Goal: Browse casually: Explore the website without a specific task or goal

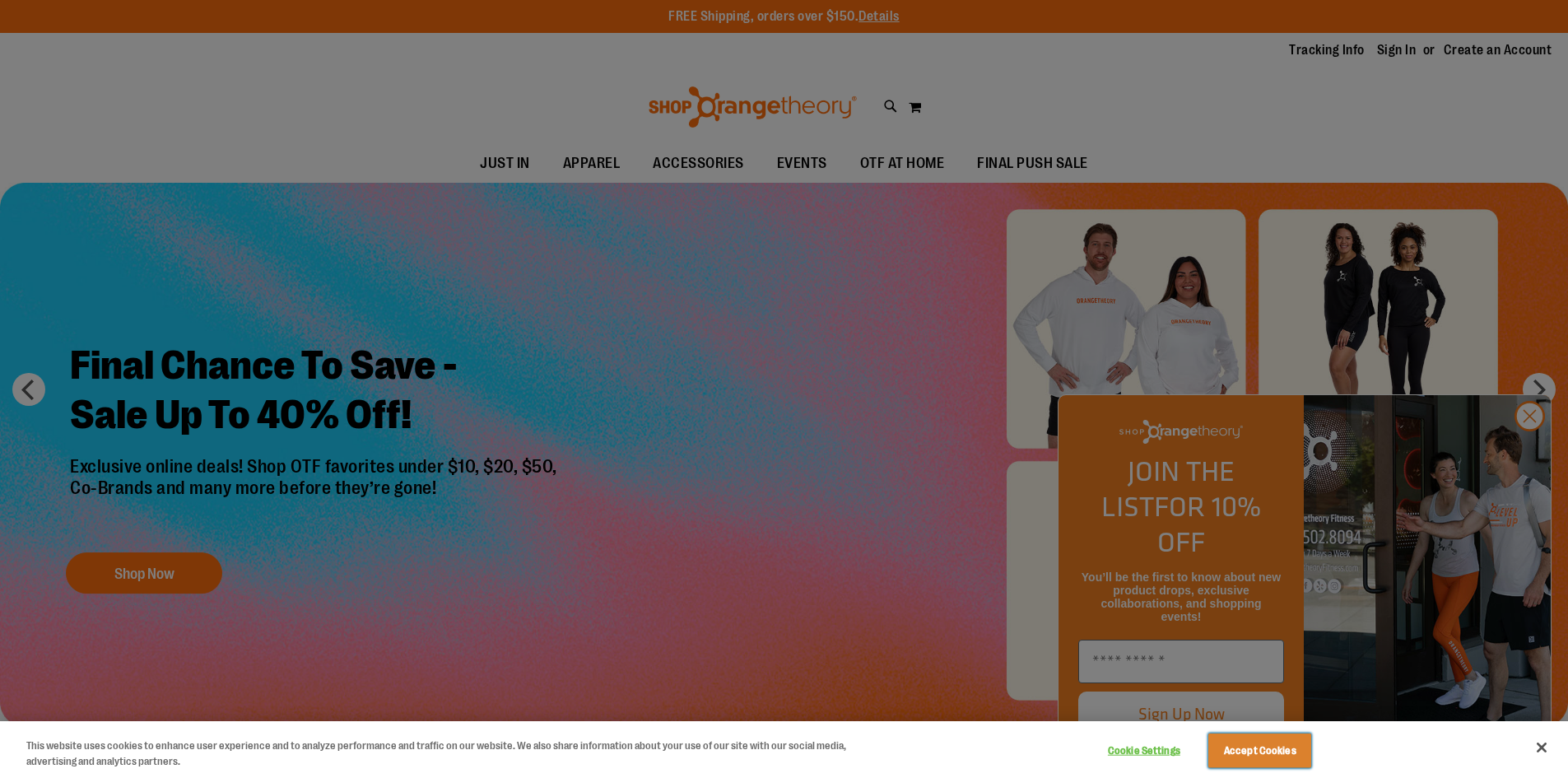
click at [1281, 752] on button "Accept Cookies" at bounding box center [1260, 751] width 103 height 35
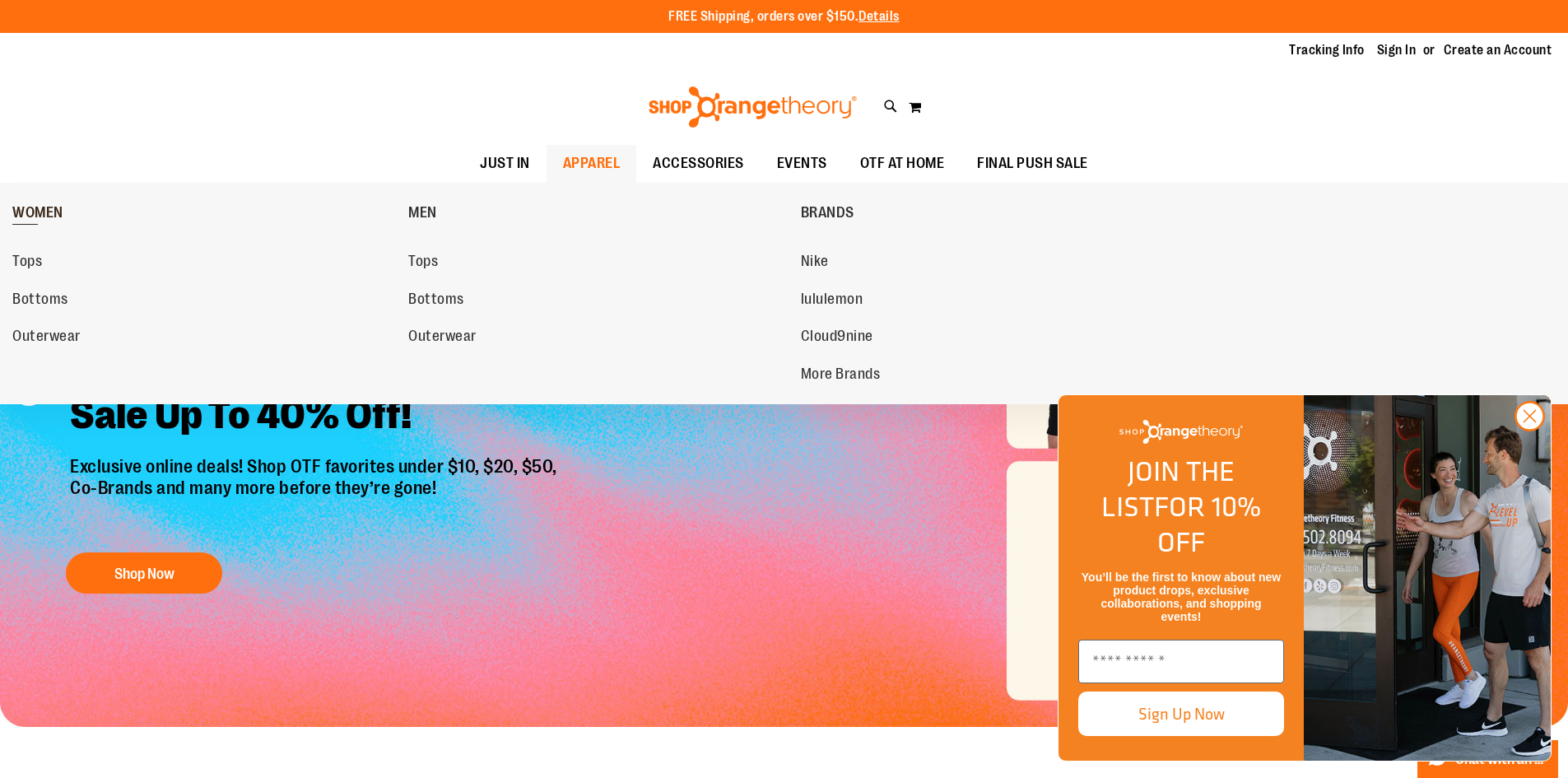
click at [48, 211] on span "WOMEN" at bounding box center [38, 214] width 51 height 21
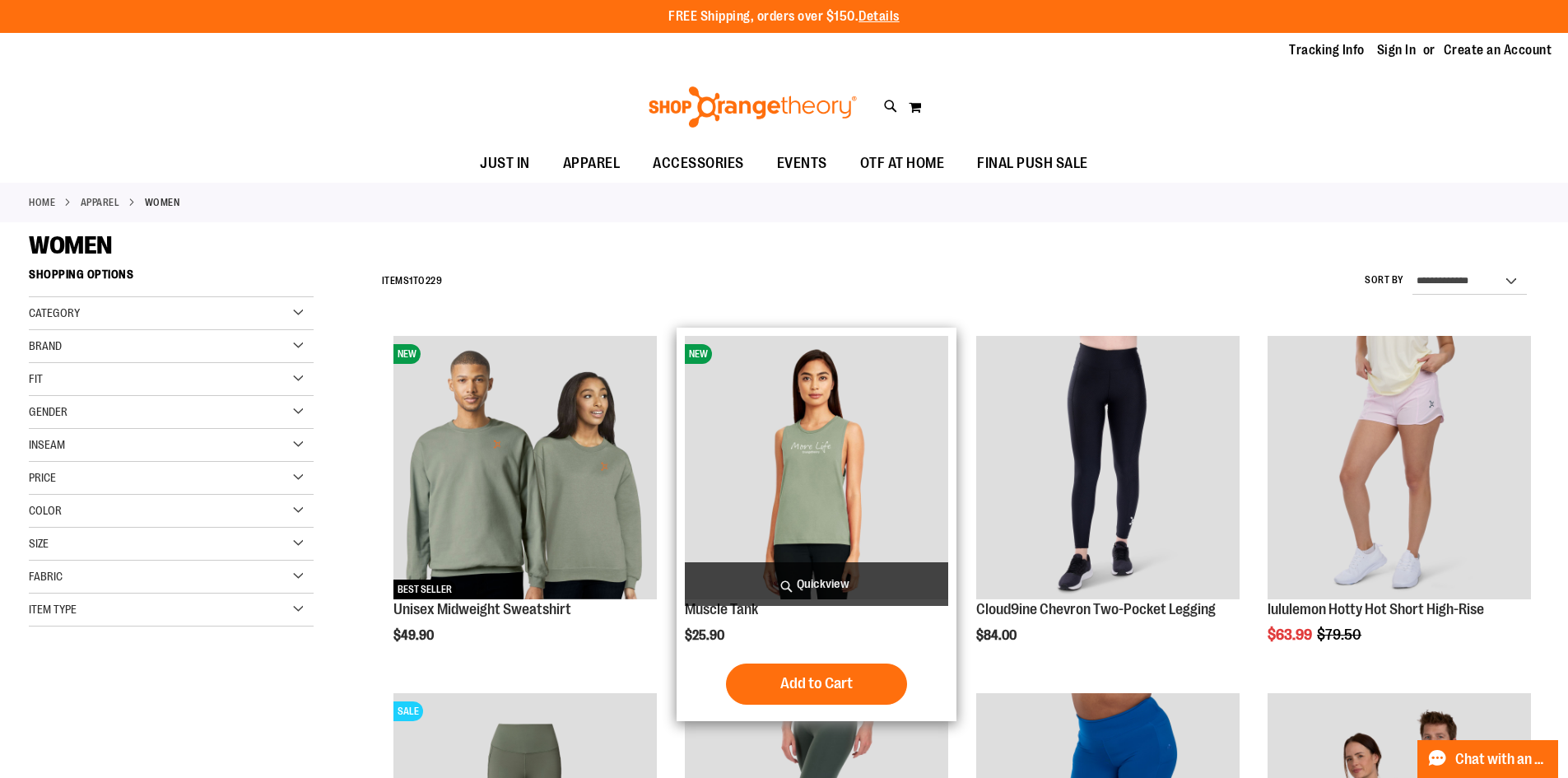
click at [823, 453] on img "product" at bounding box center [817, 467] width 263 height 263
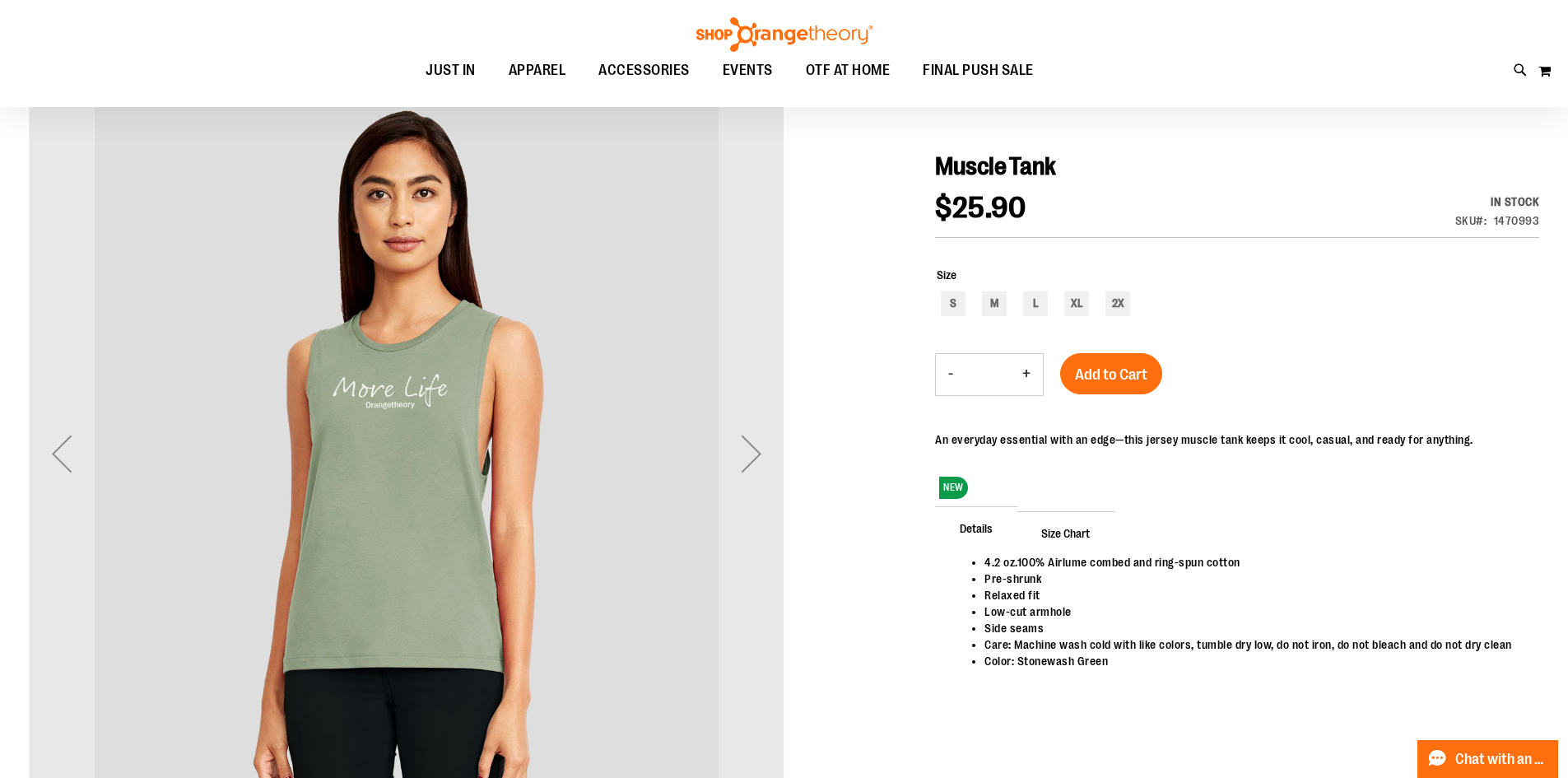
scroll to position [164, 0]
click at [749, 456] on div "Next" at bounding box center [751, 453] width 66 height 66
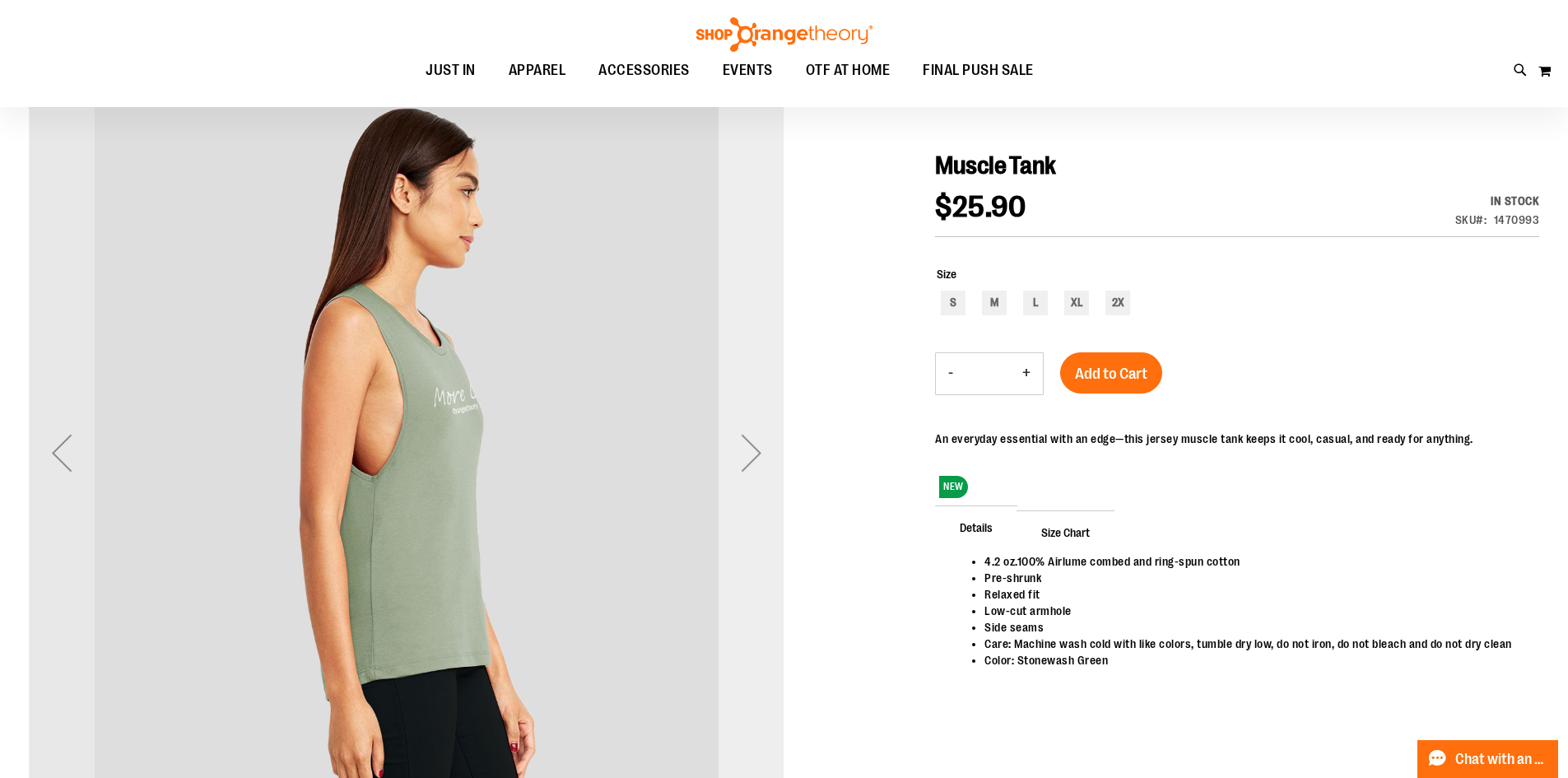
click at [749, 454] on div "Next" at bounding box center [751, 453] width 66 height 66
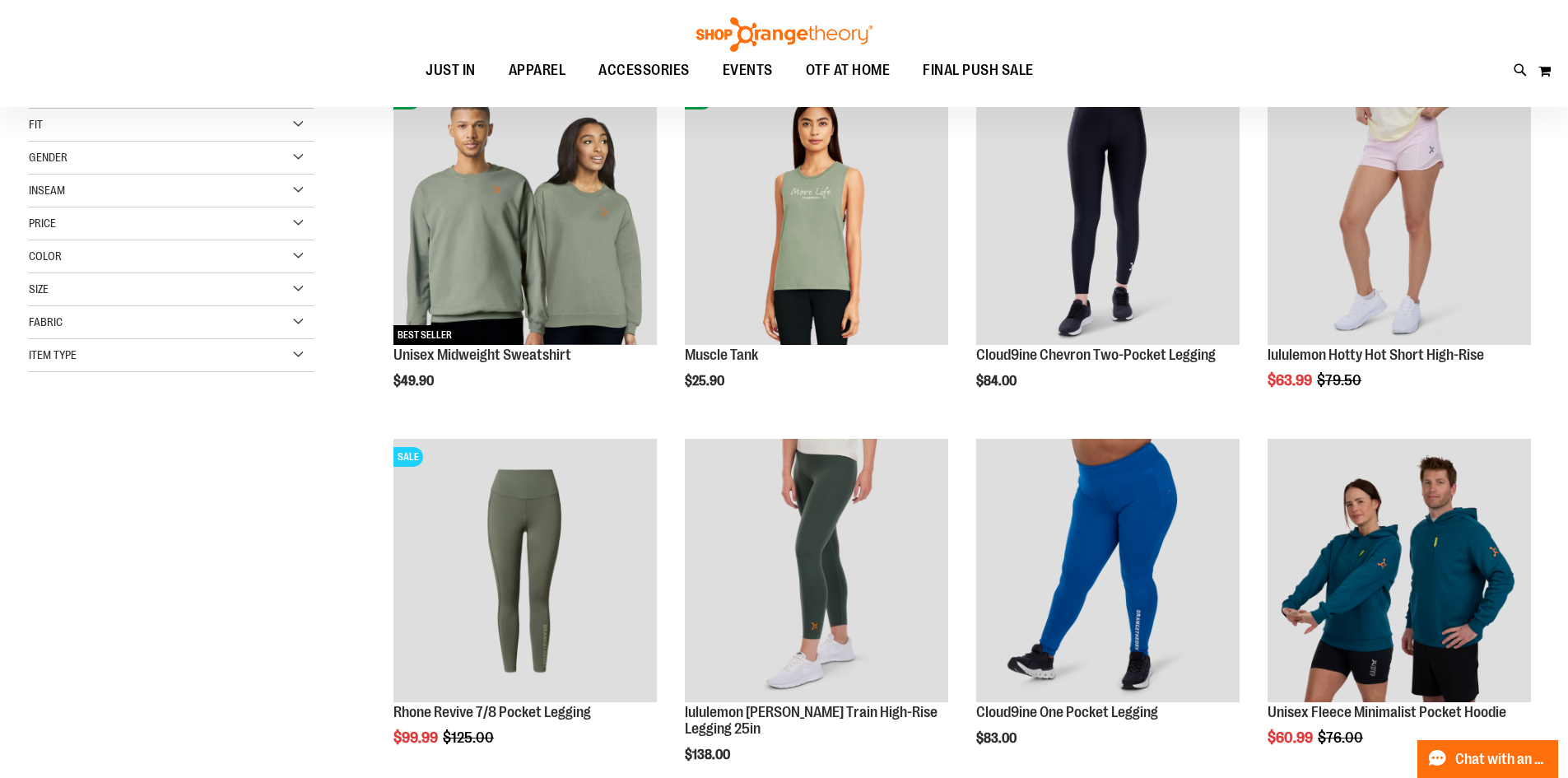
scroll to position [412, 0]
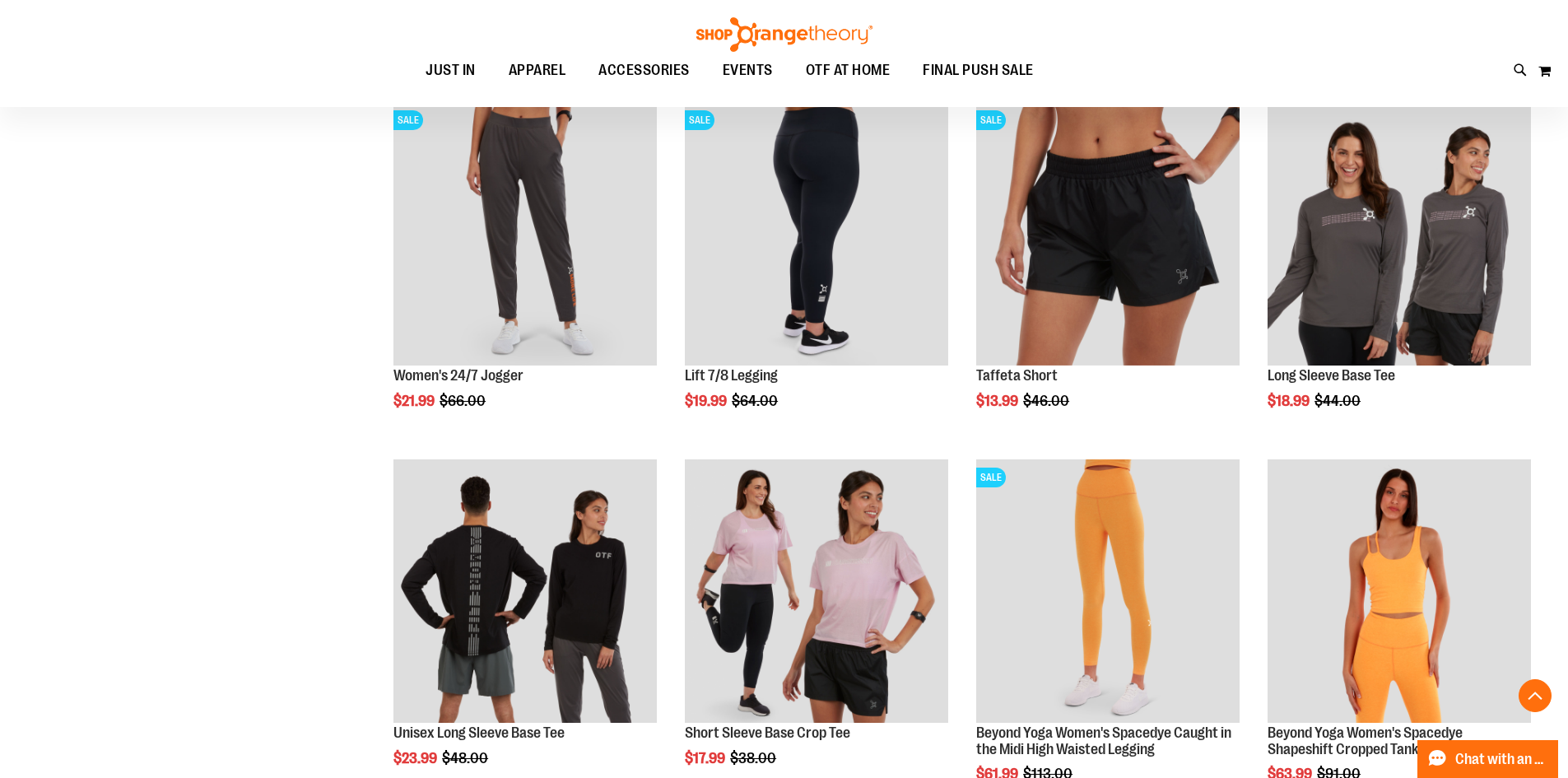
scroll to position [1317, 0]
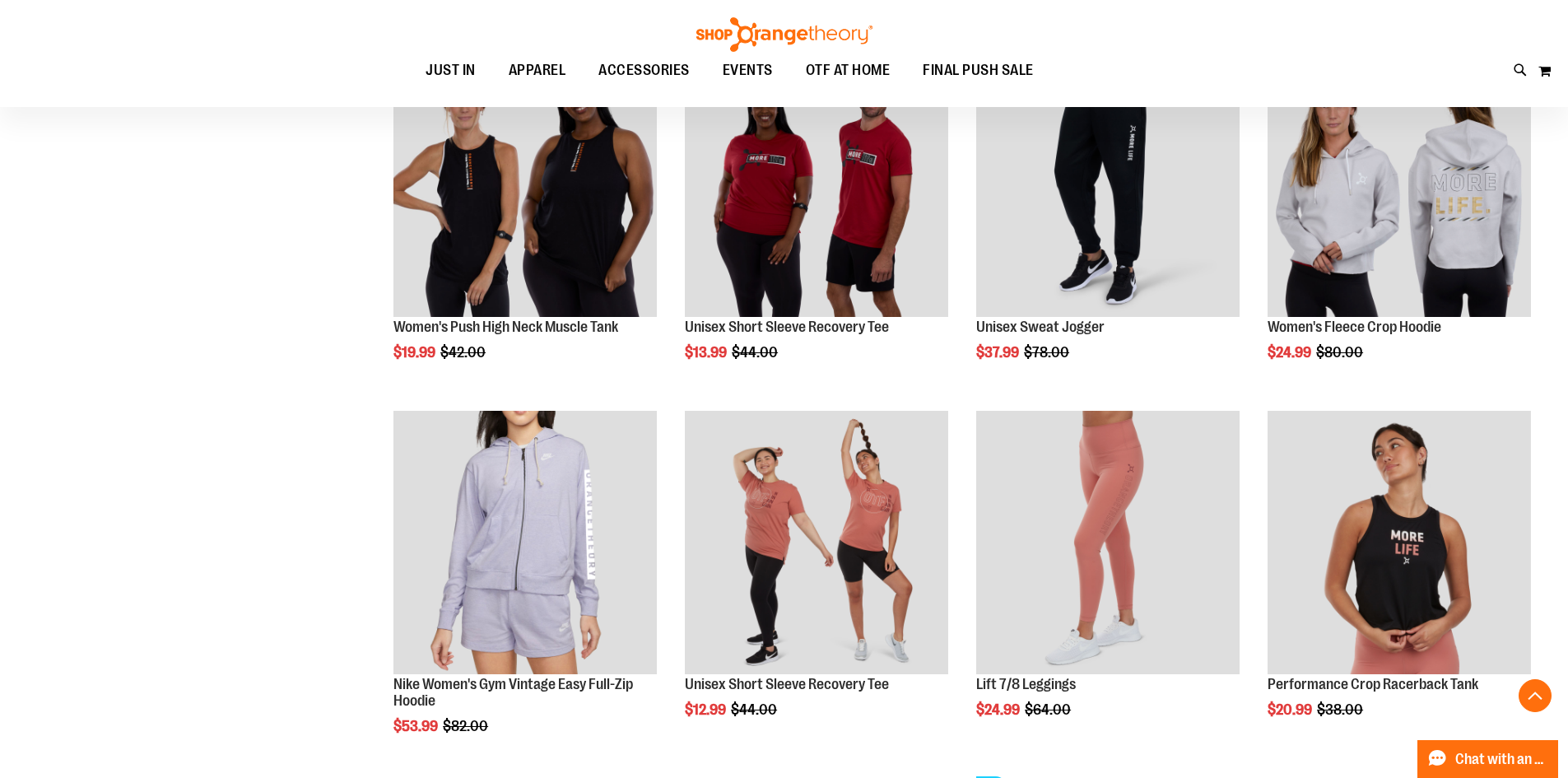
scroll to position [2223, 0]
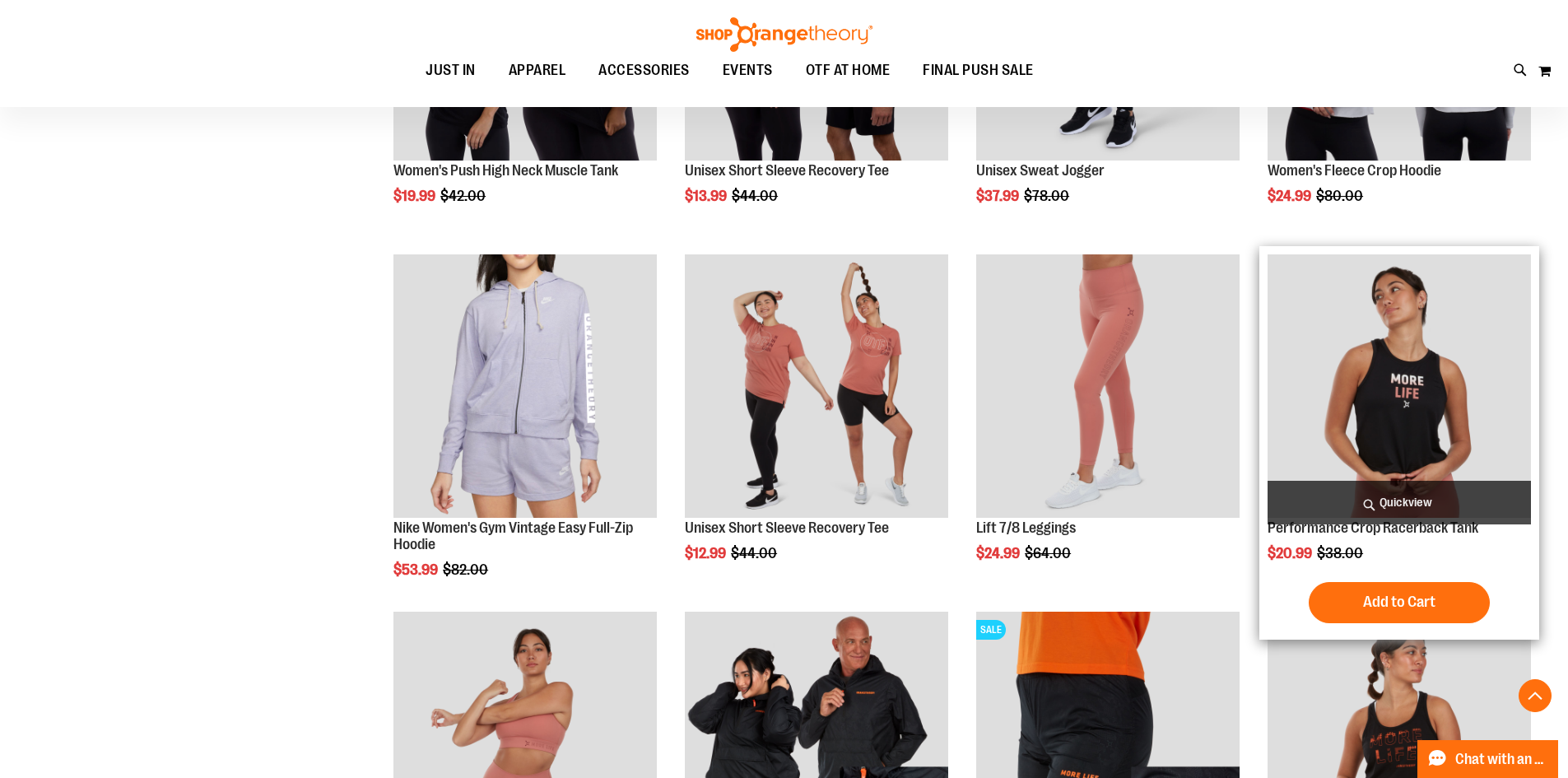
click at [1375, 349] on img "product" at bounding box center [1400, 386] width 263 height 263
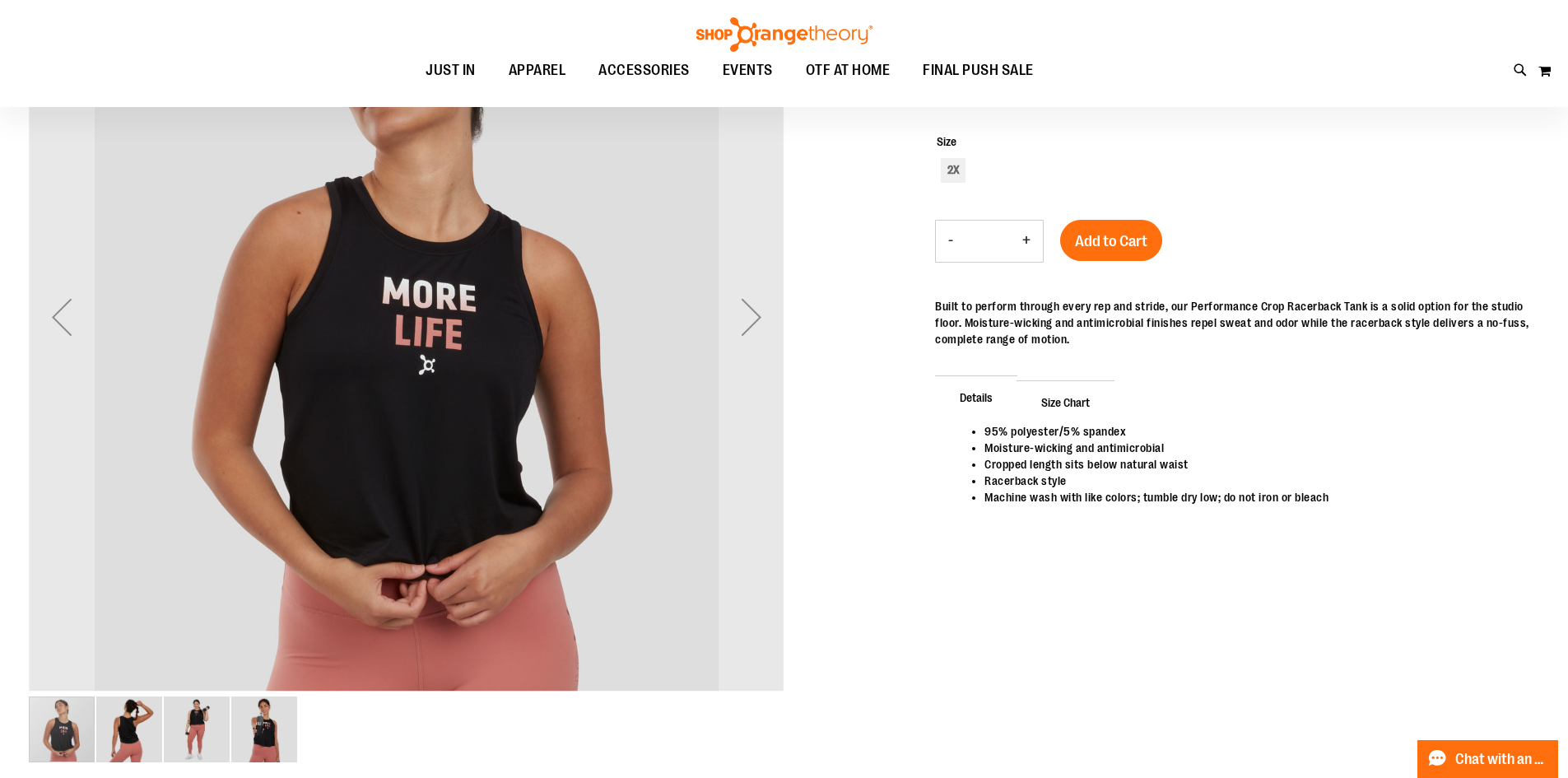
scroll to position [330, 0]
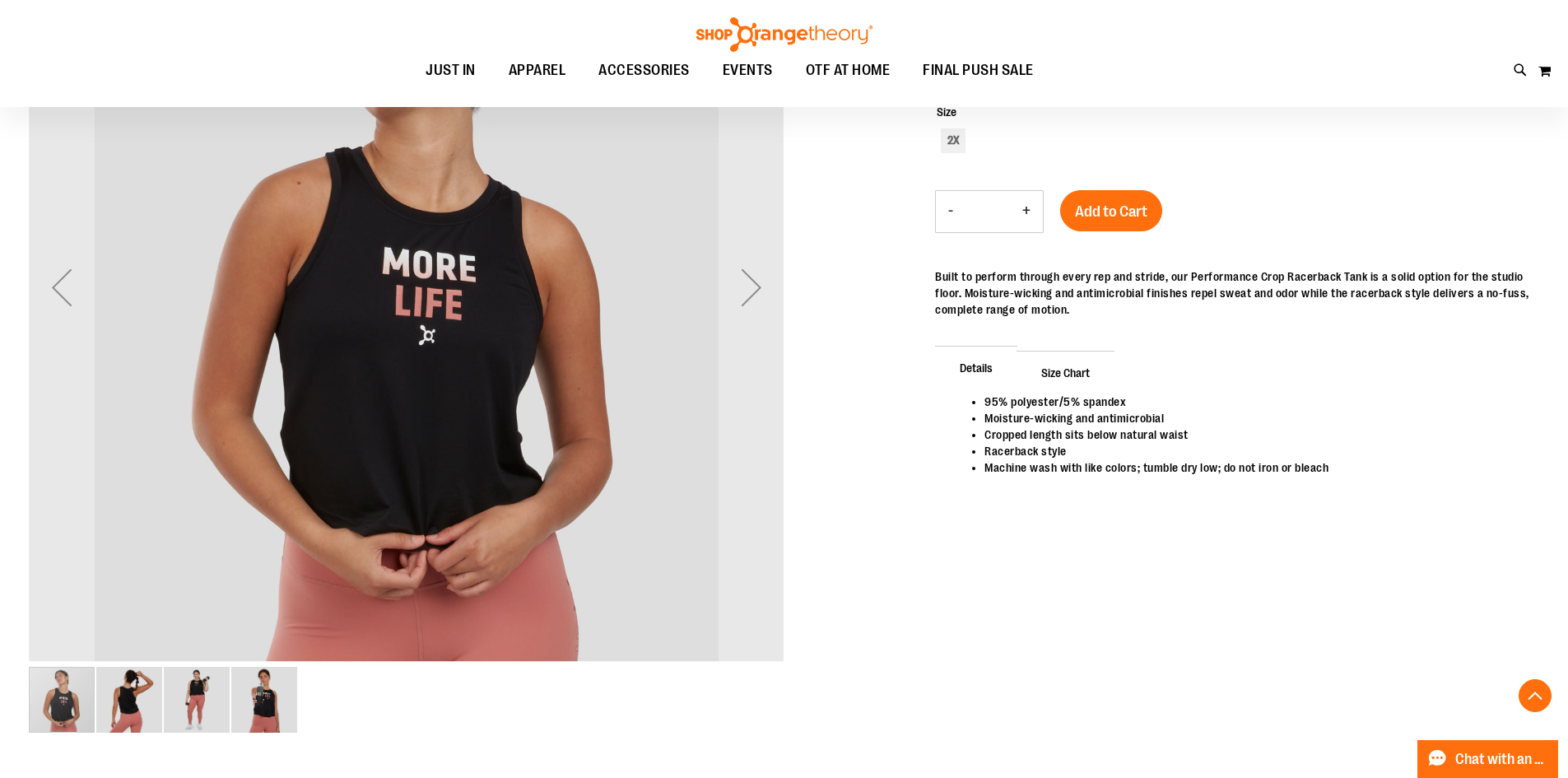
click at [136, 709] on img "image 2 of 4" at bounding box center [130, 700] width 66 height 66
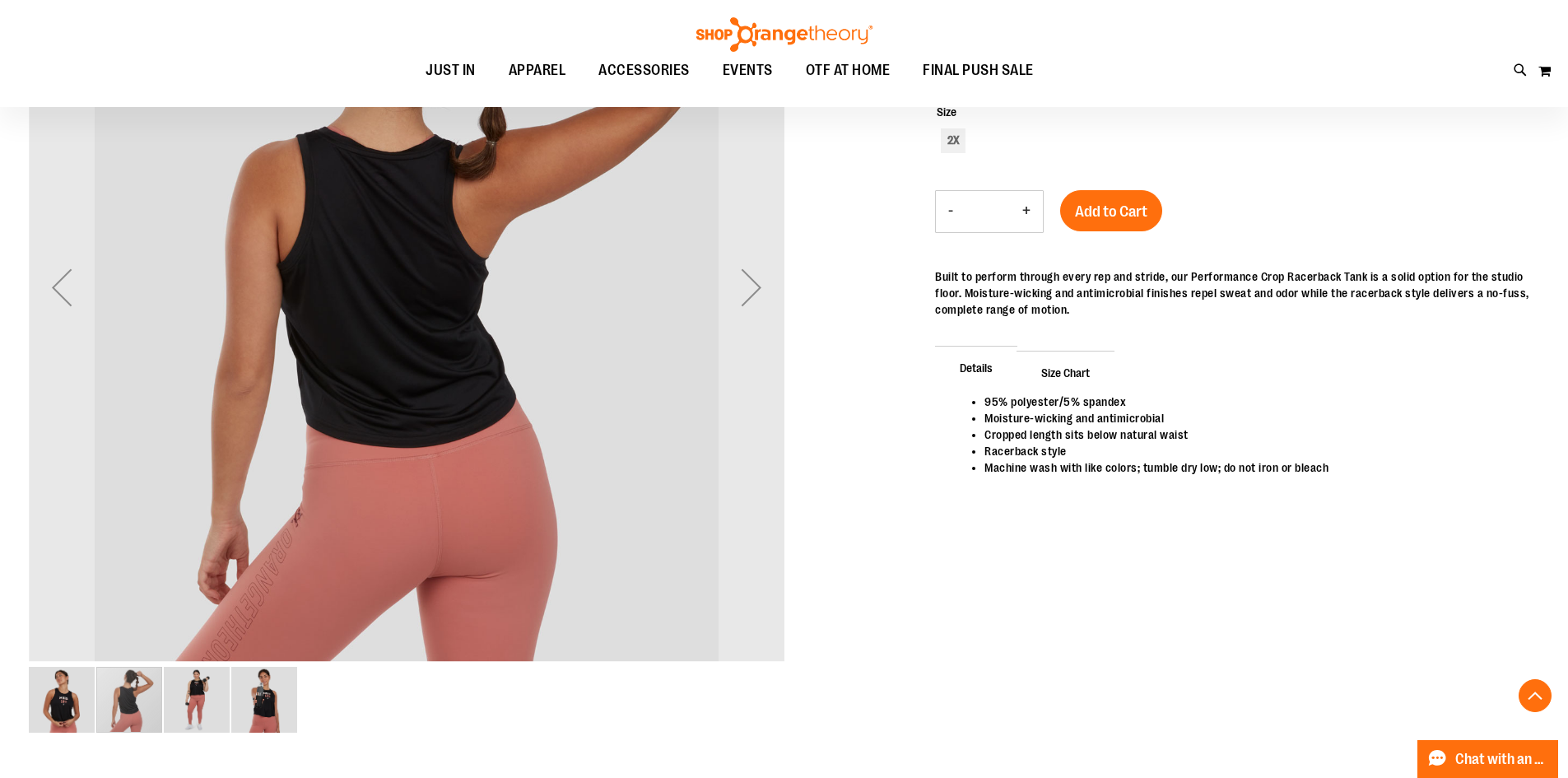
click at [212, 701] on img "image 3 of 4" at bounding box center [197, 700] width 66 height 66
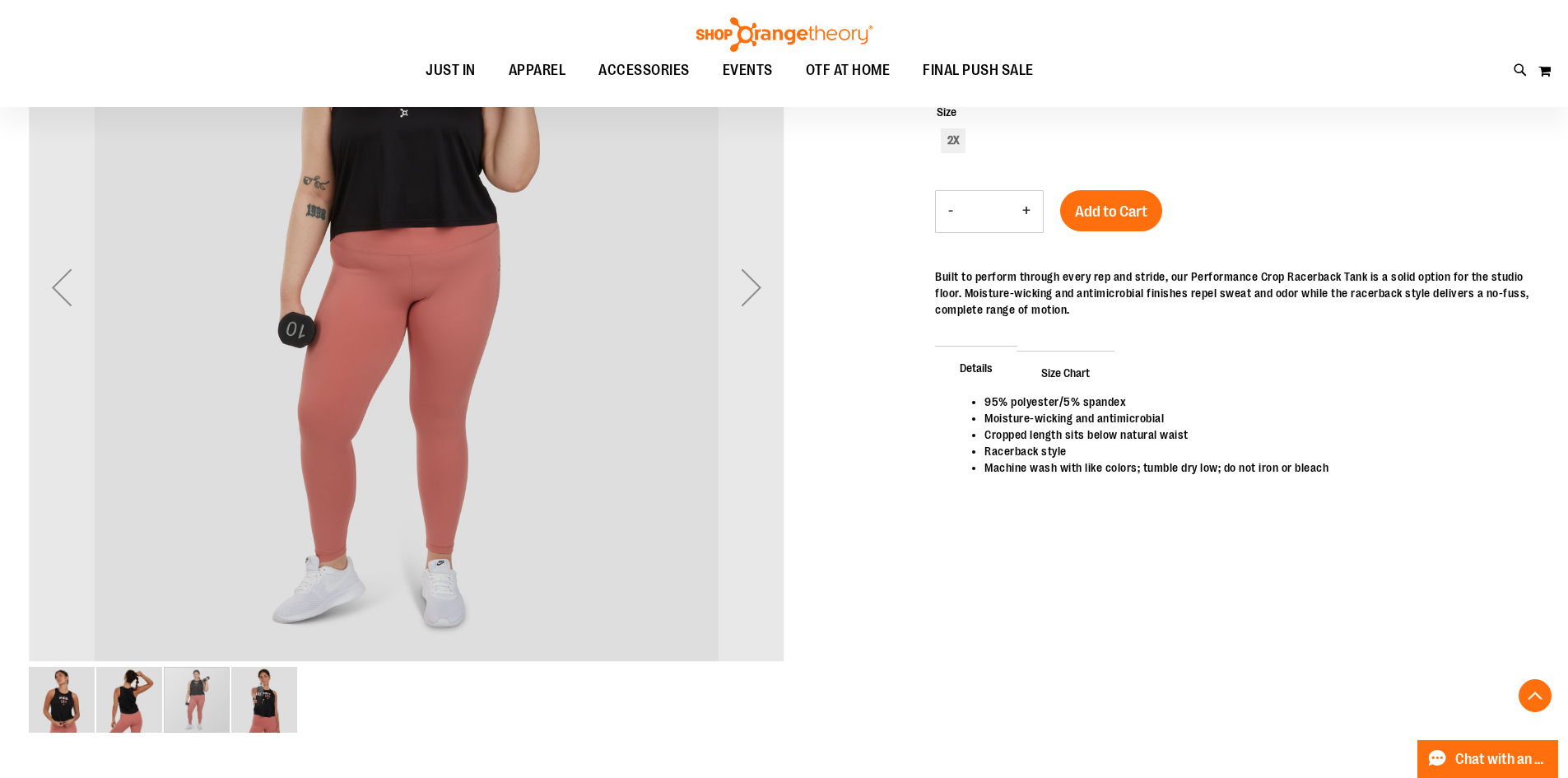
click at [257, 699] on img "image 4 of 4" at bounding box center [264, 700] width 66 height 66
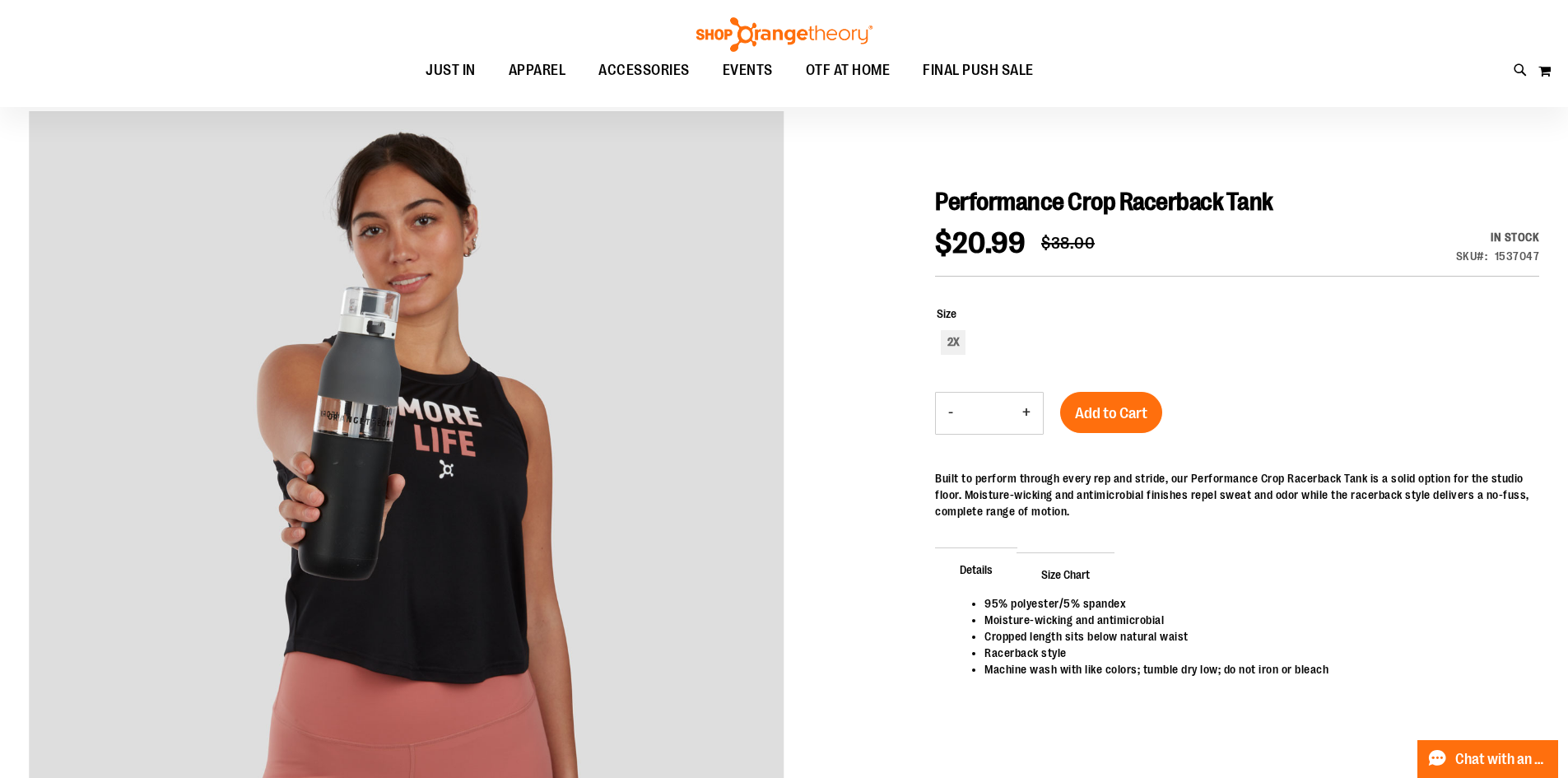
scroll to position [83, 0]
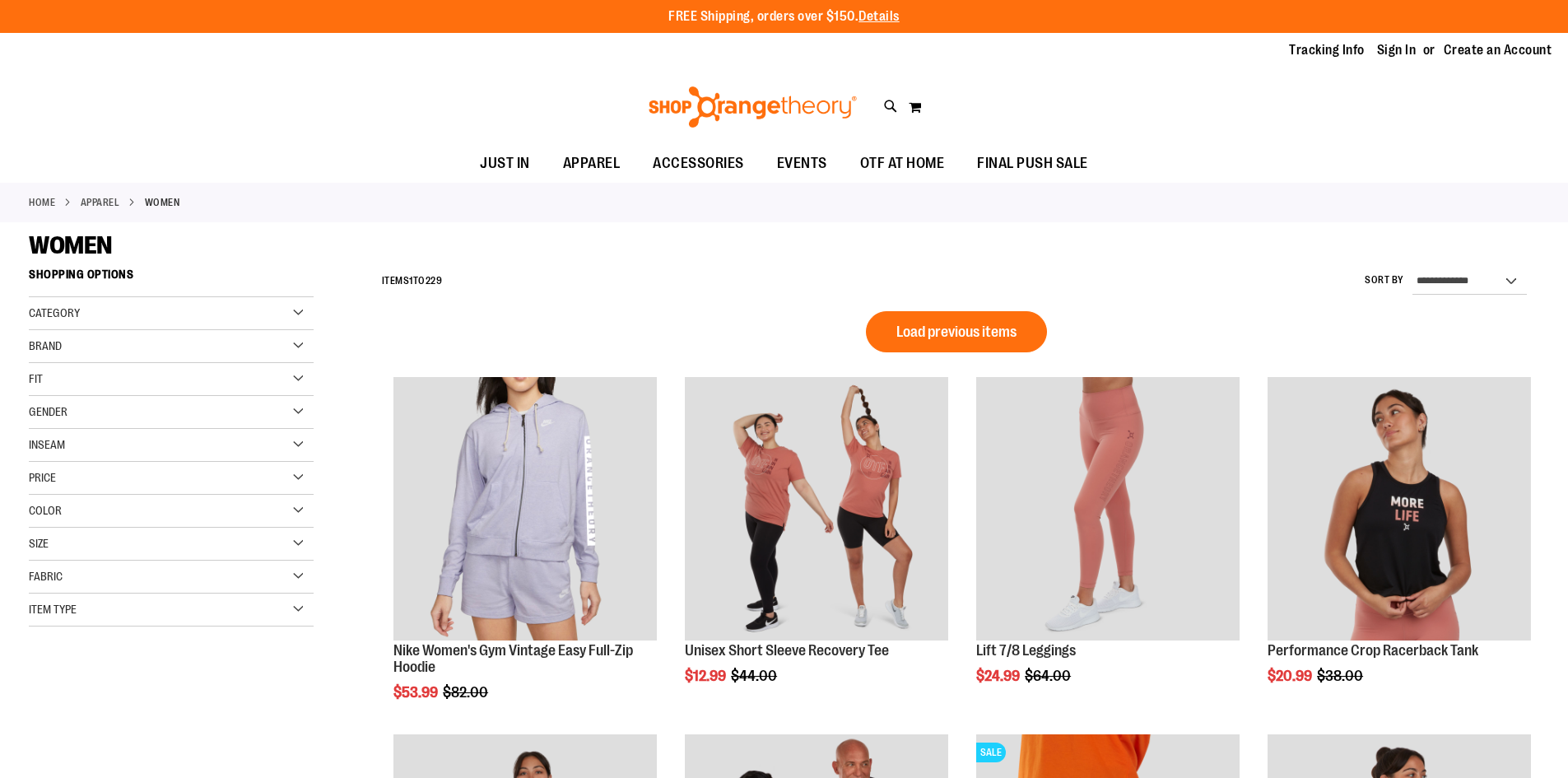
scroll to position [1092, 0]
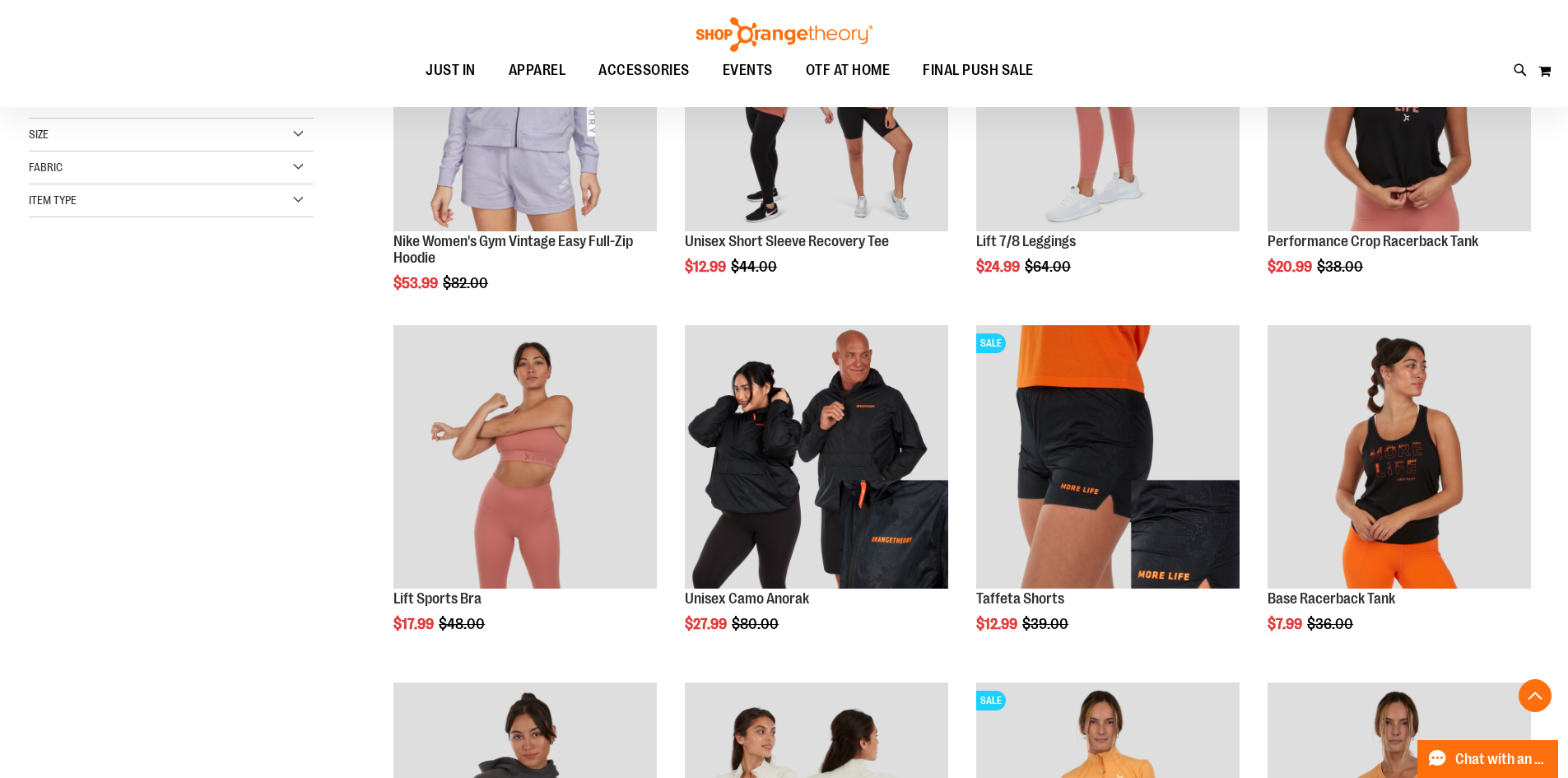
scroll to position [433, 0]
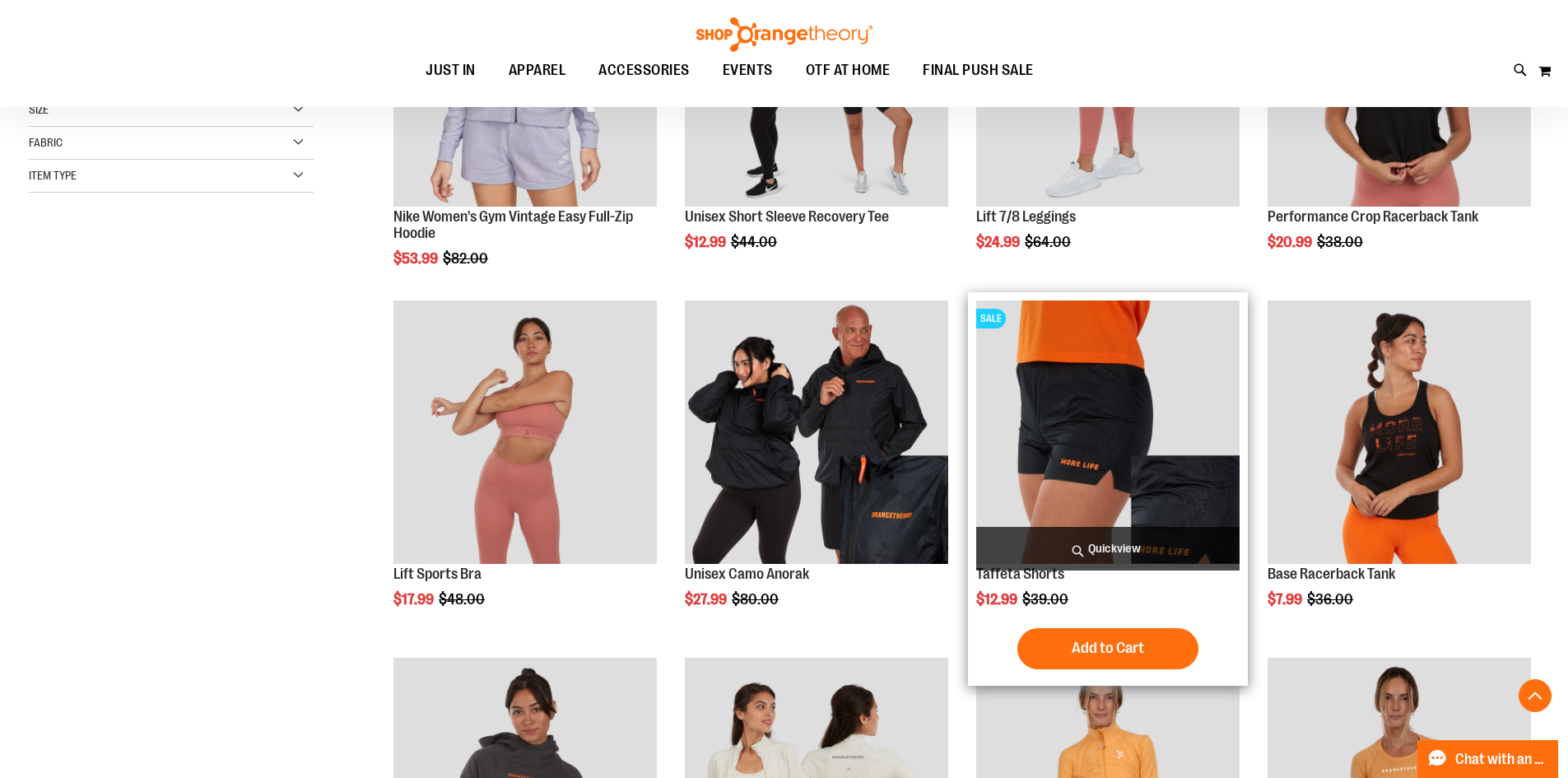
click at [1139, 472] on img "product" at bounding box center [1108, 432] width 263 height 263
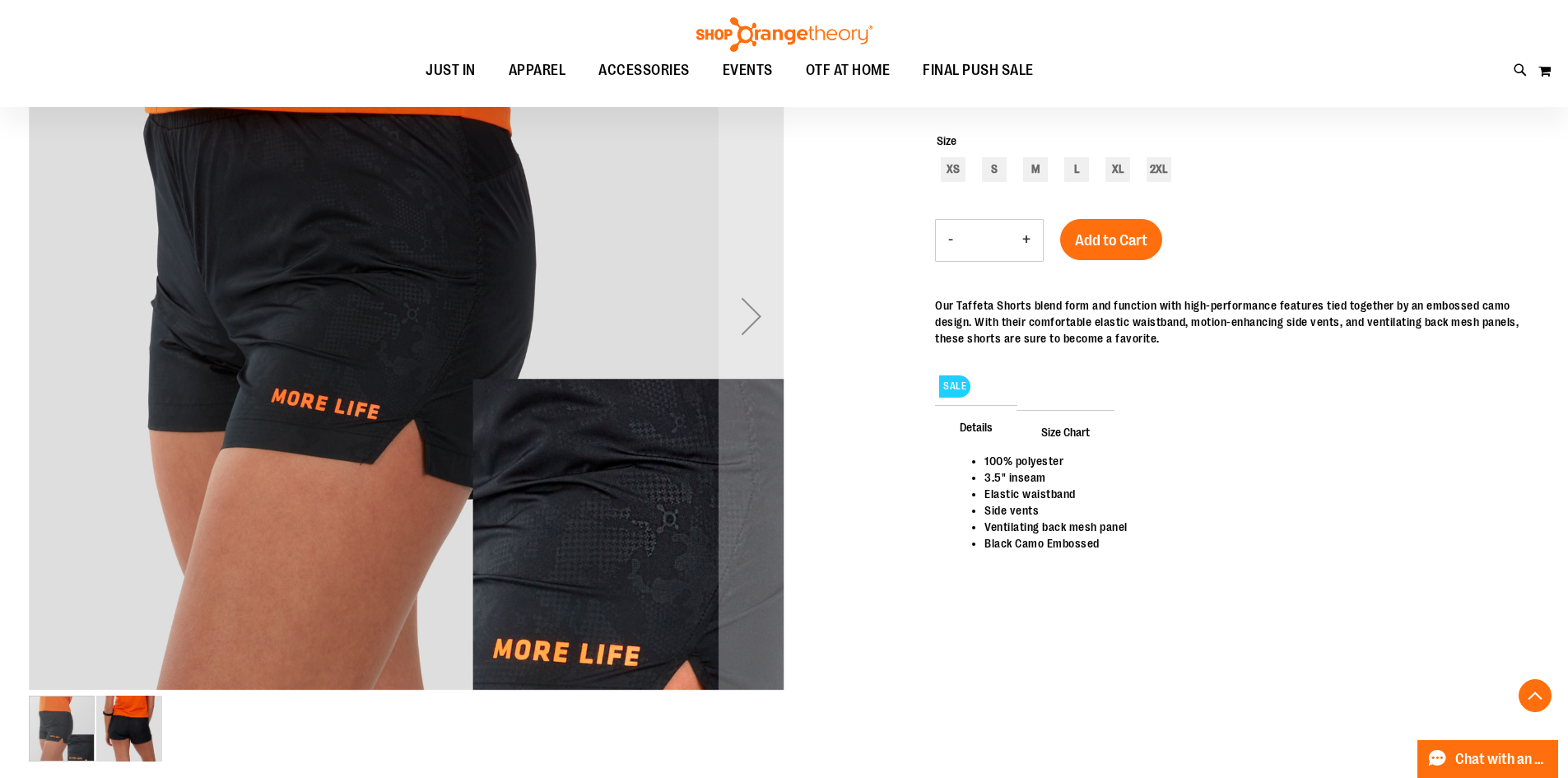
scroll to position [330, 0]
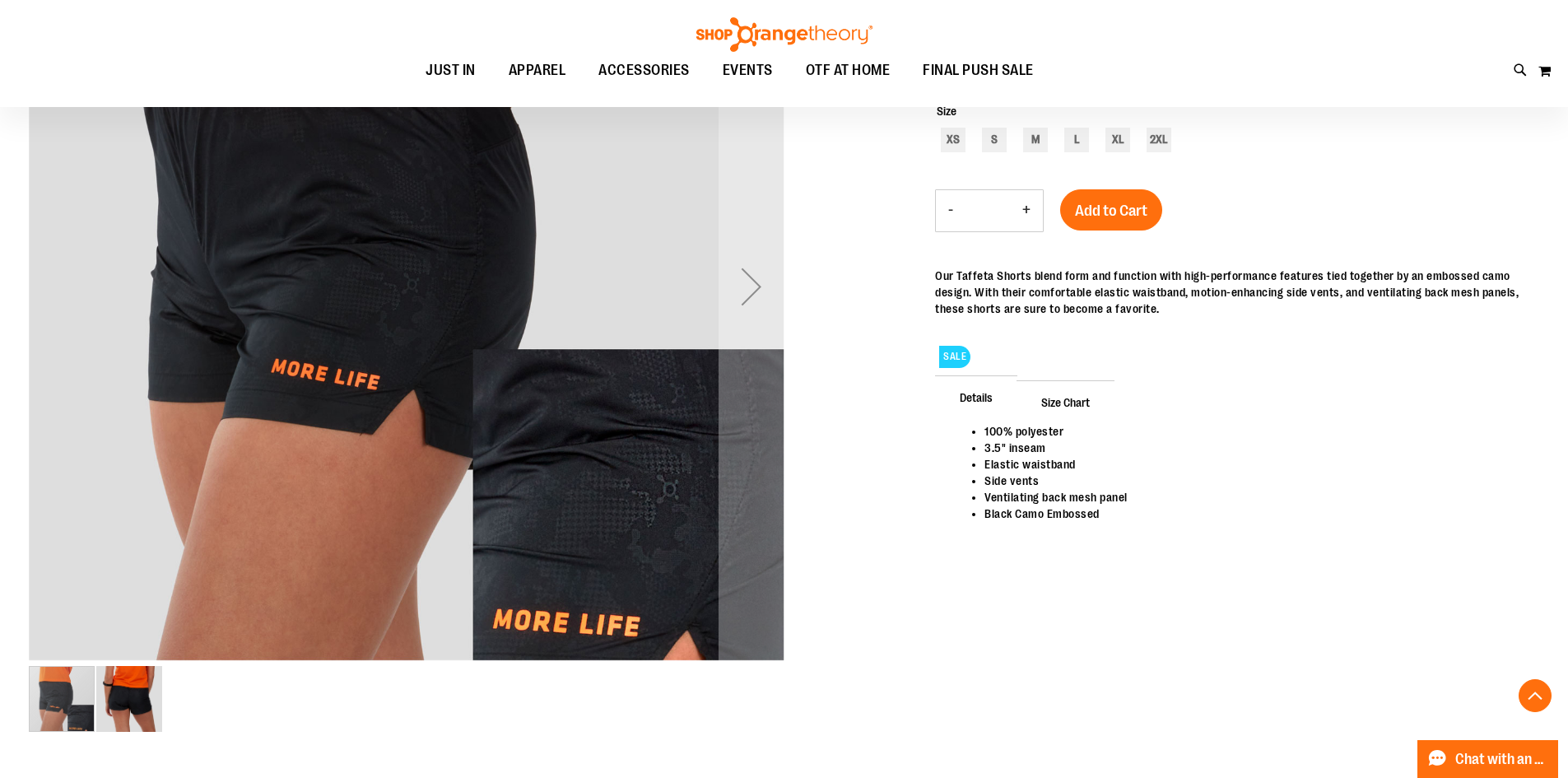
click at [129, 692] on img "image 2 of 2" at bounding box center [130, 700] width 66 height 66
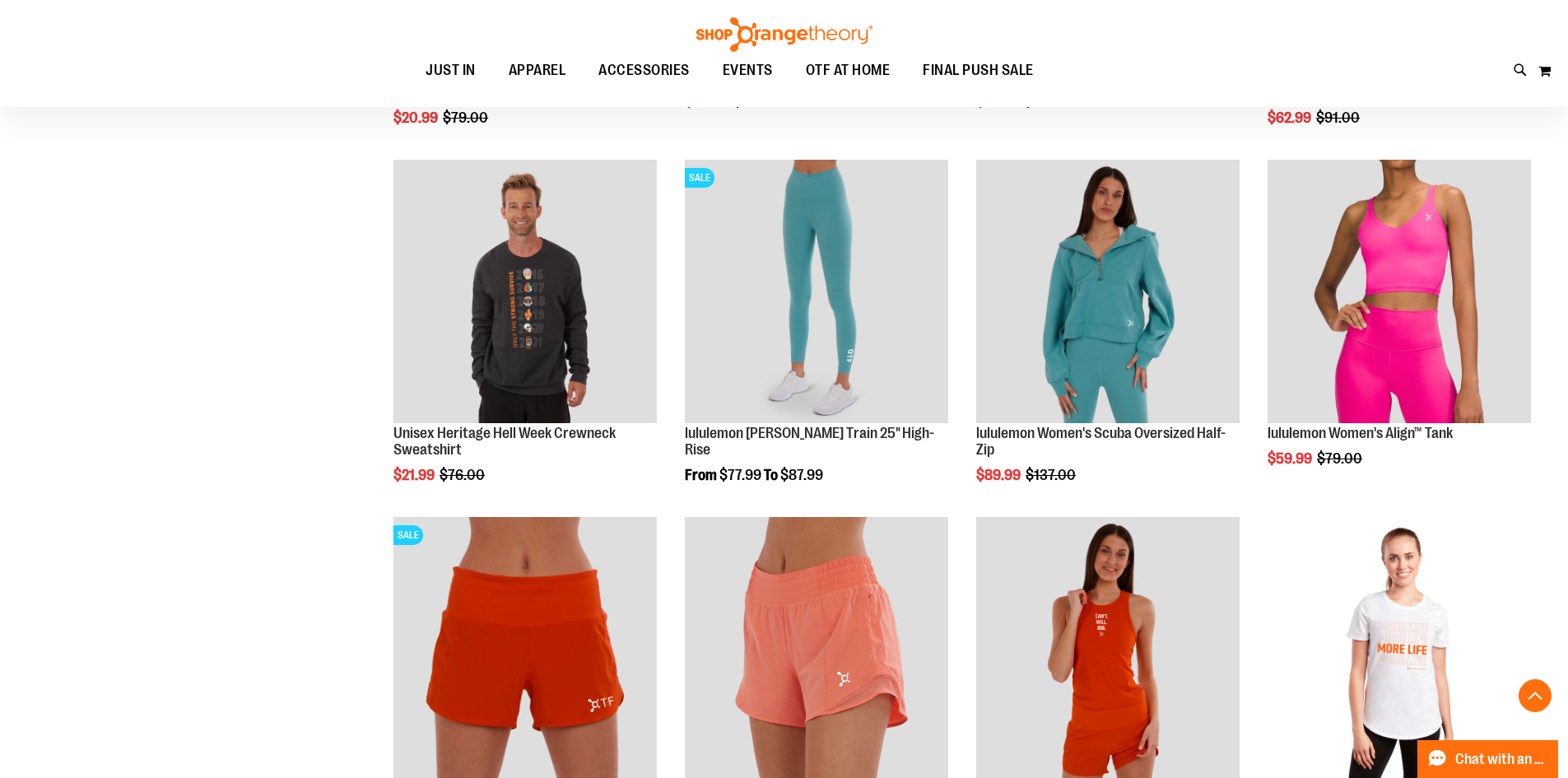
scroll to position [1165, 0]
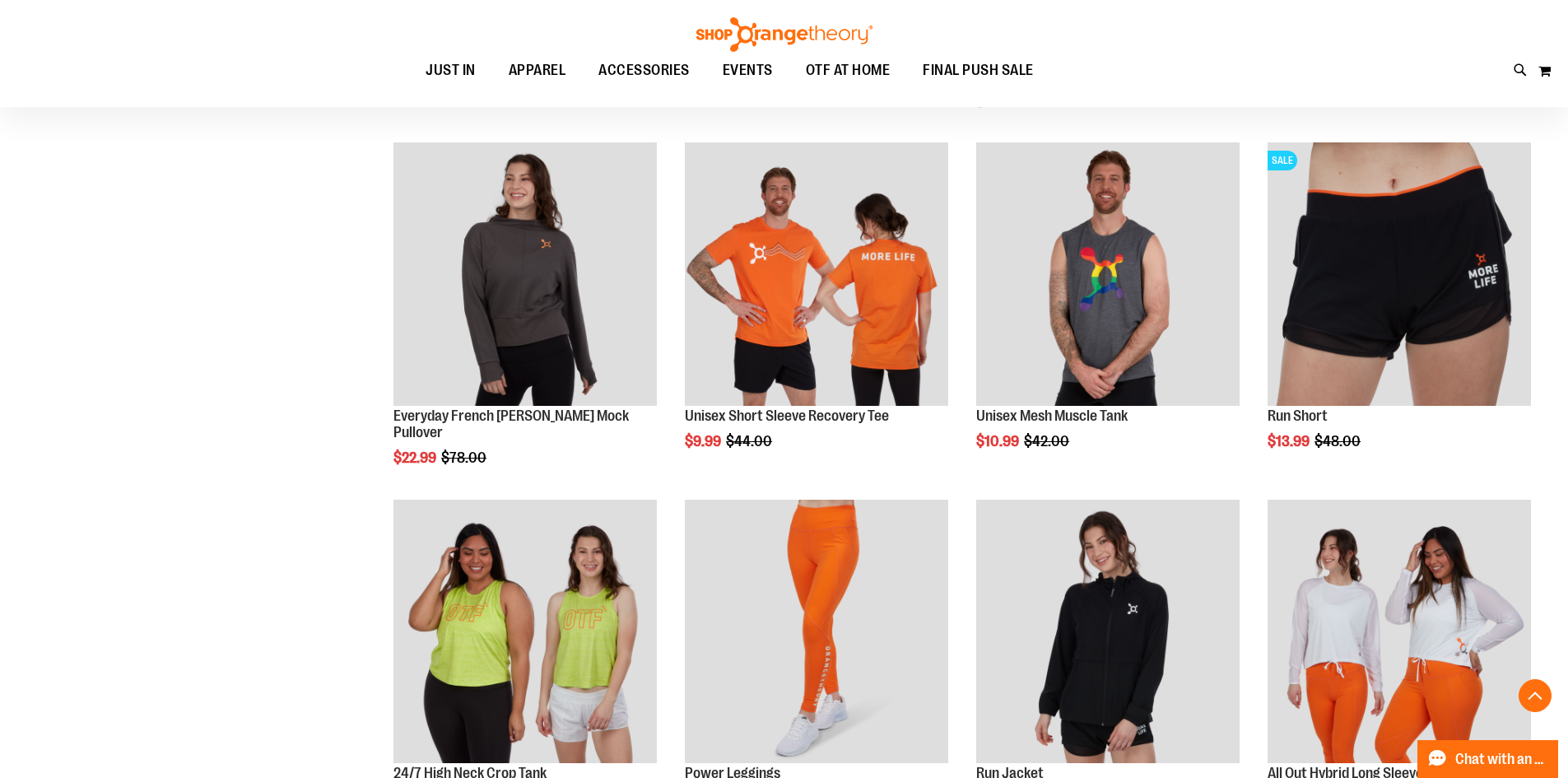
scroll to position [1906, 0]
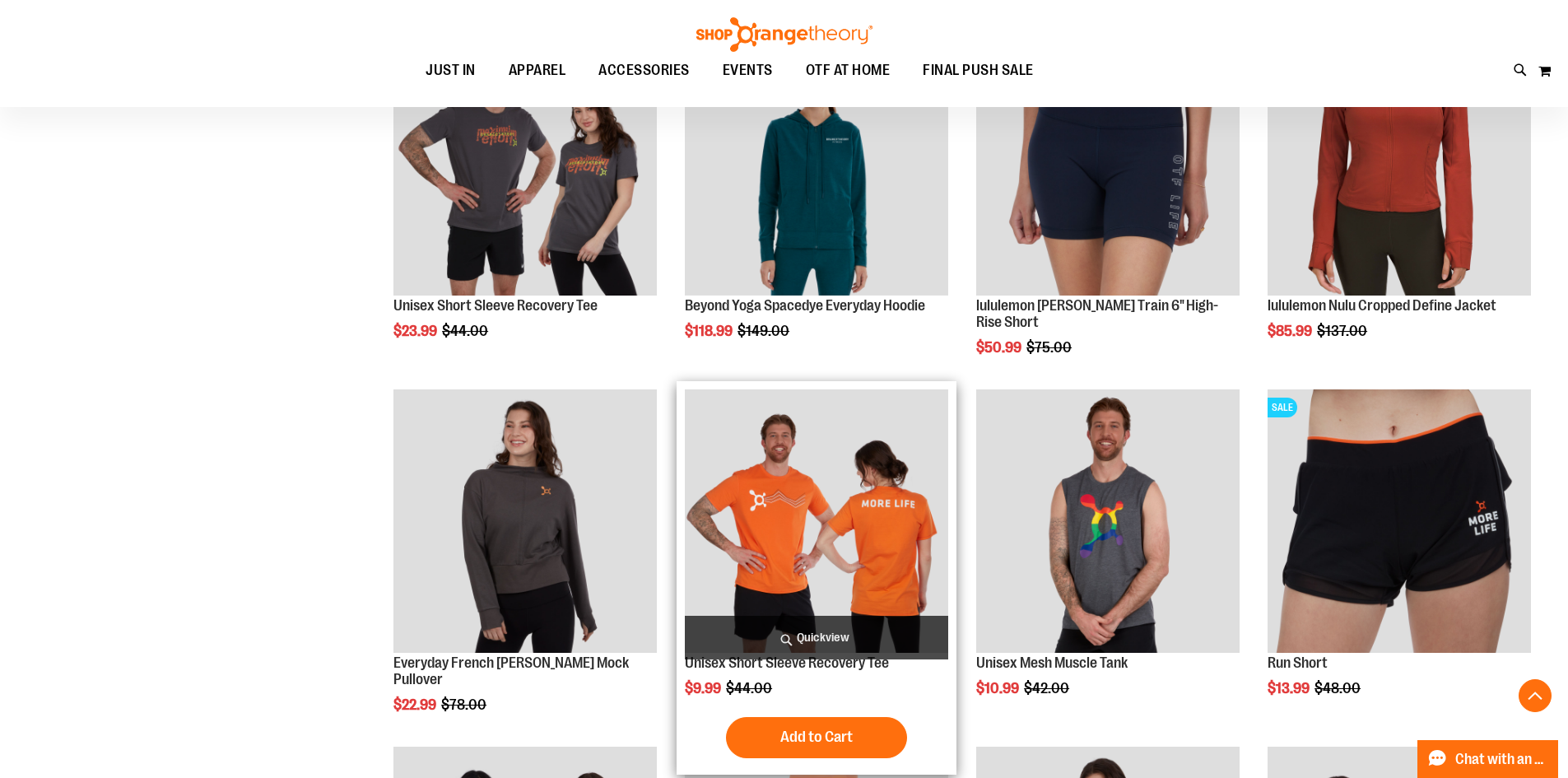
click at [832, 518] on img "product" at bounding box center [817, 521] width 263 height 263
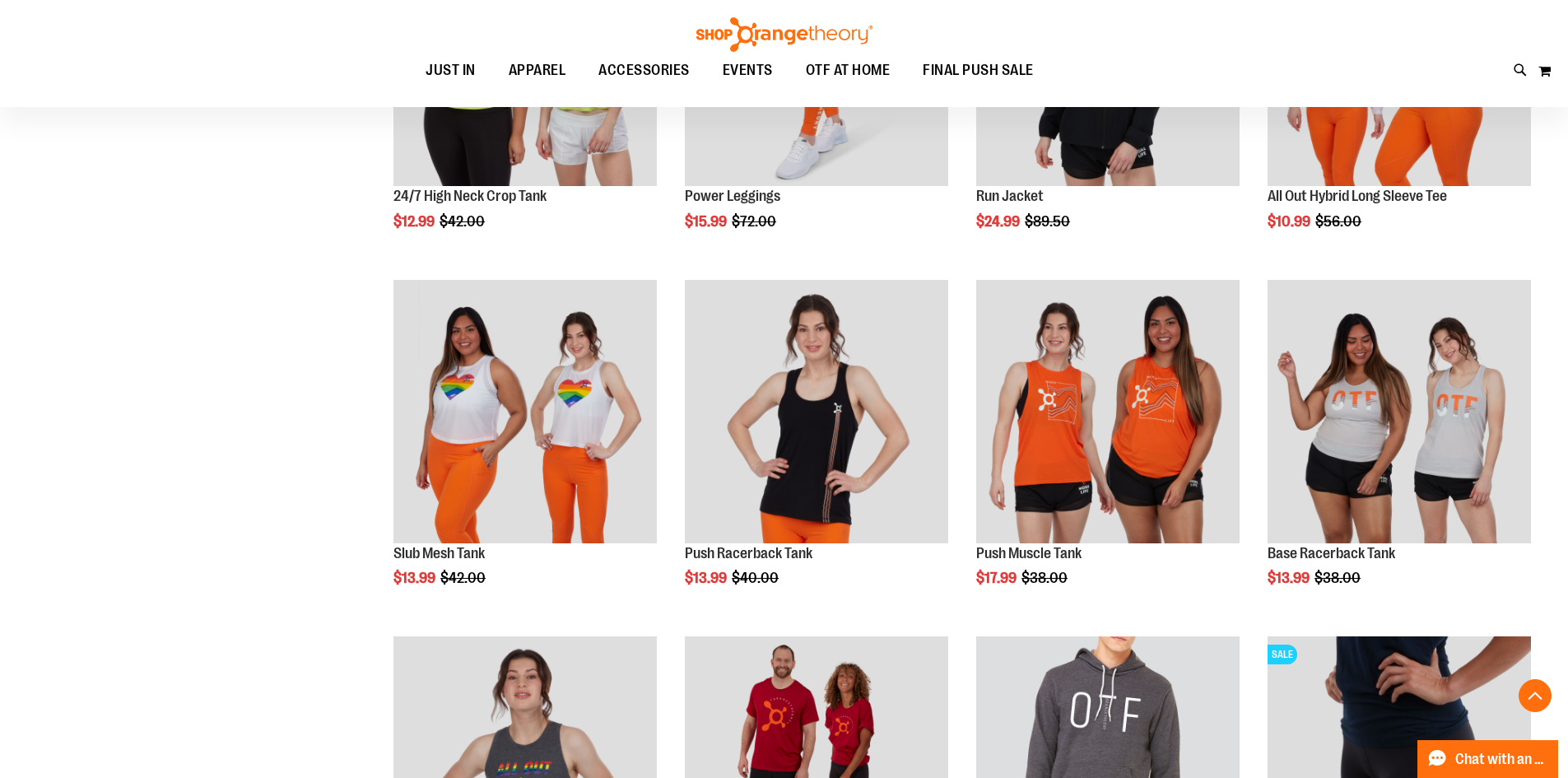
scroll to position [658, 0]
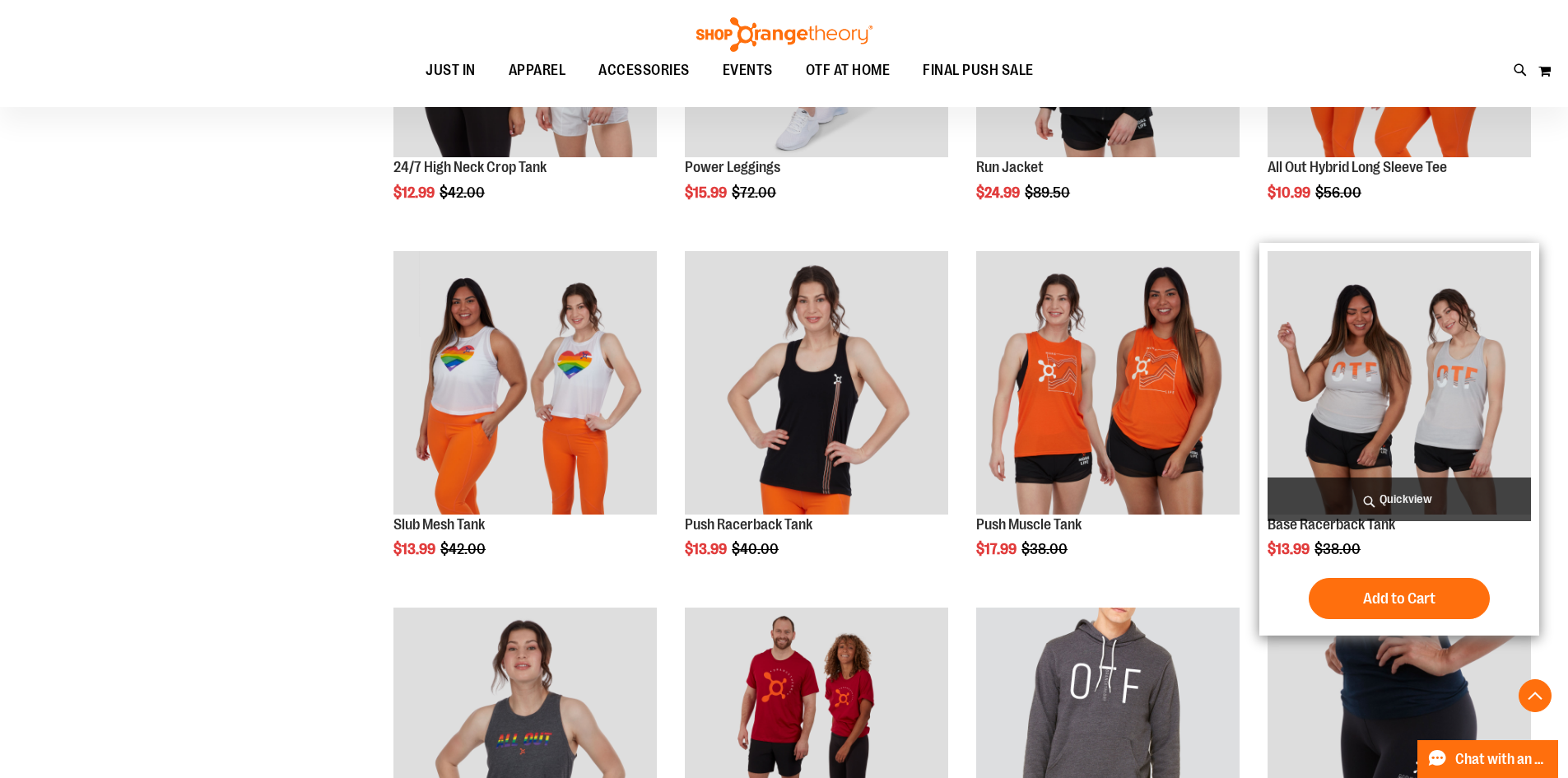
click at [1439, 386] on img "product" at bounding box center [1400, 382] width 263 height 263
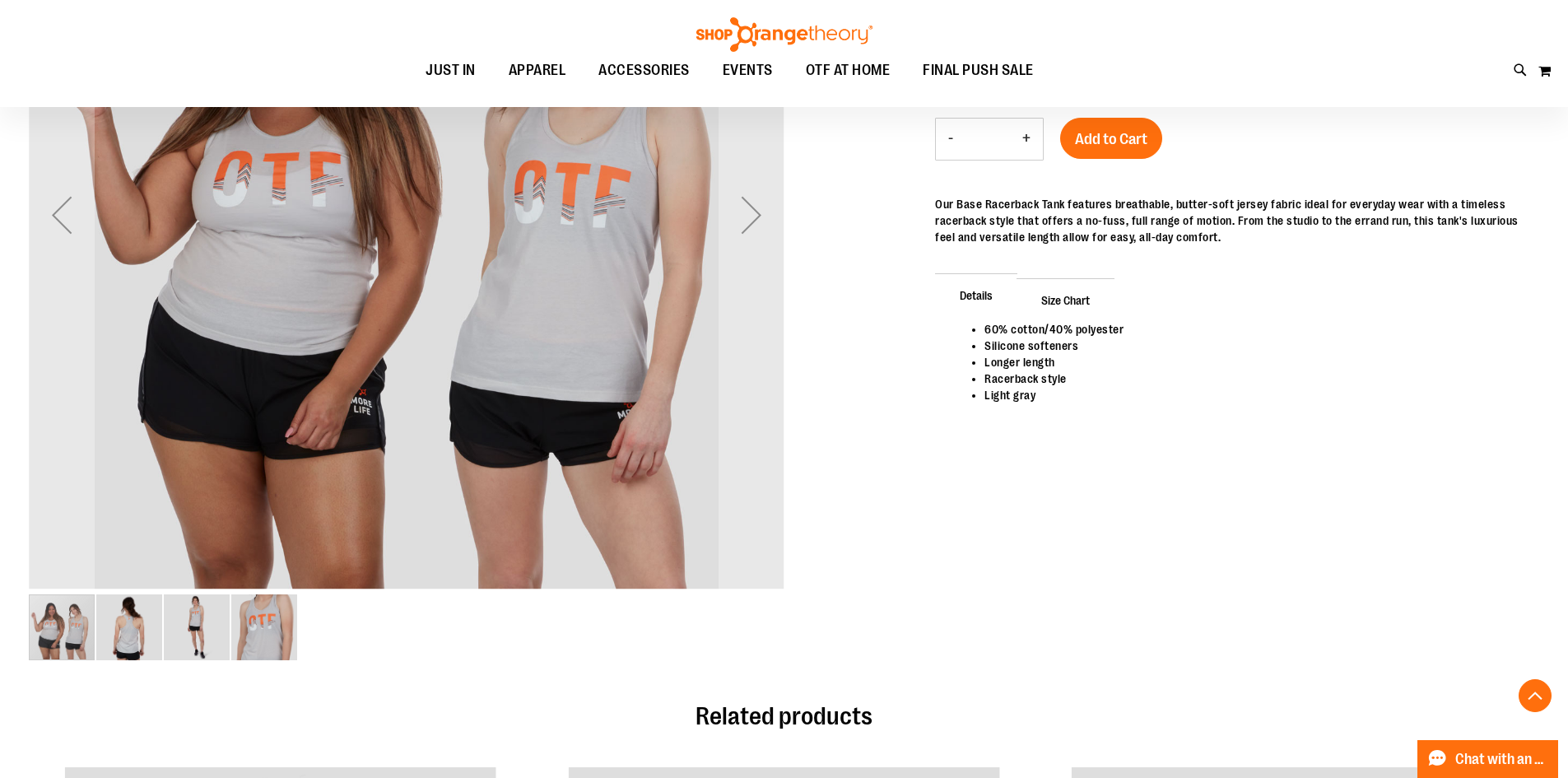
scroll to position [411, 0]
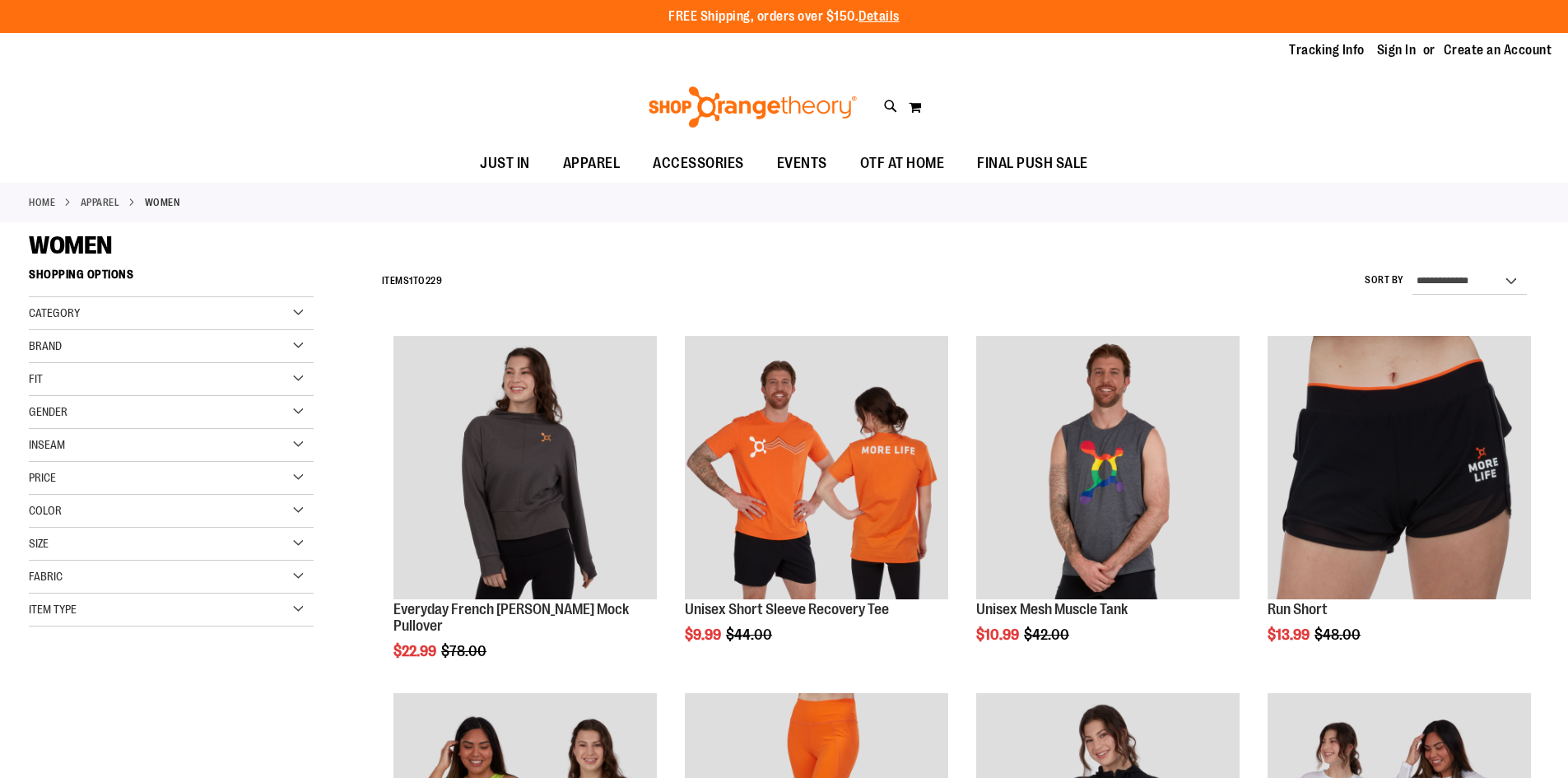
scroll to position [932, 0]
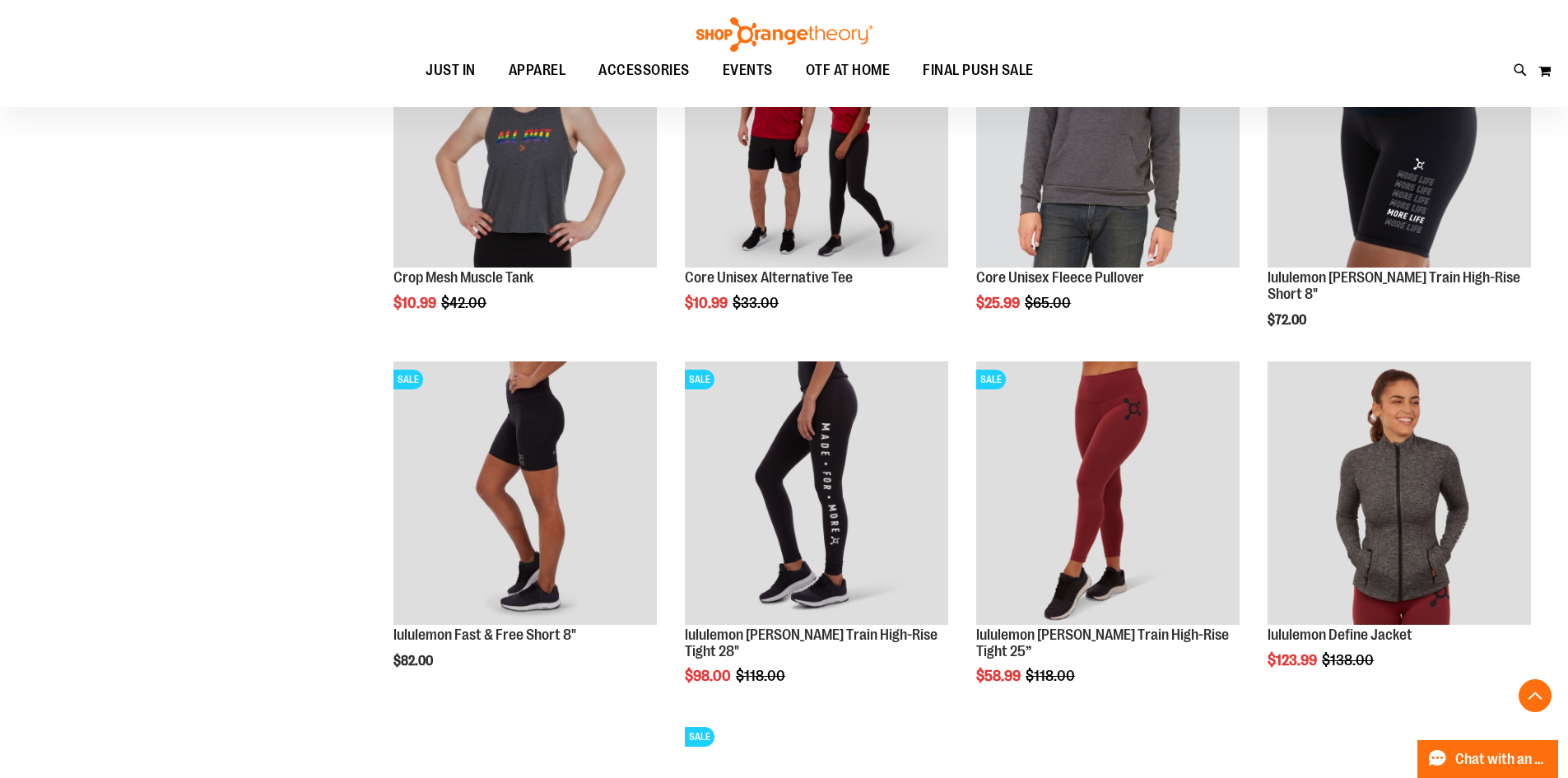
scroll to position [1425, 0]
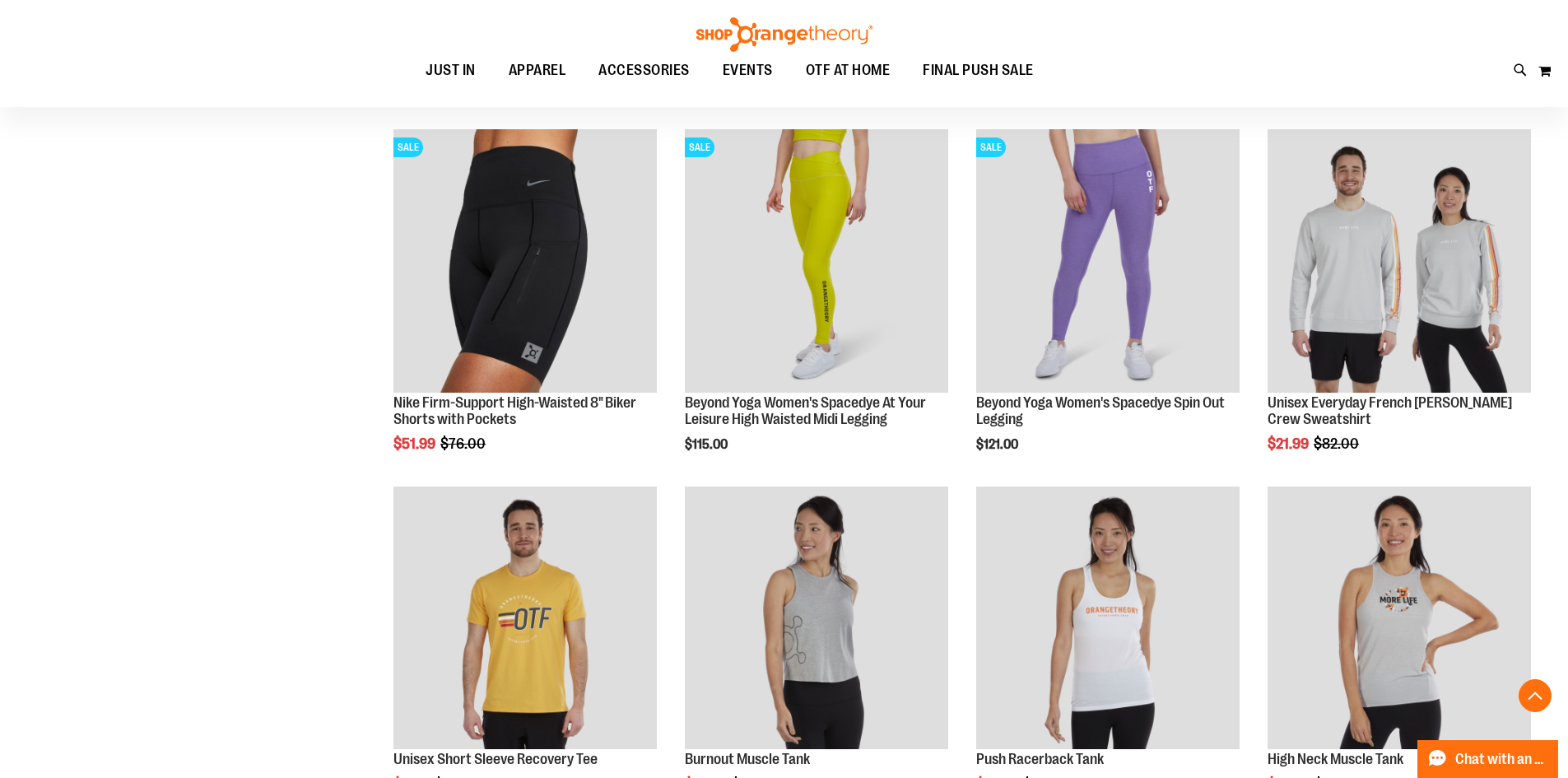
scroll to position [2825, 0]
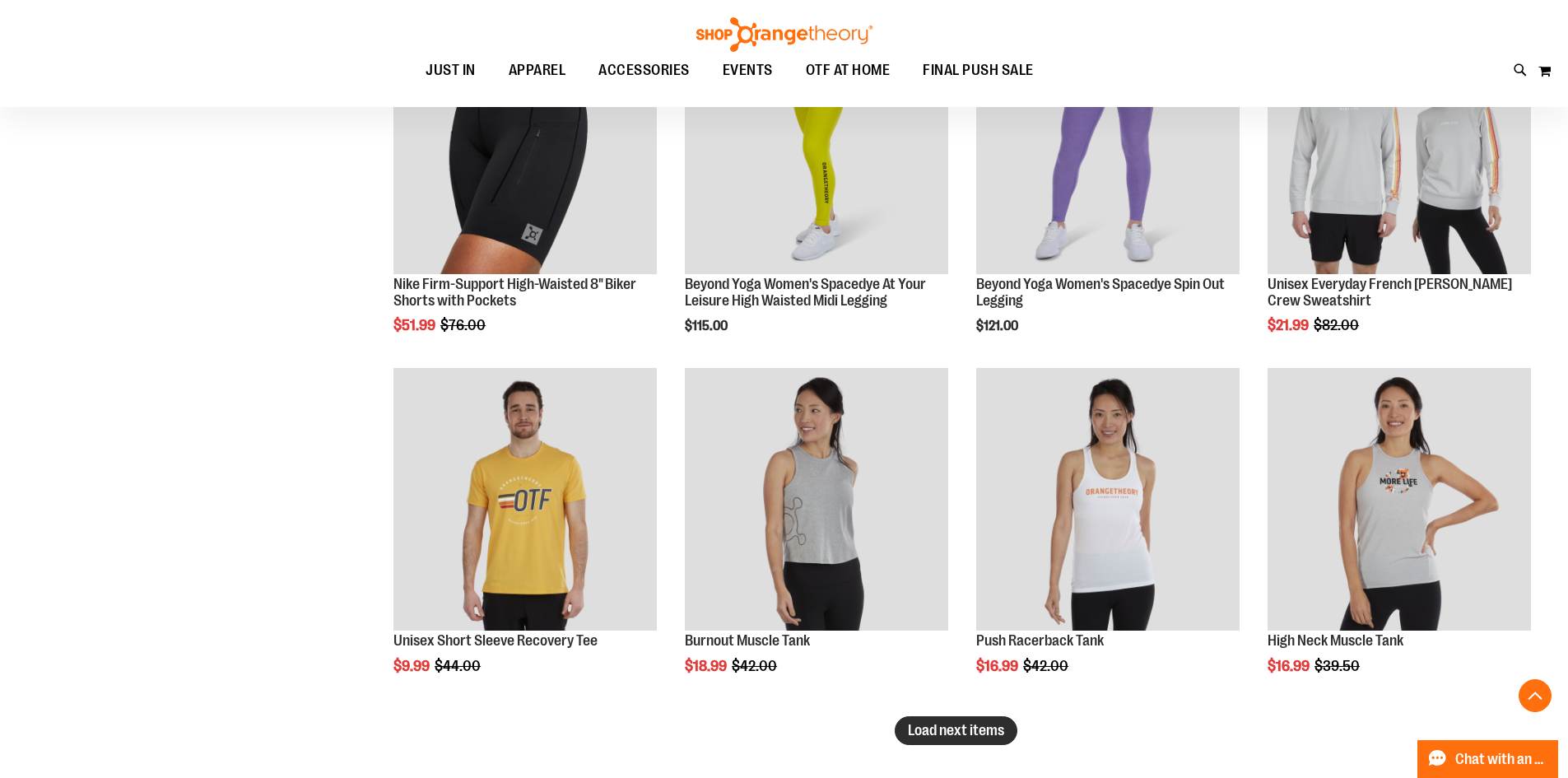
click at [989, 727] on span "Load next items" at bounding box center [956, 730] width 97 height 17
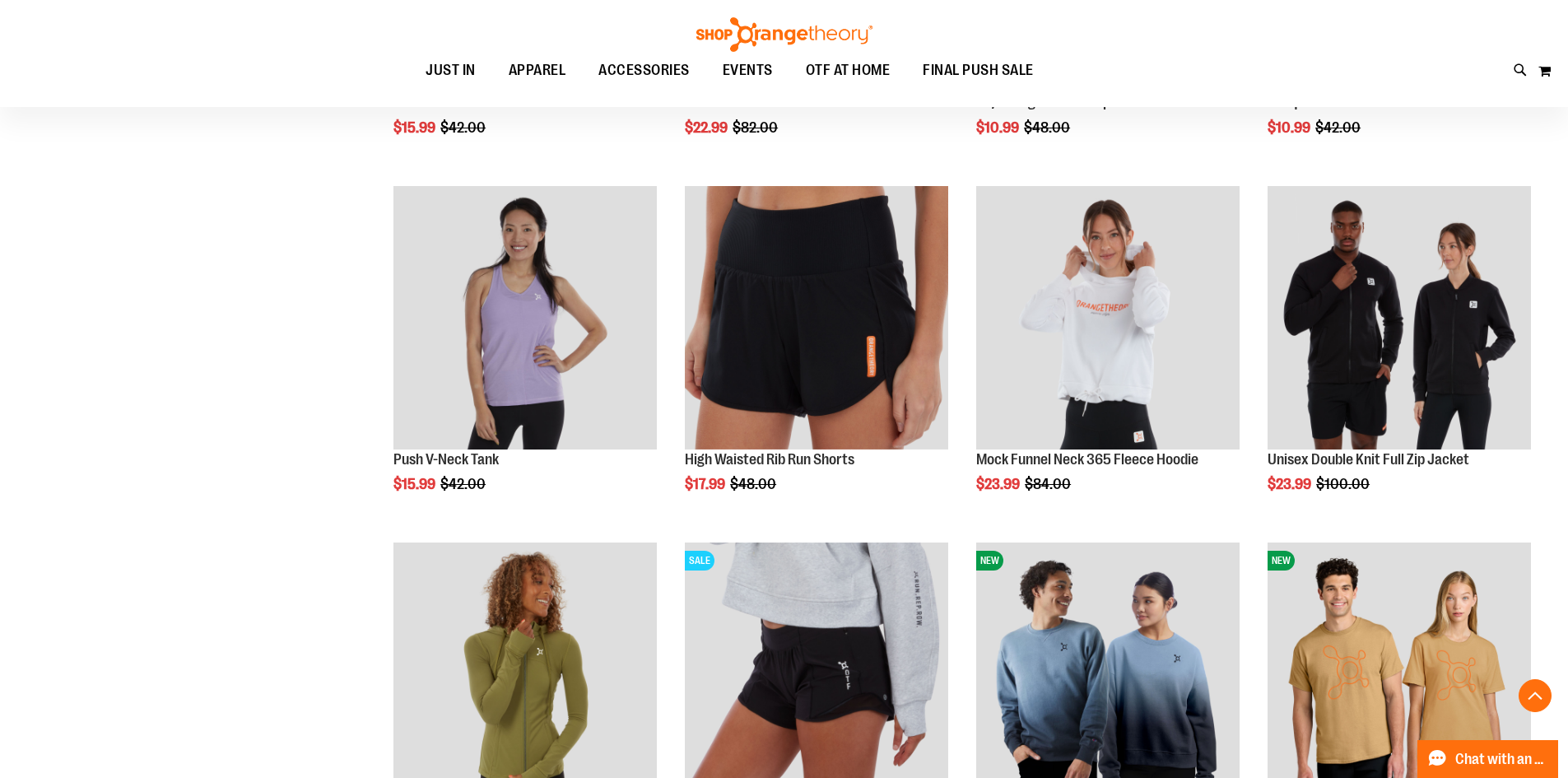
scroll to position [3731, 0]
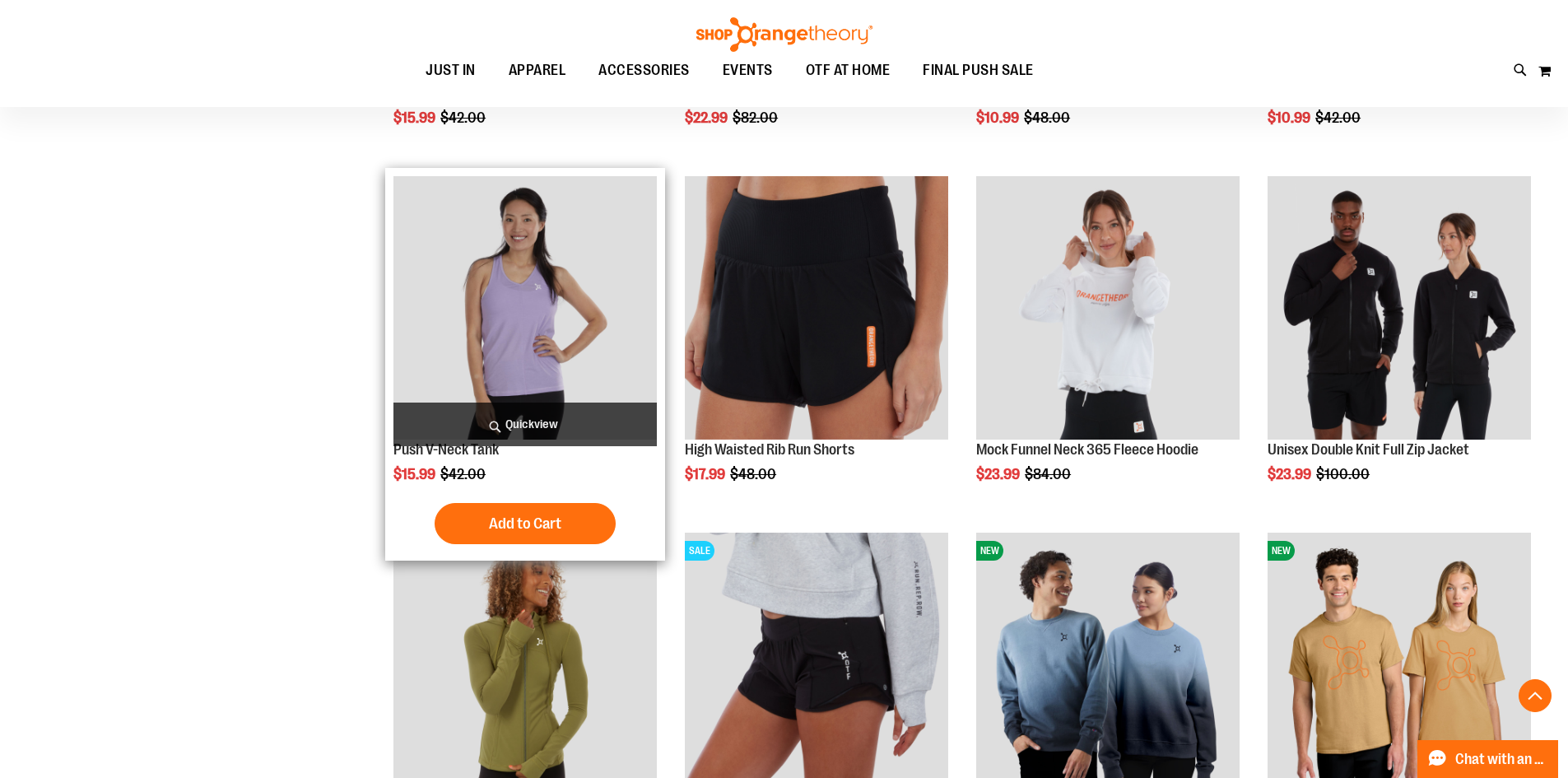
click at [513, 344] on img "product" at bounding box center [525, 307] width 263 height 263
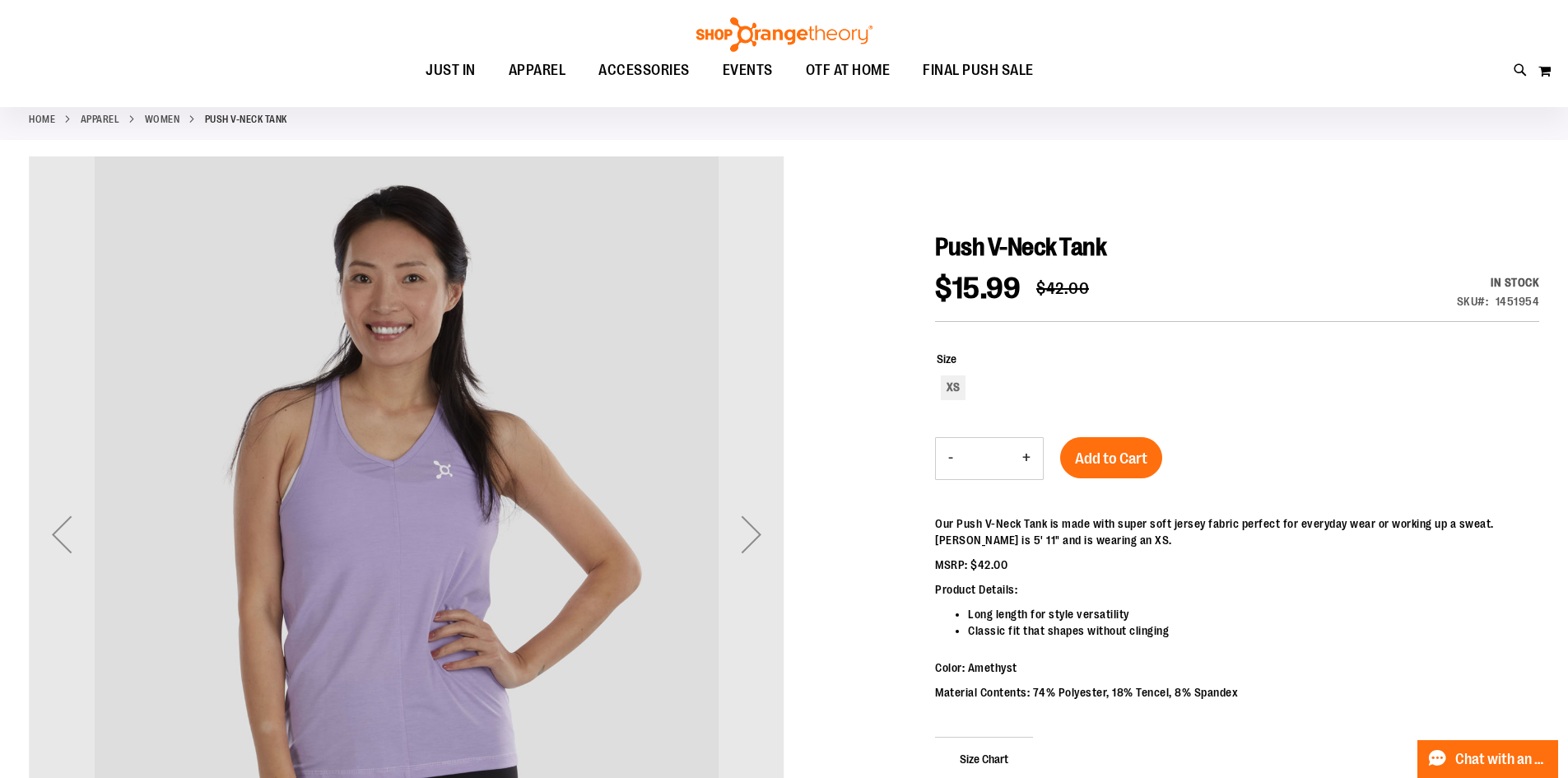
scroll to position [82, 0]
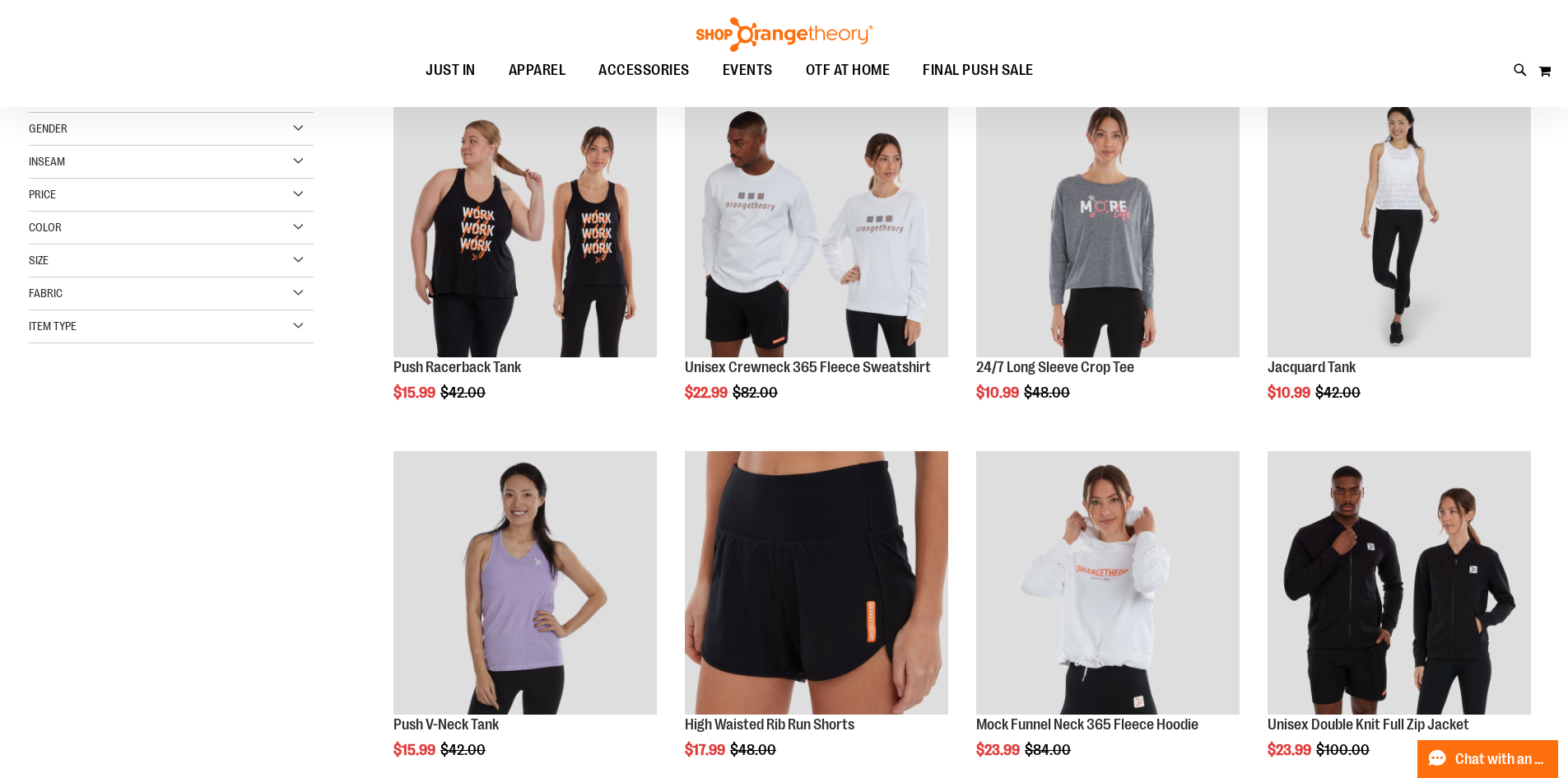
scroll to position [82, 0]
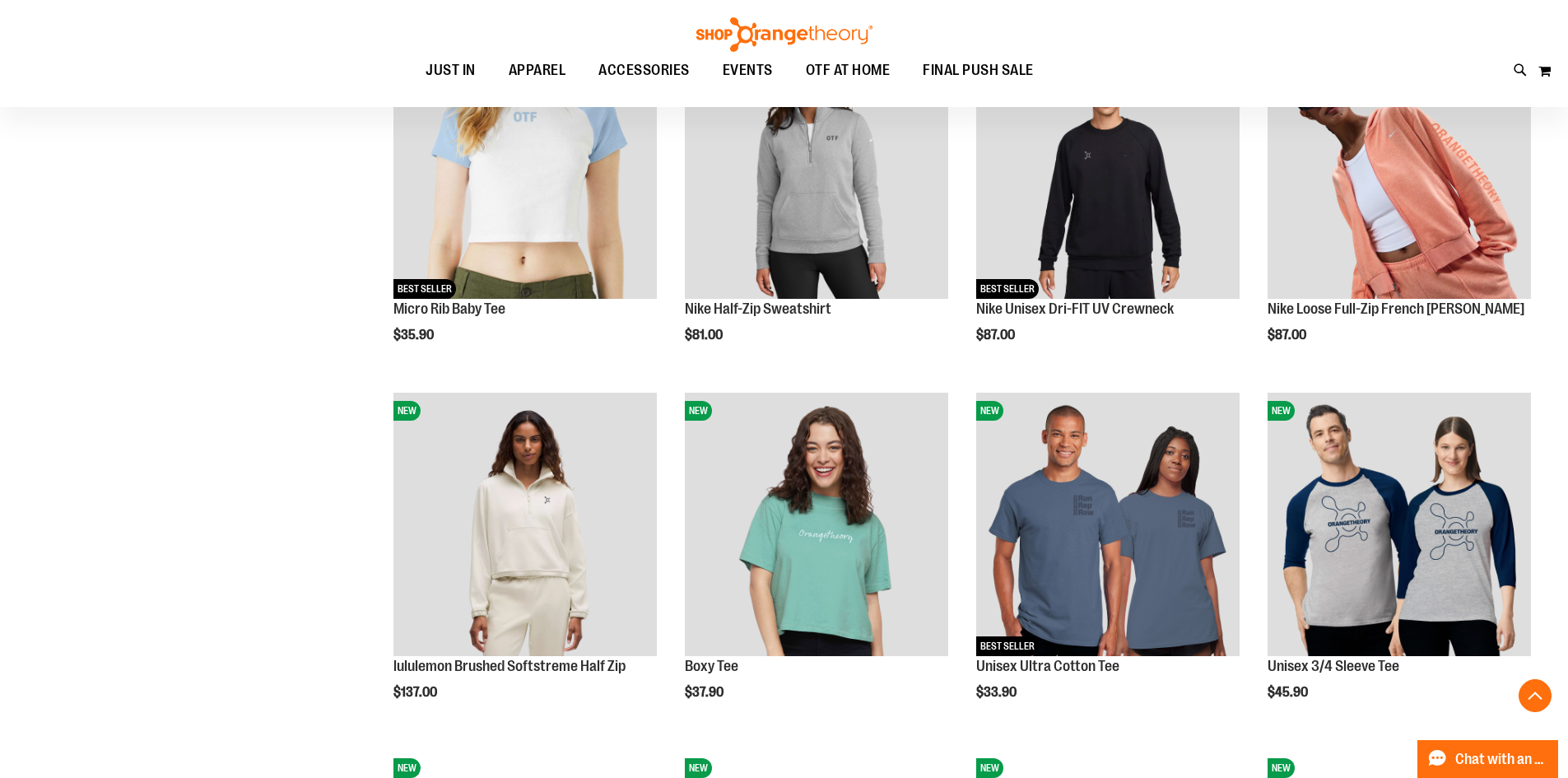
scroll to position [1235, 0]
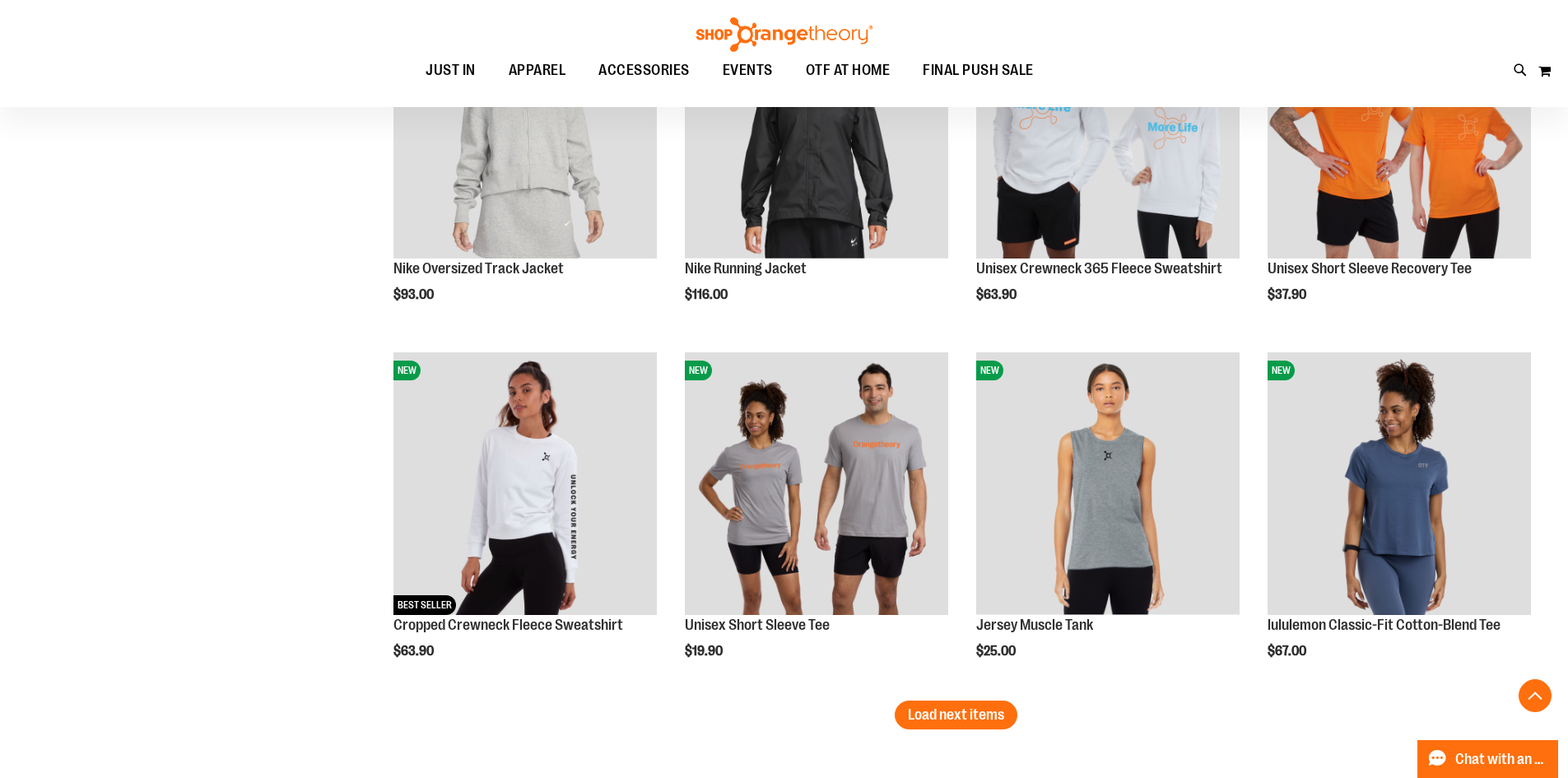
scroll to position [2716, 0]
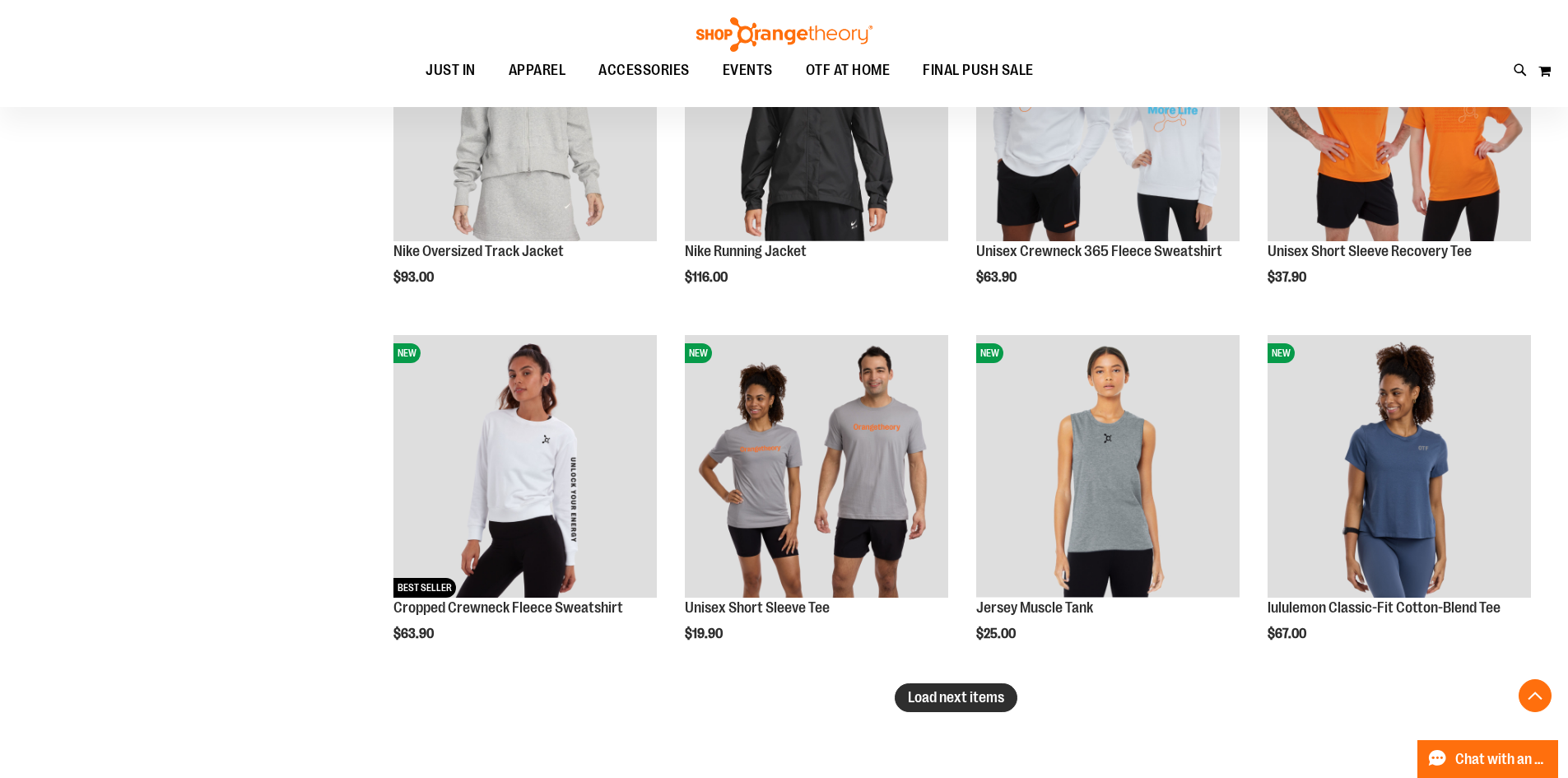
click at [950, 695] on span "Load next items" at bounding box center [956, 698] width 97 height 17
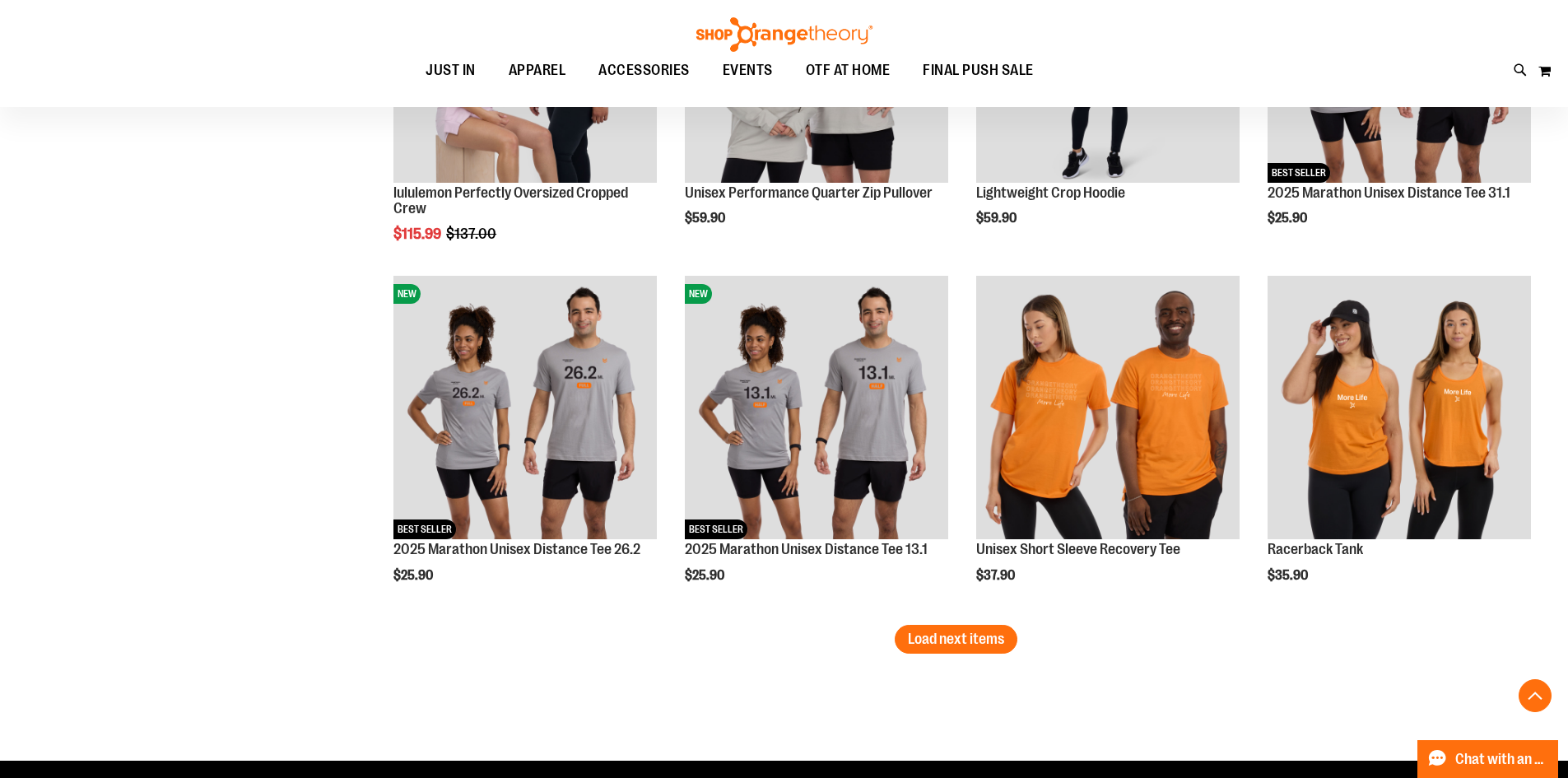
scroll to position [3869, 0]
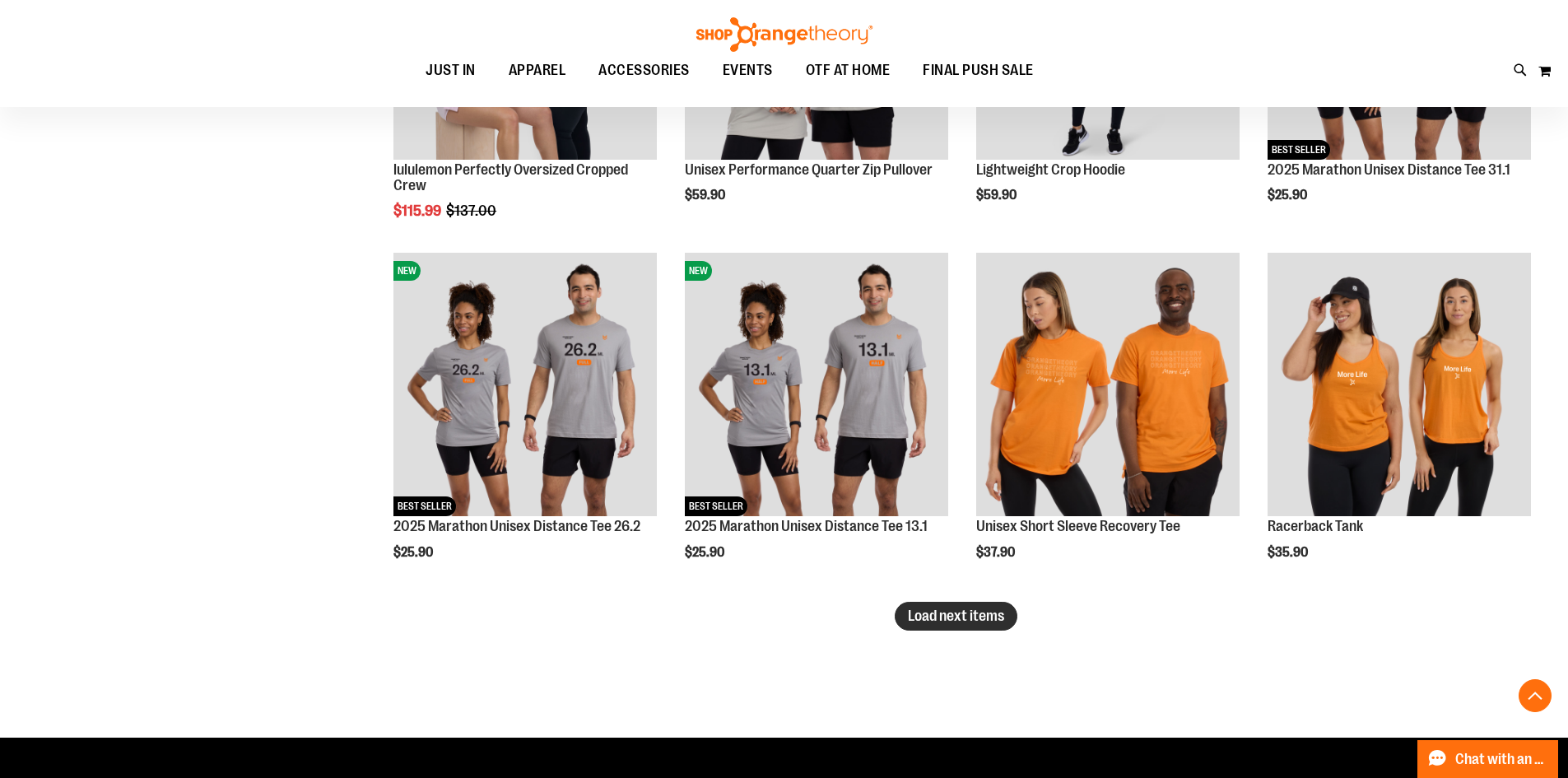
click at [986, 610] on span "Load next items" at bounding box center [956, 616] width 97 height 17
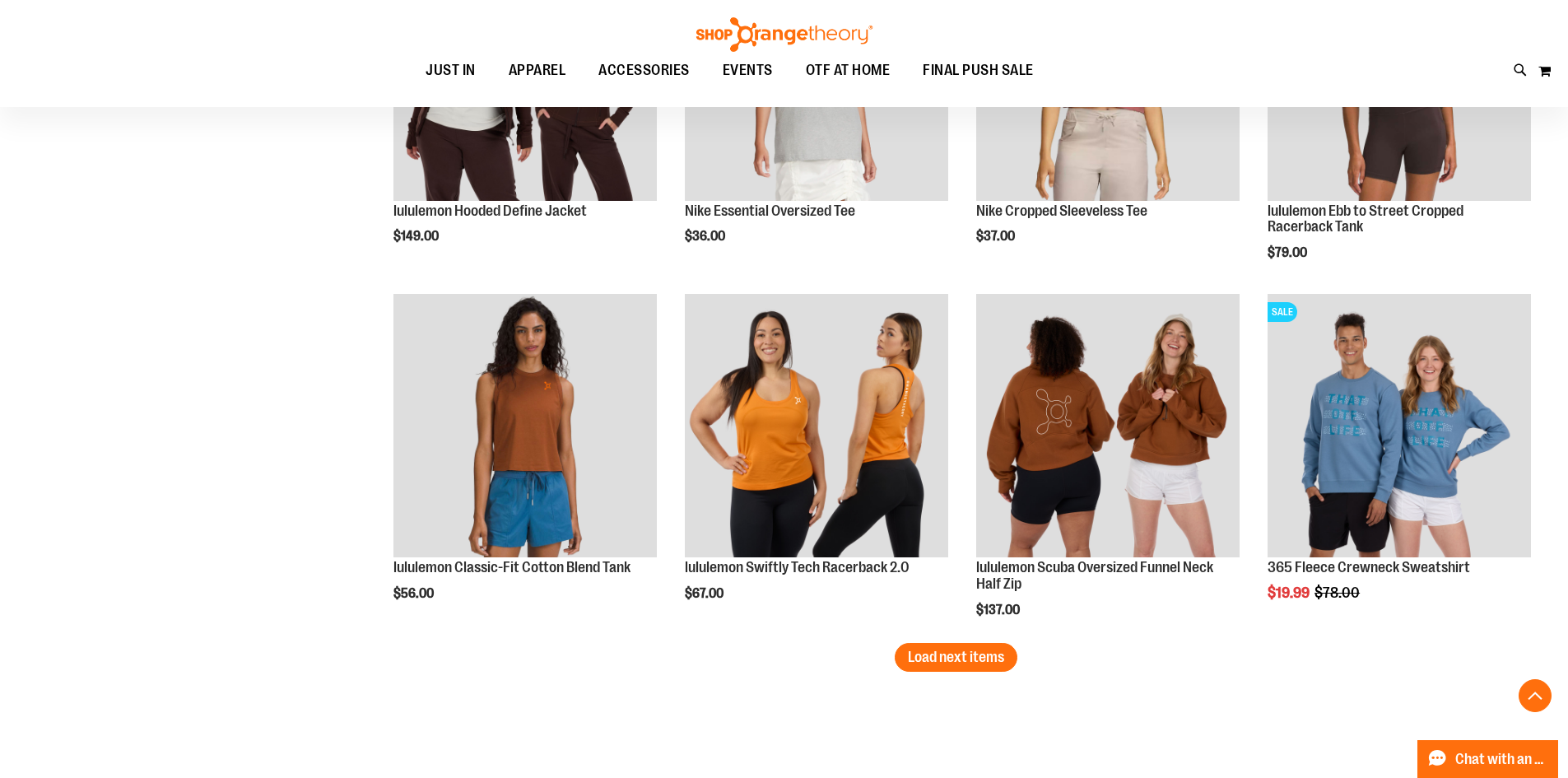
scroll to position [4858, 0]
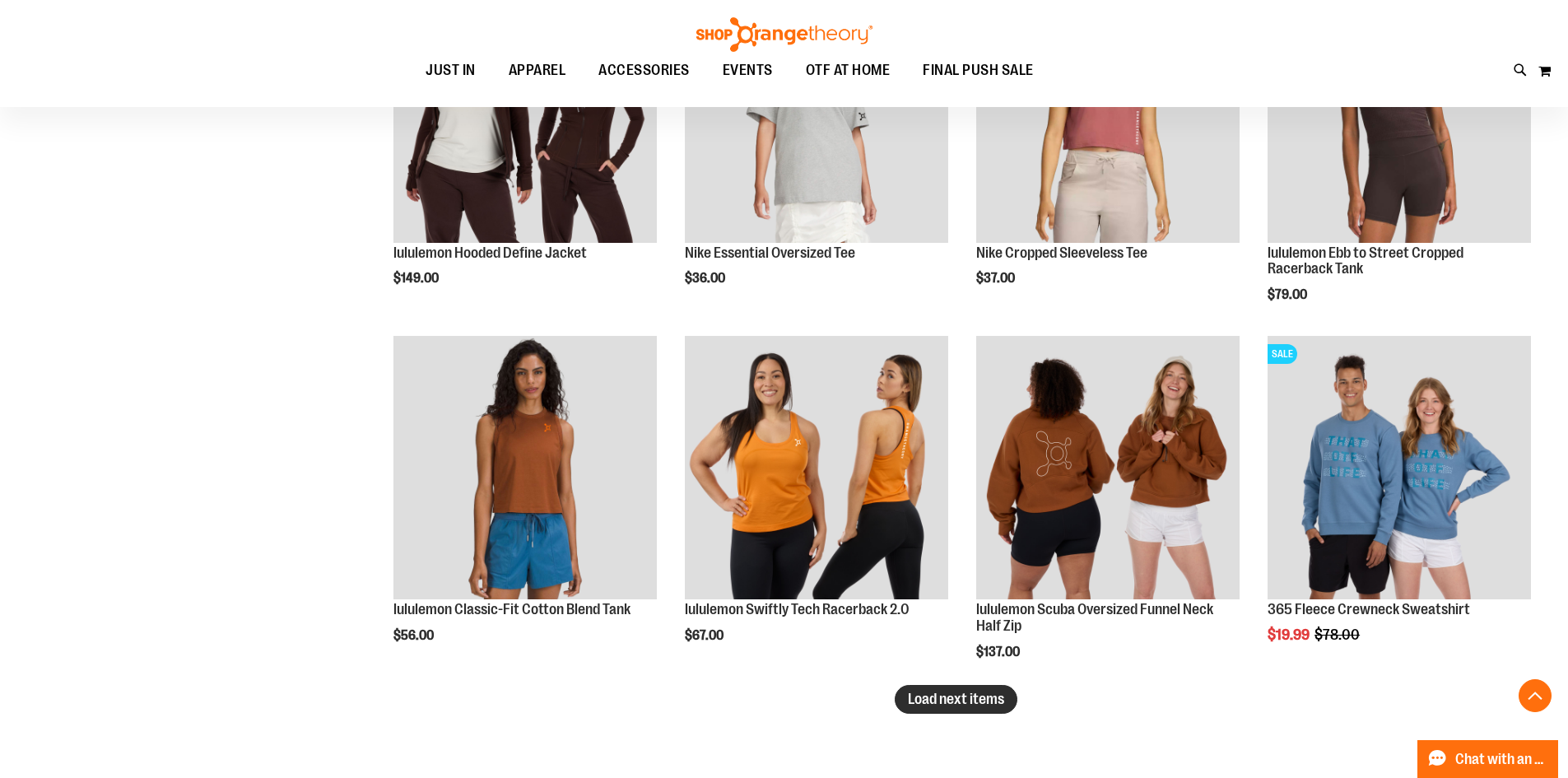
click at [969, 702] on span "Load next items" at bounding box center [956, 700] width 97 height 17
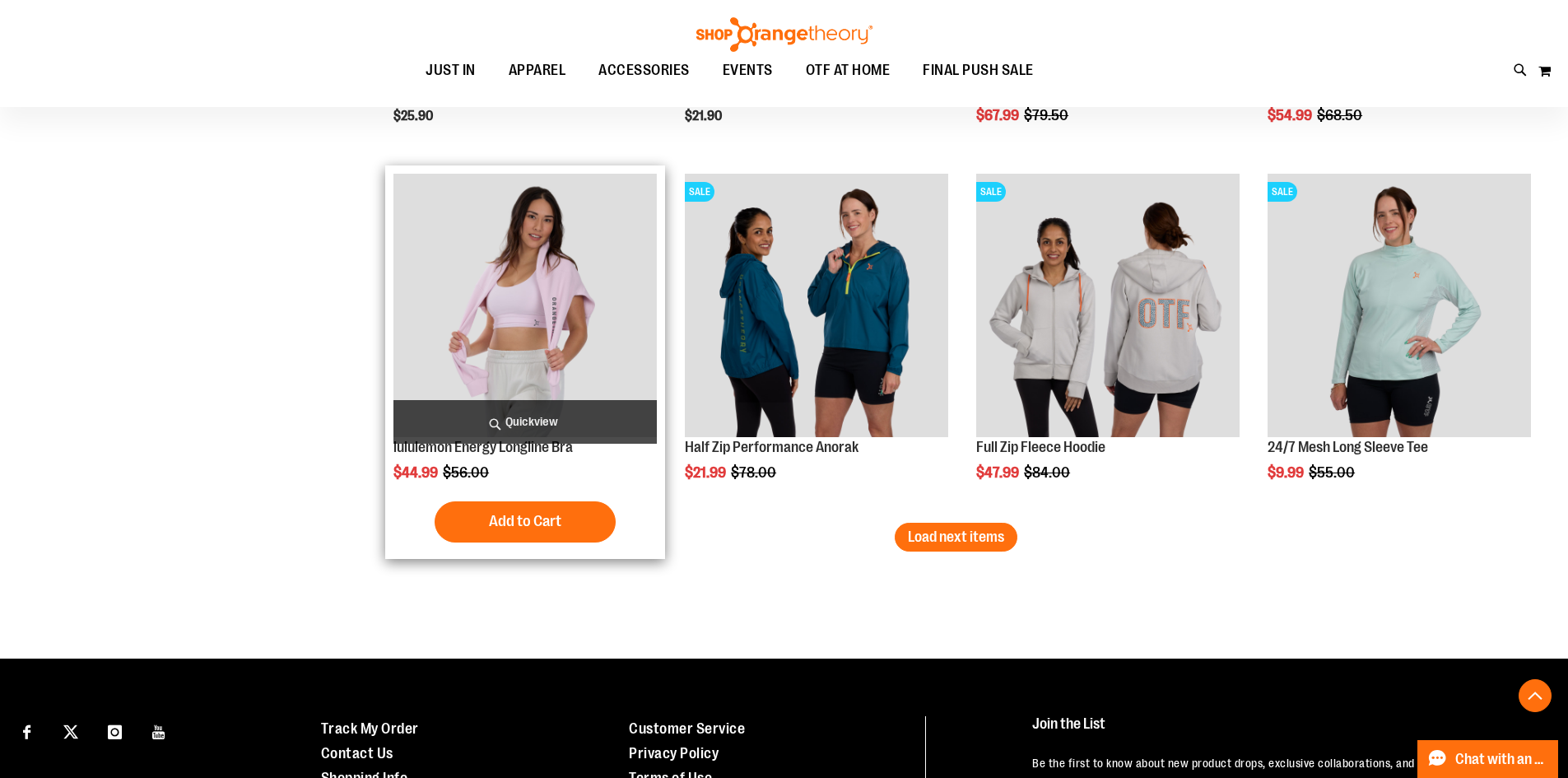
scroll to position [6094, 0]
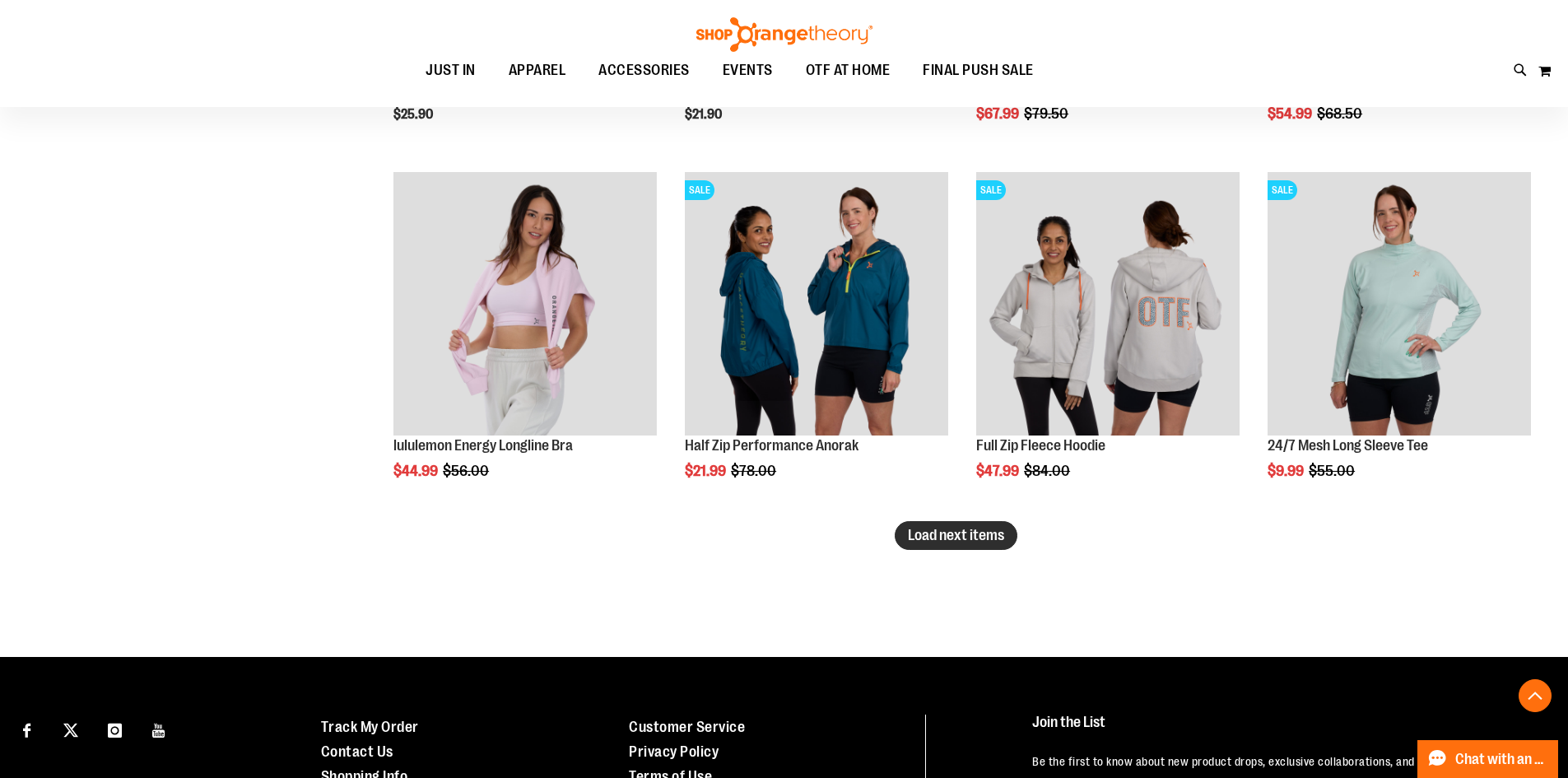
click at [971, 531] on span "Load next items" at bounding box center [956, 535] width 97 height 17
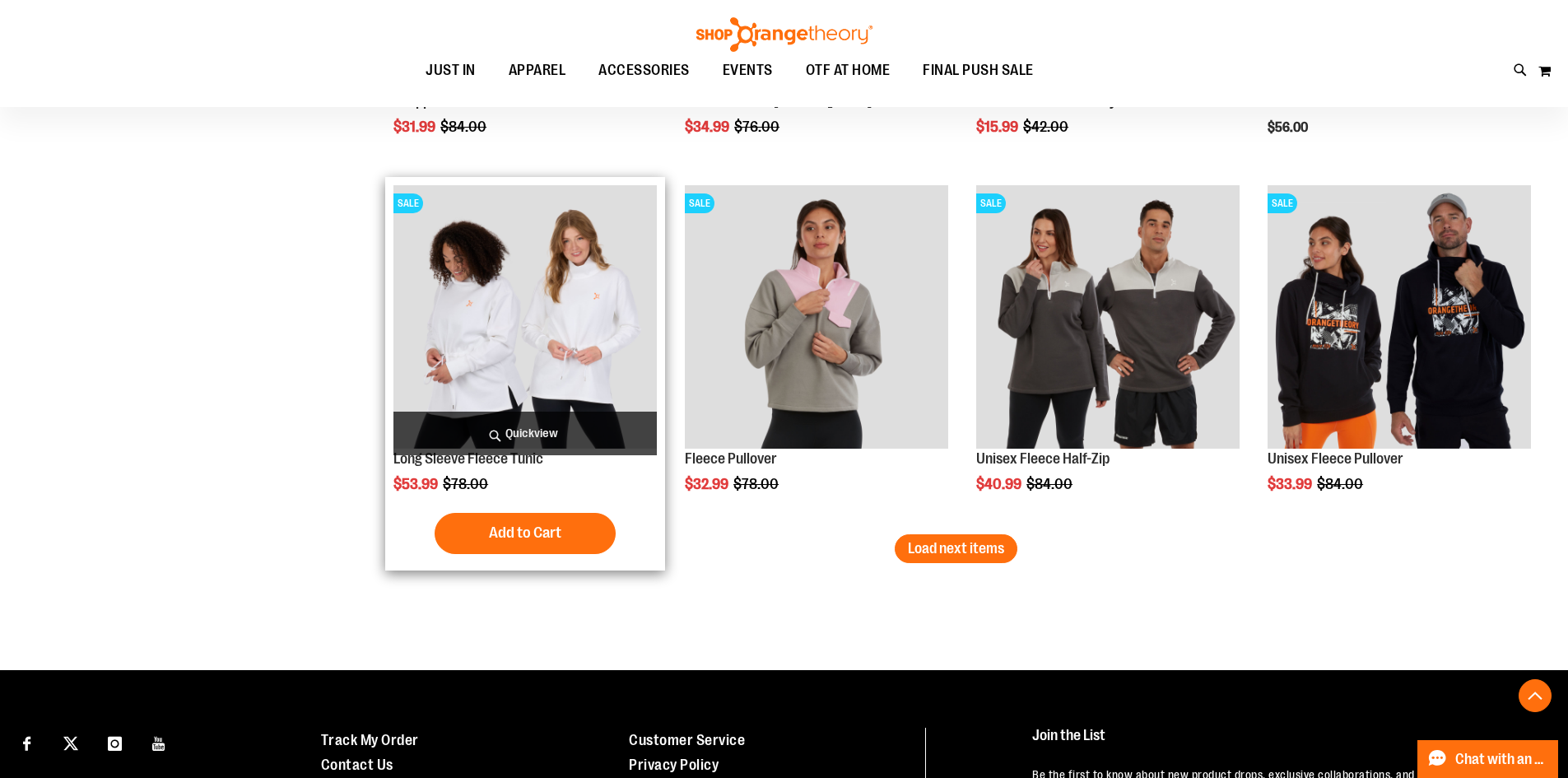
scroll to position [7164, 0]
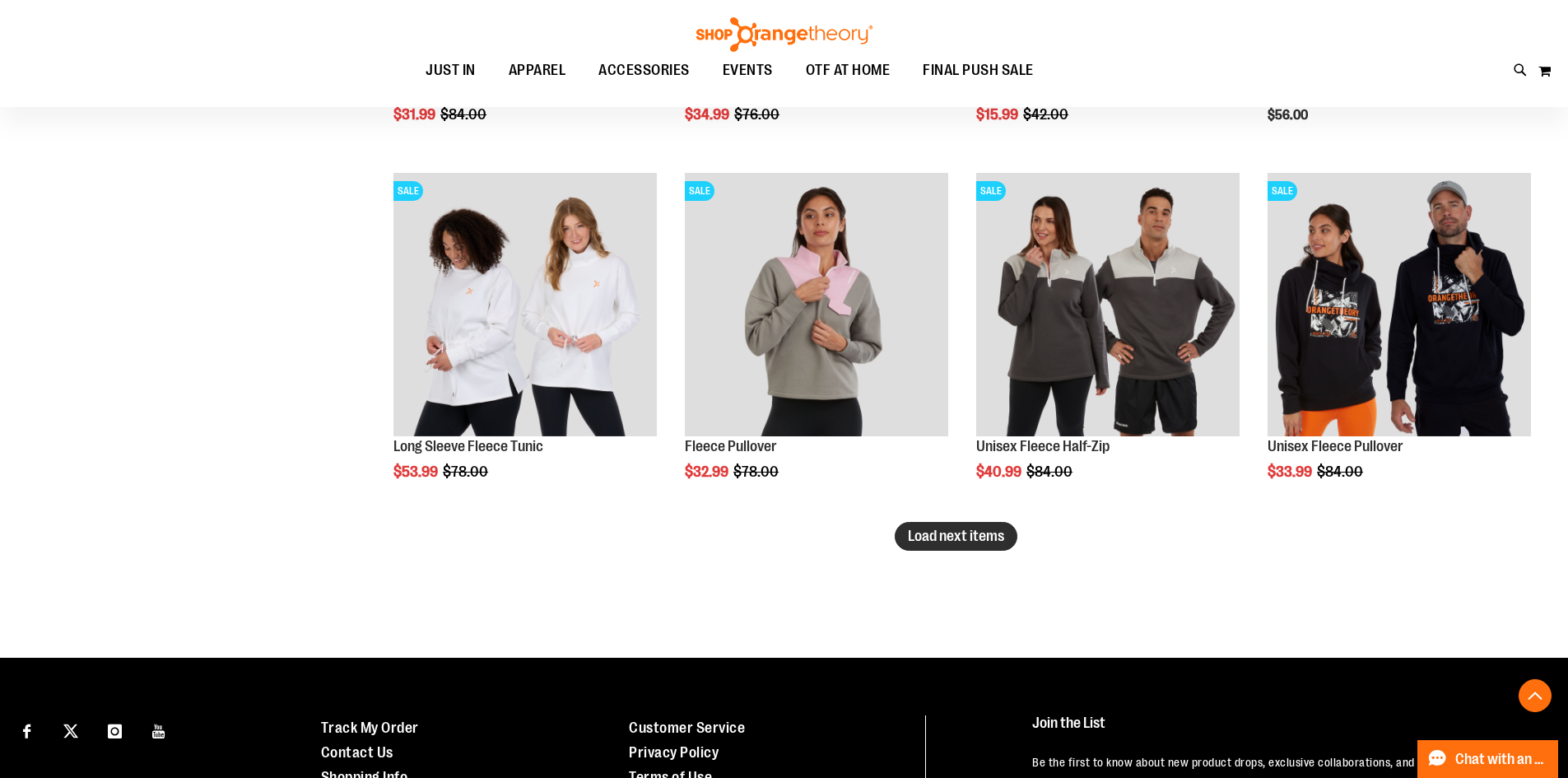
click at [941, 542] on span "Load next items" at bounding box center [956, 536] width 97 height 17
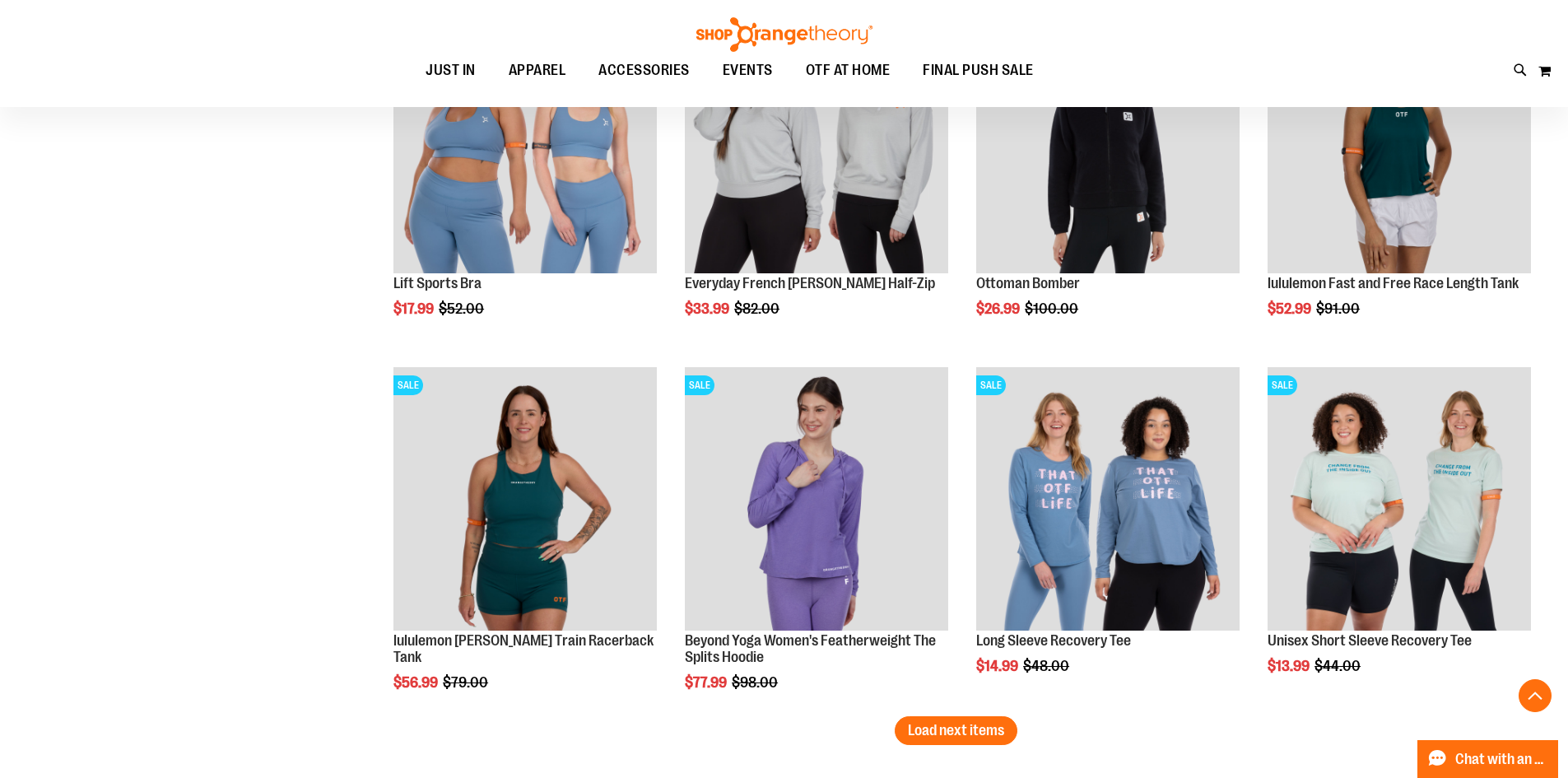
scroll to position [8070, 0]
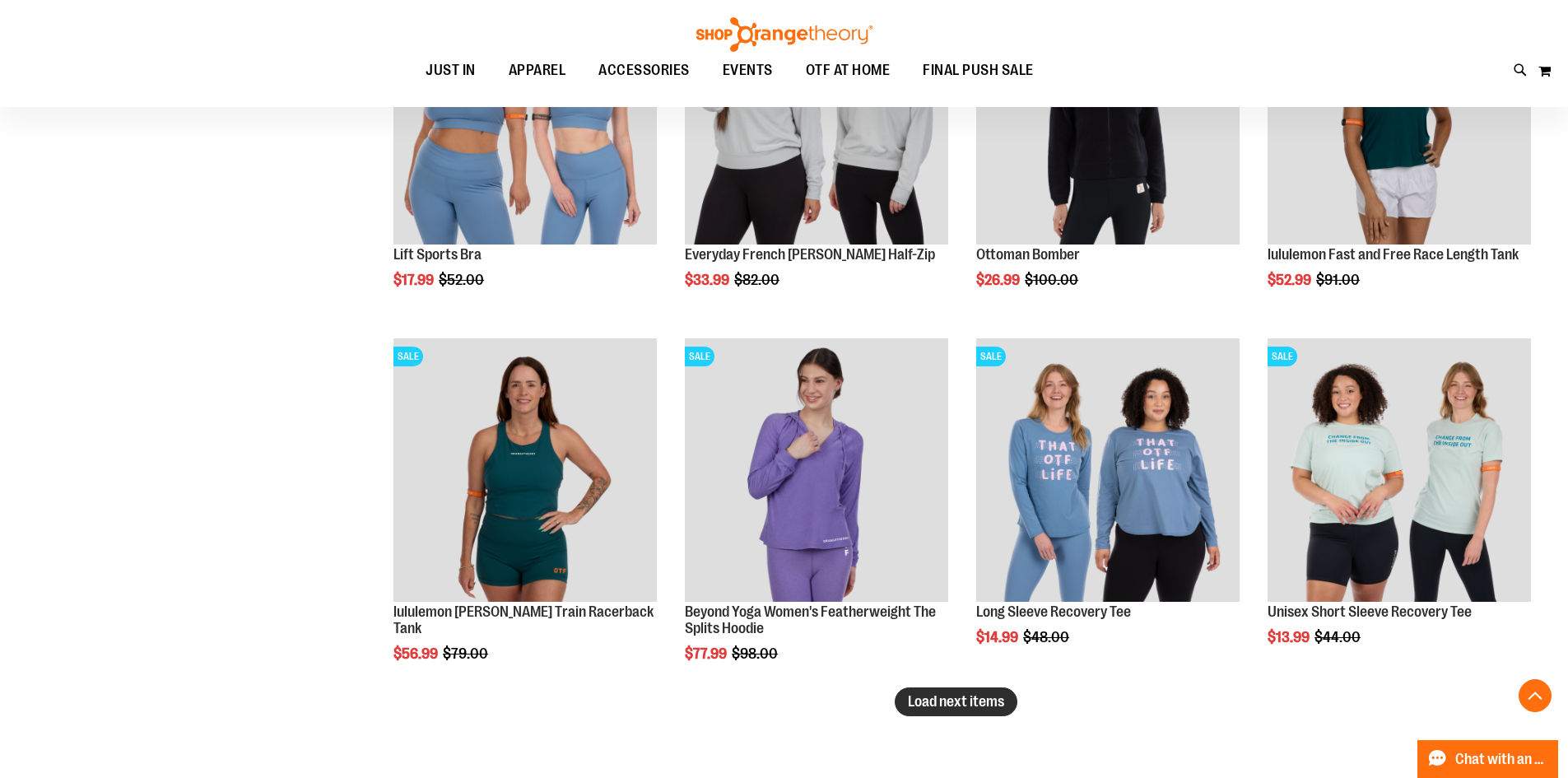
click at [985, 702] on span "Load next items" at bounding box center [956, 702] width 97 height 17
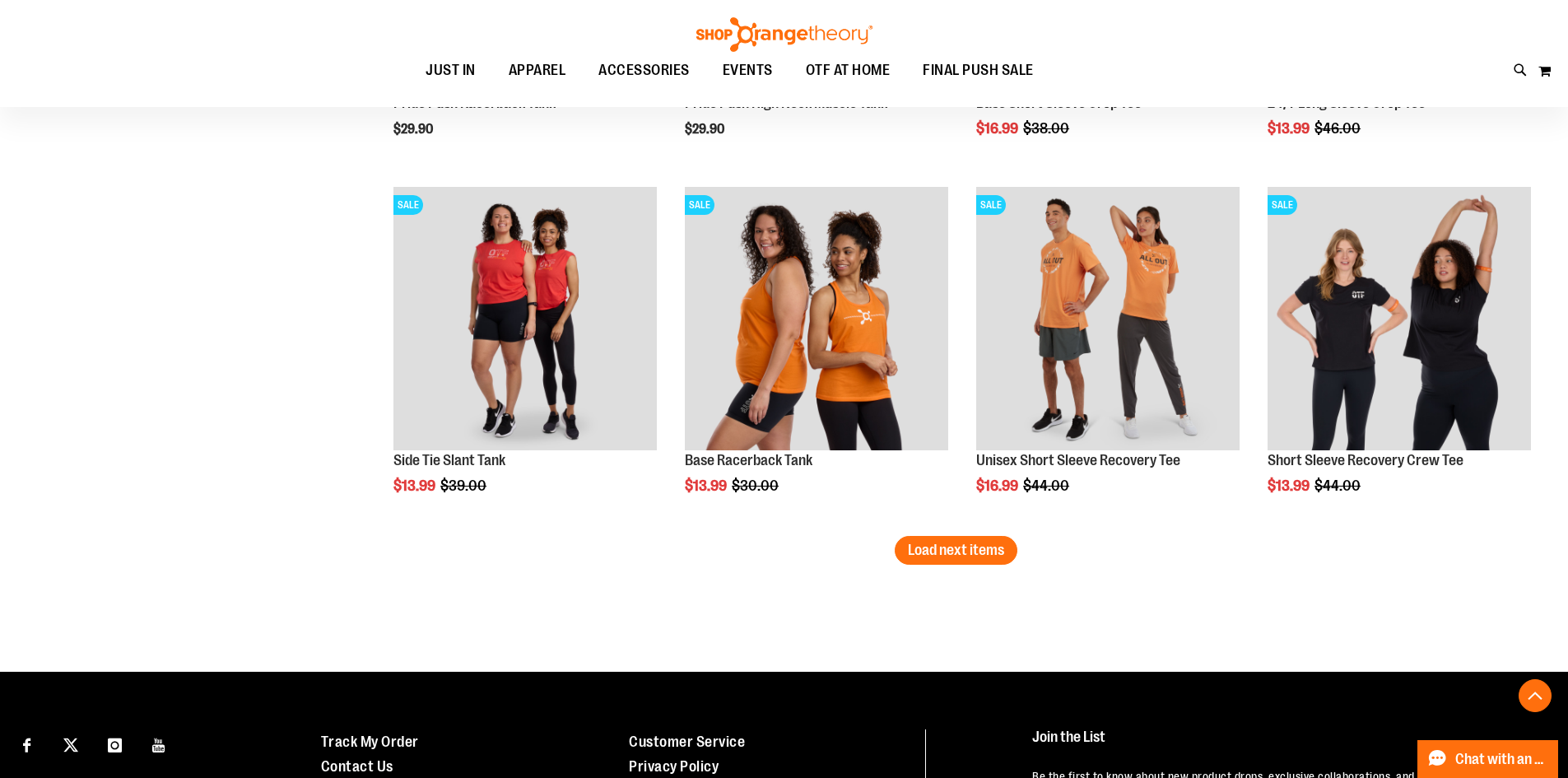
scroll to position [9387, 0]
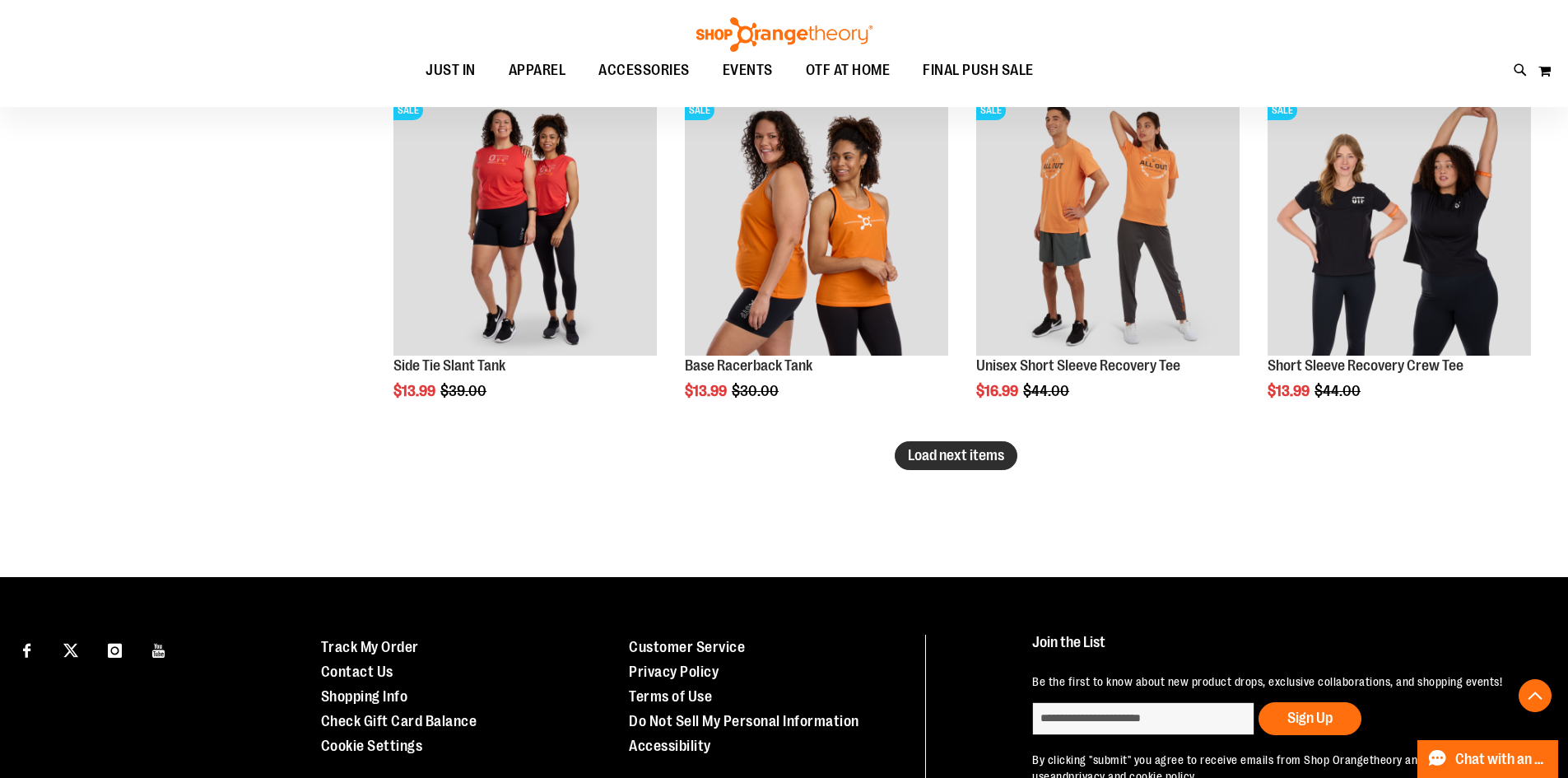
click at [981, 451] on span "Load next items" at bounding box center [956, 455] width 97 height 17
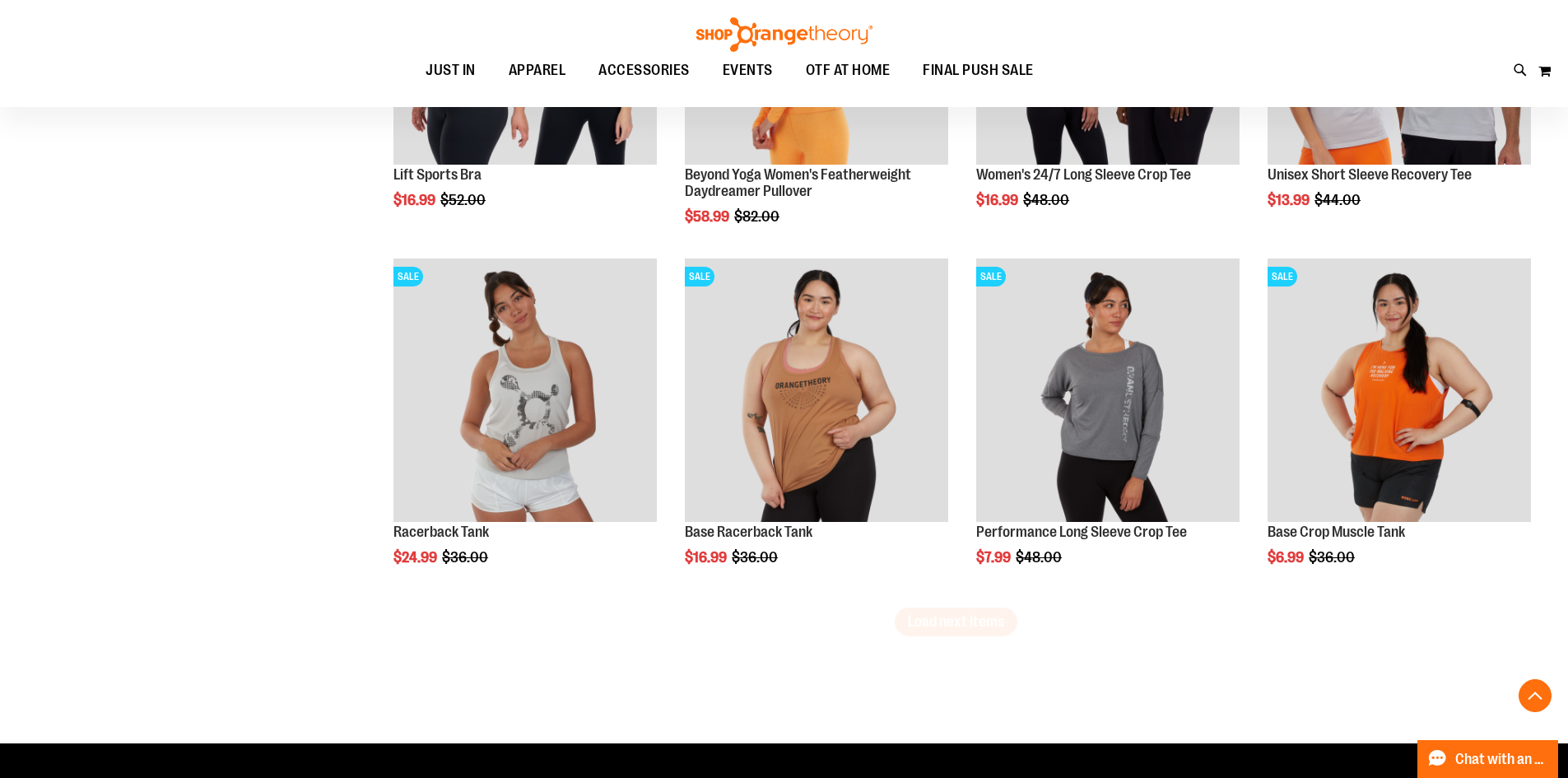
scroll to position [10293, 0]
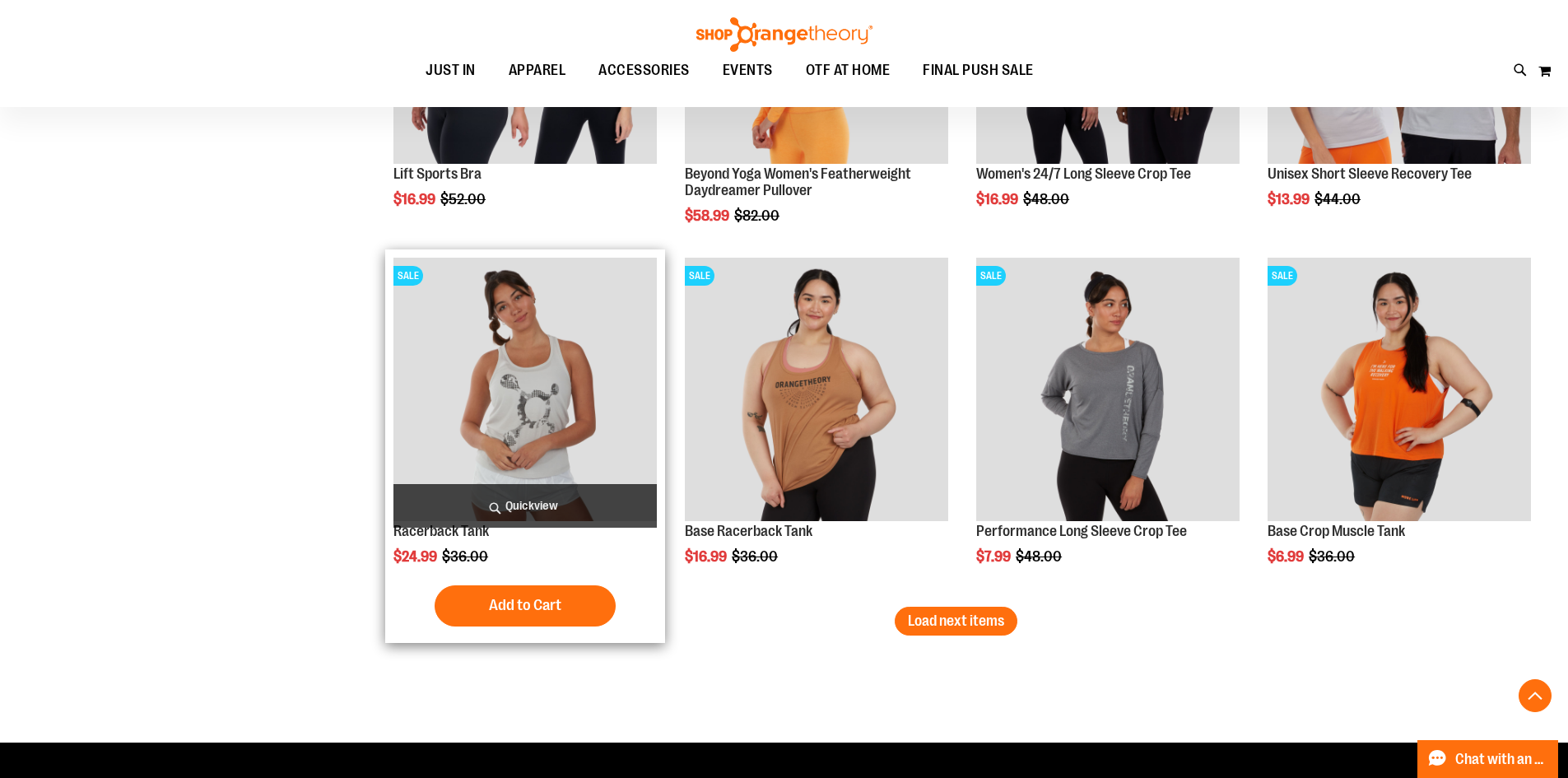
click at [525, 434] on img "product" at bounding box center [525, 389] width 263 height 263
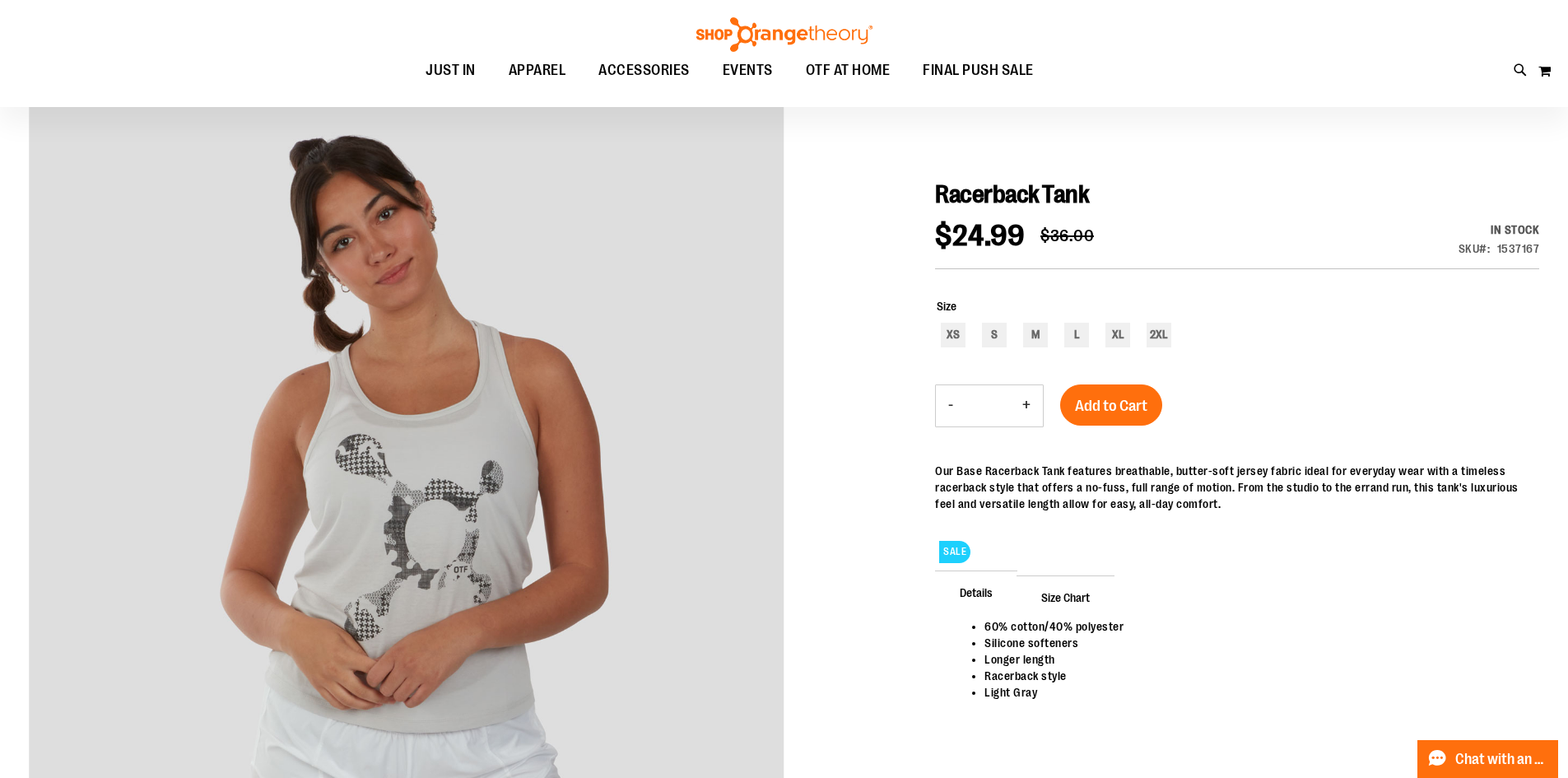
scroll to position [164, 0]
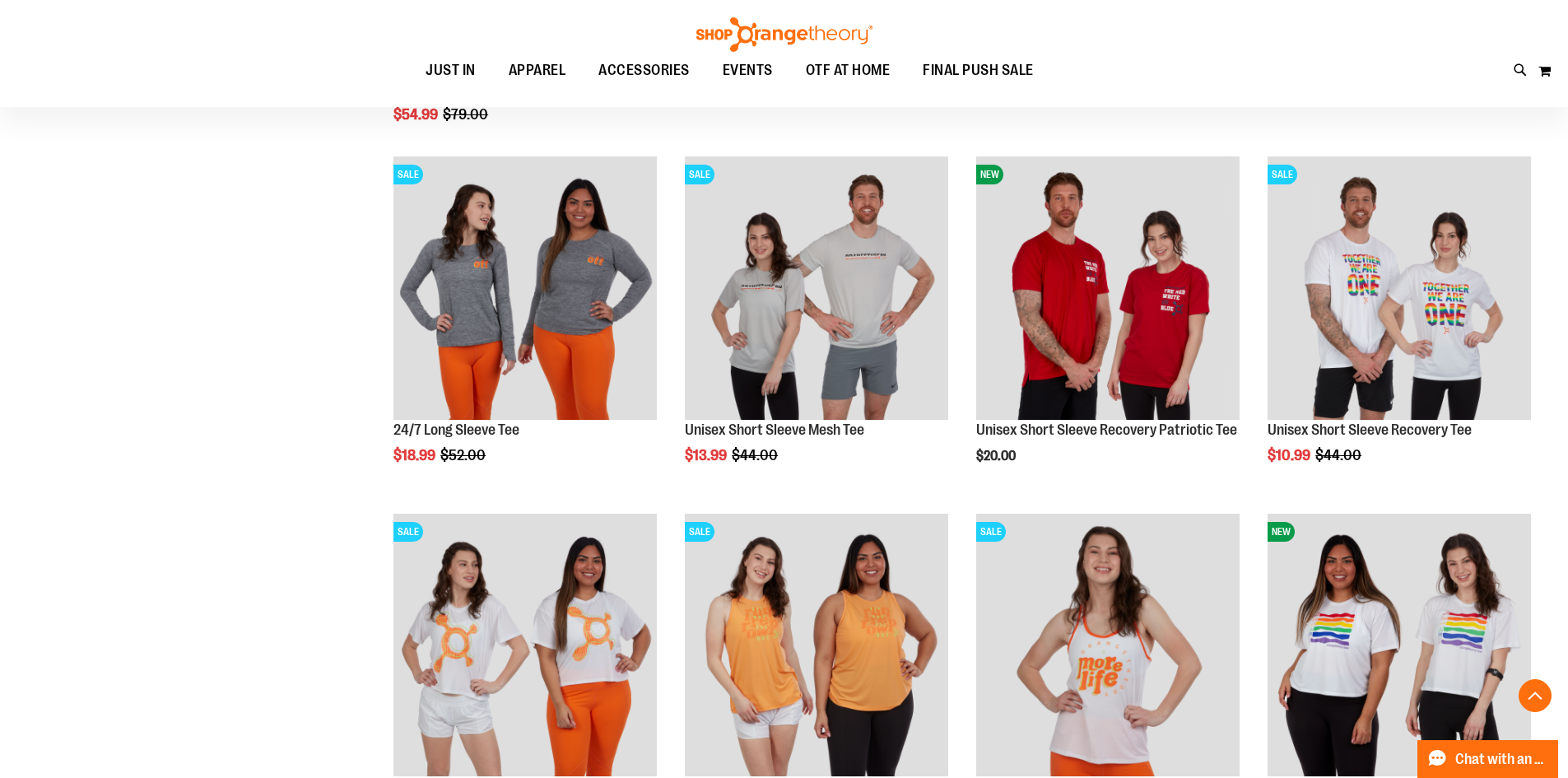
scroll to position [1503, 0]
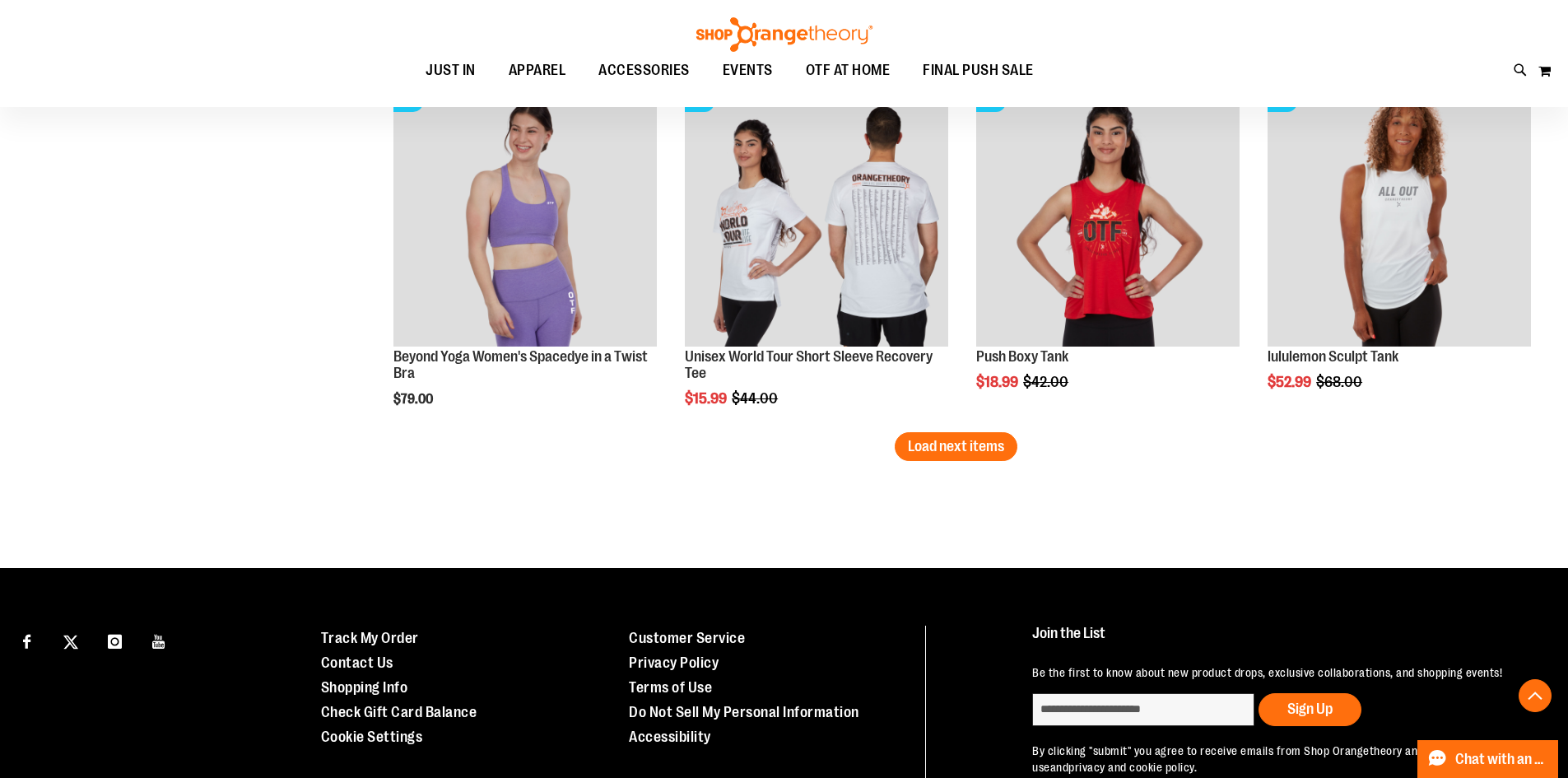
scroll to position [2985, 0]
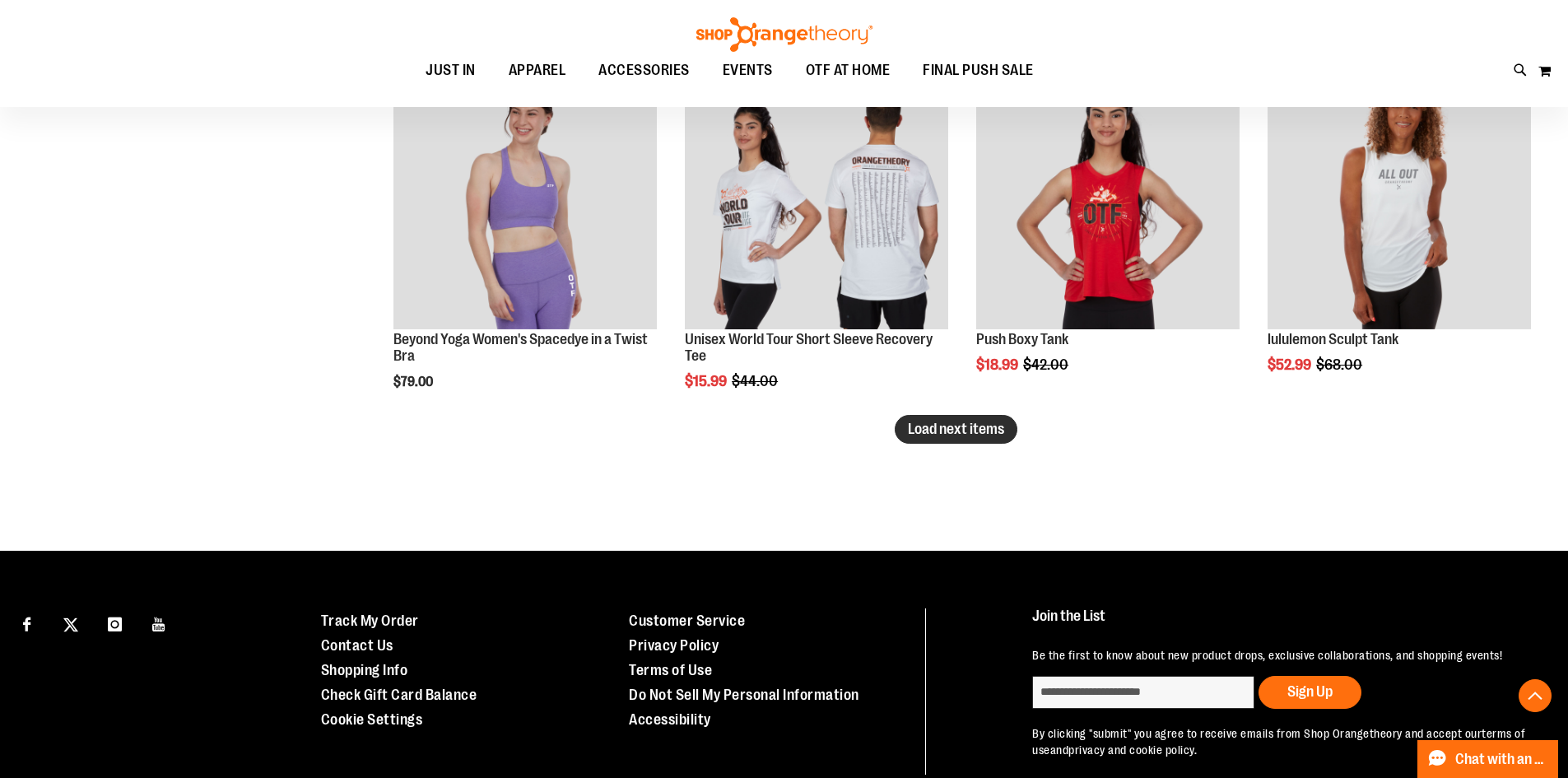
click at [1007, 429] on button "Load next items" at bounding box center [956, 429] width 123 height 29
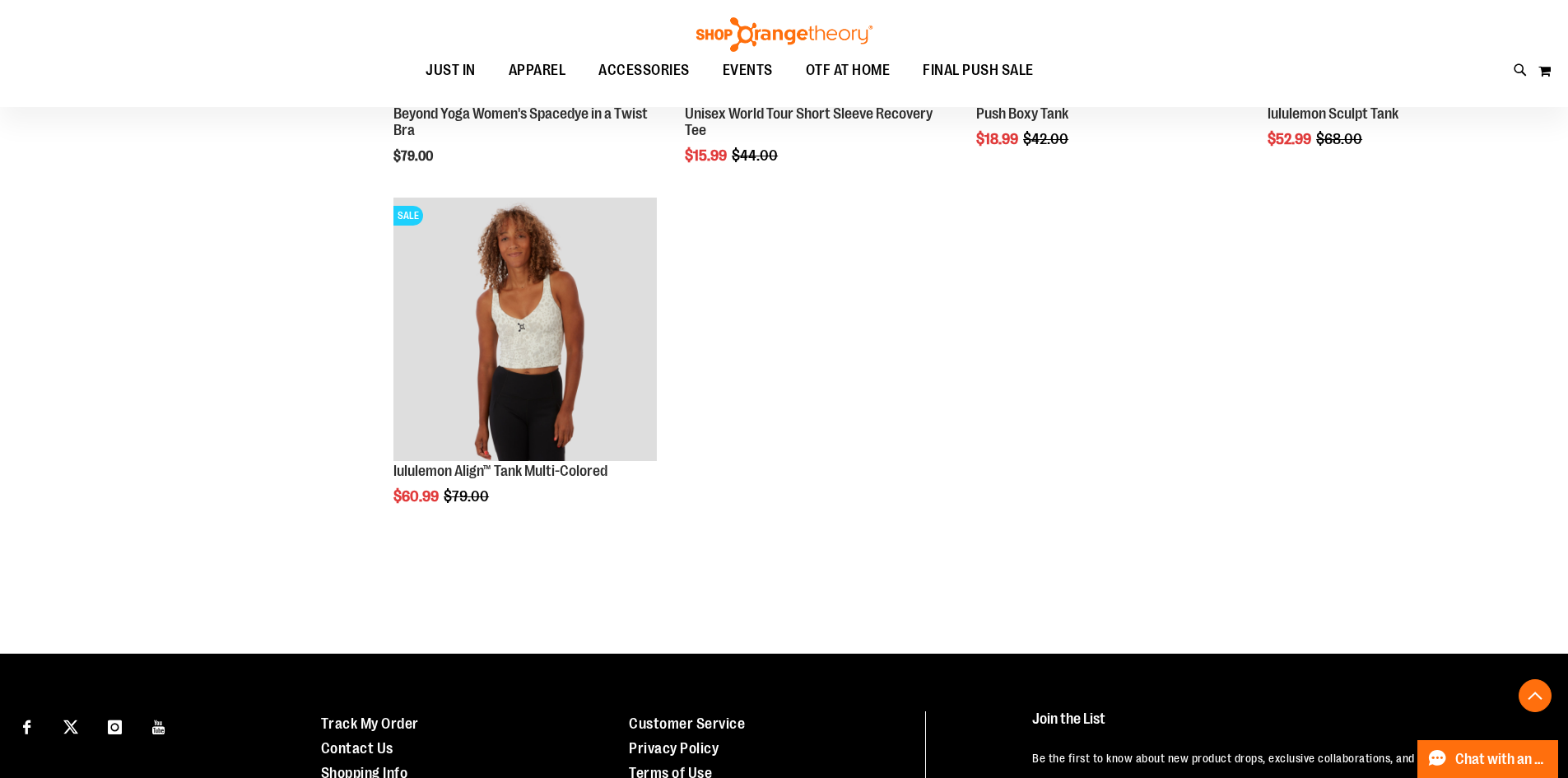
scroll to position [3233, 0]
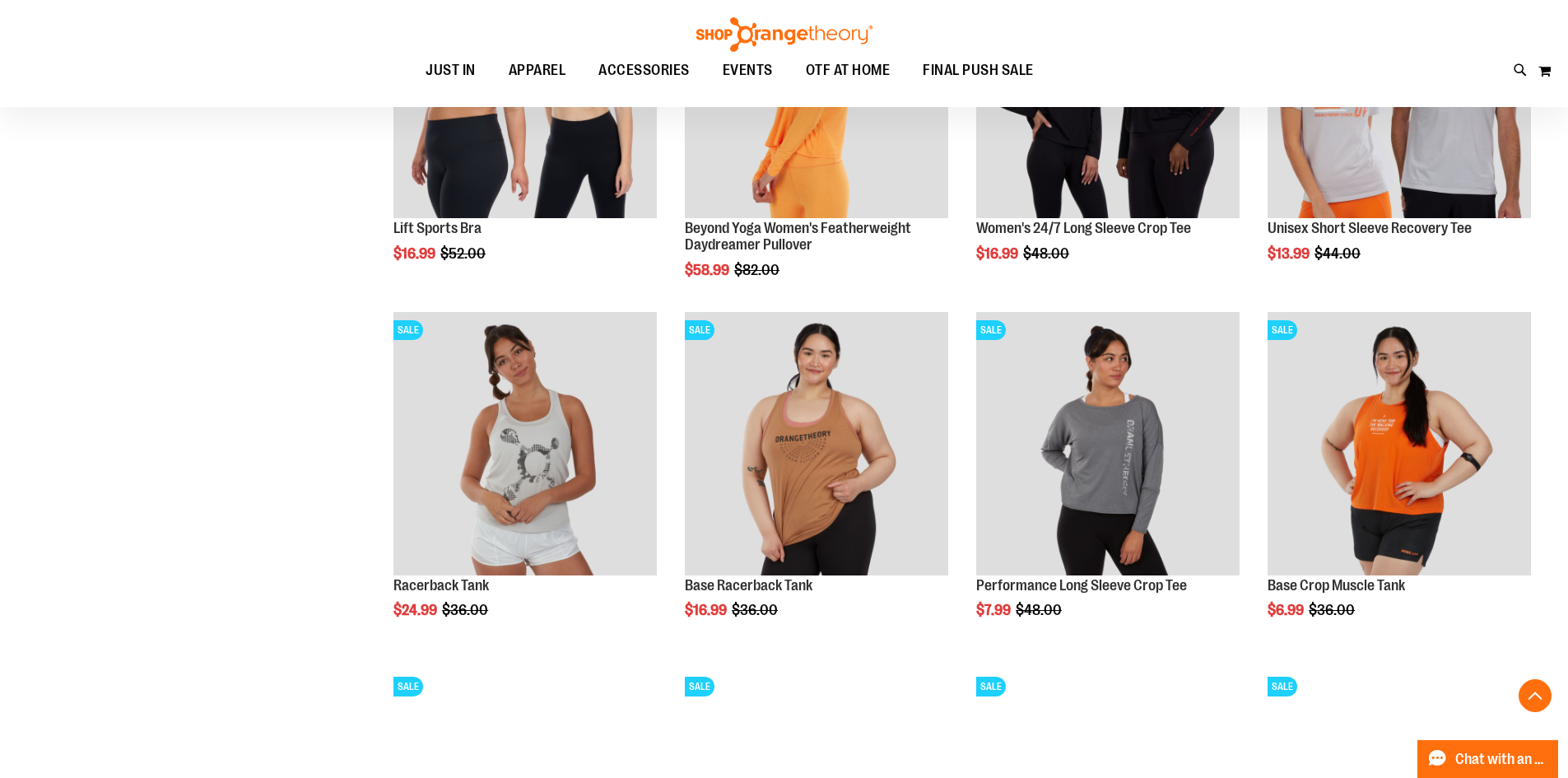
scroll to position [274, 0]
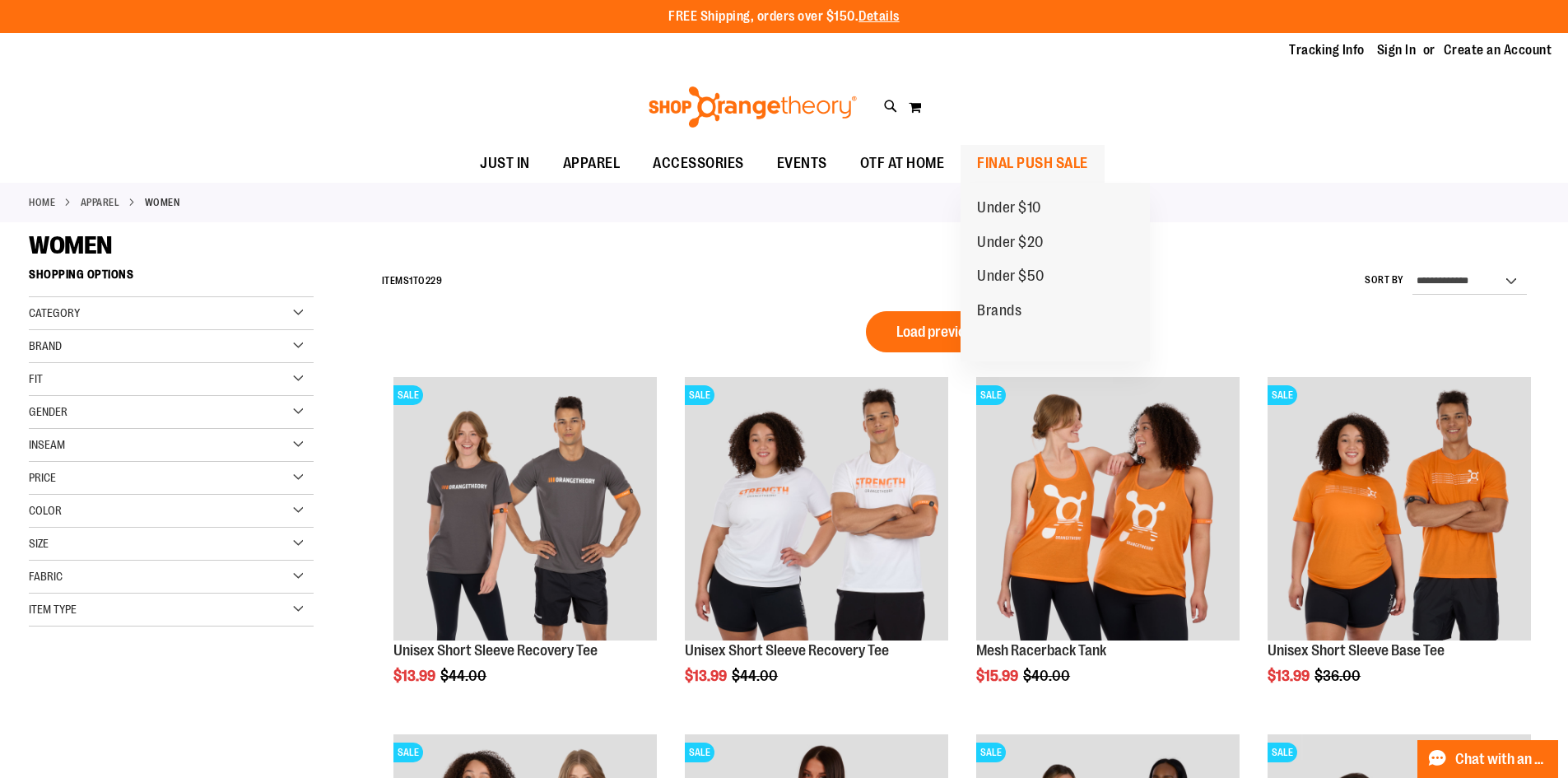
click at [1025, 161] on span "FINAL PUSH SALE" at bounding box center [1033, 163] width 111 height 37
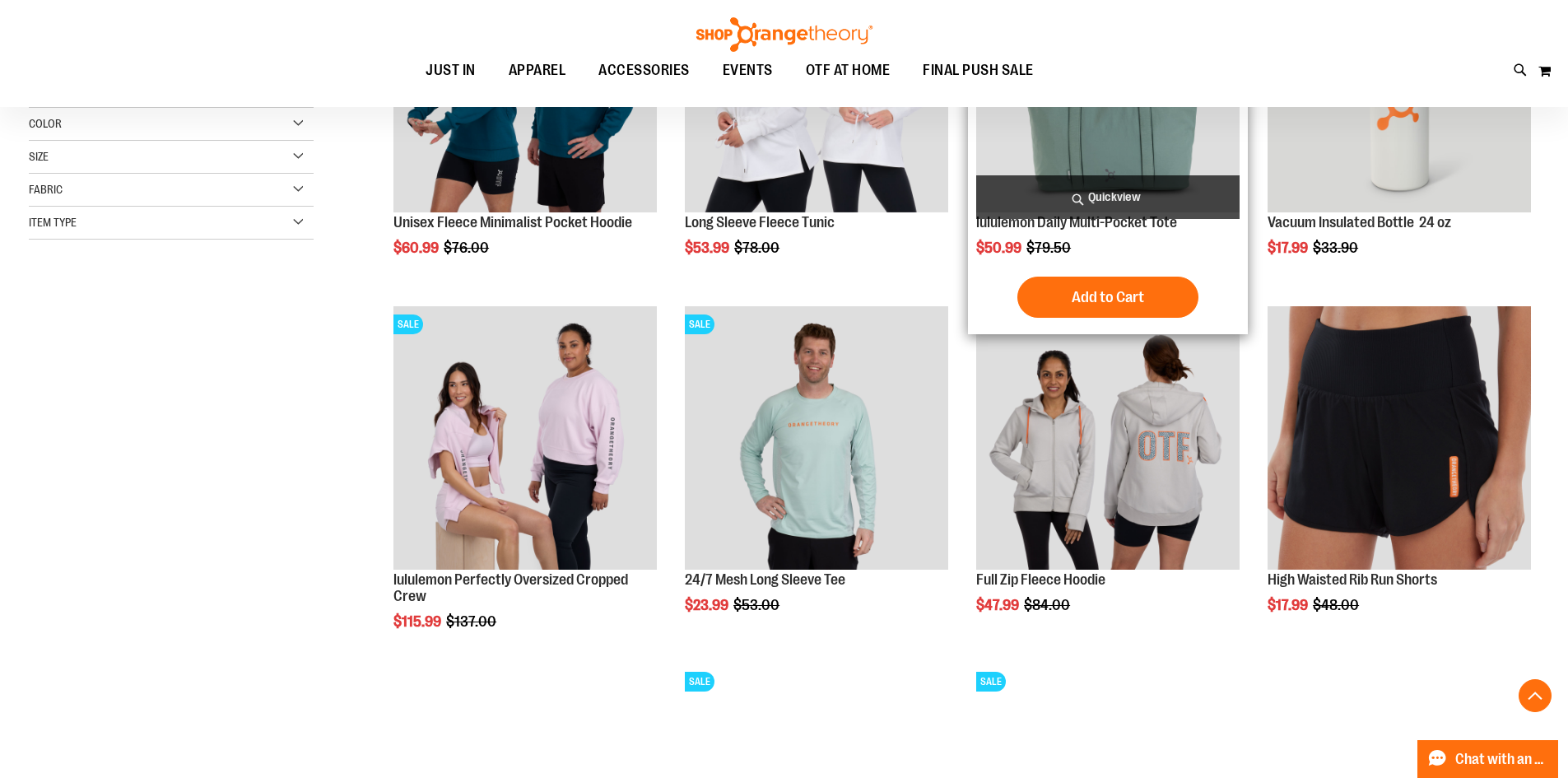
scroll to position [411, 0]
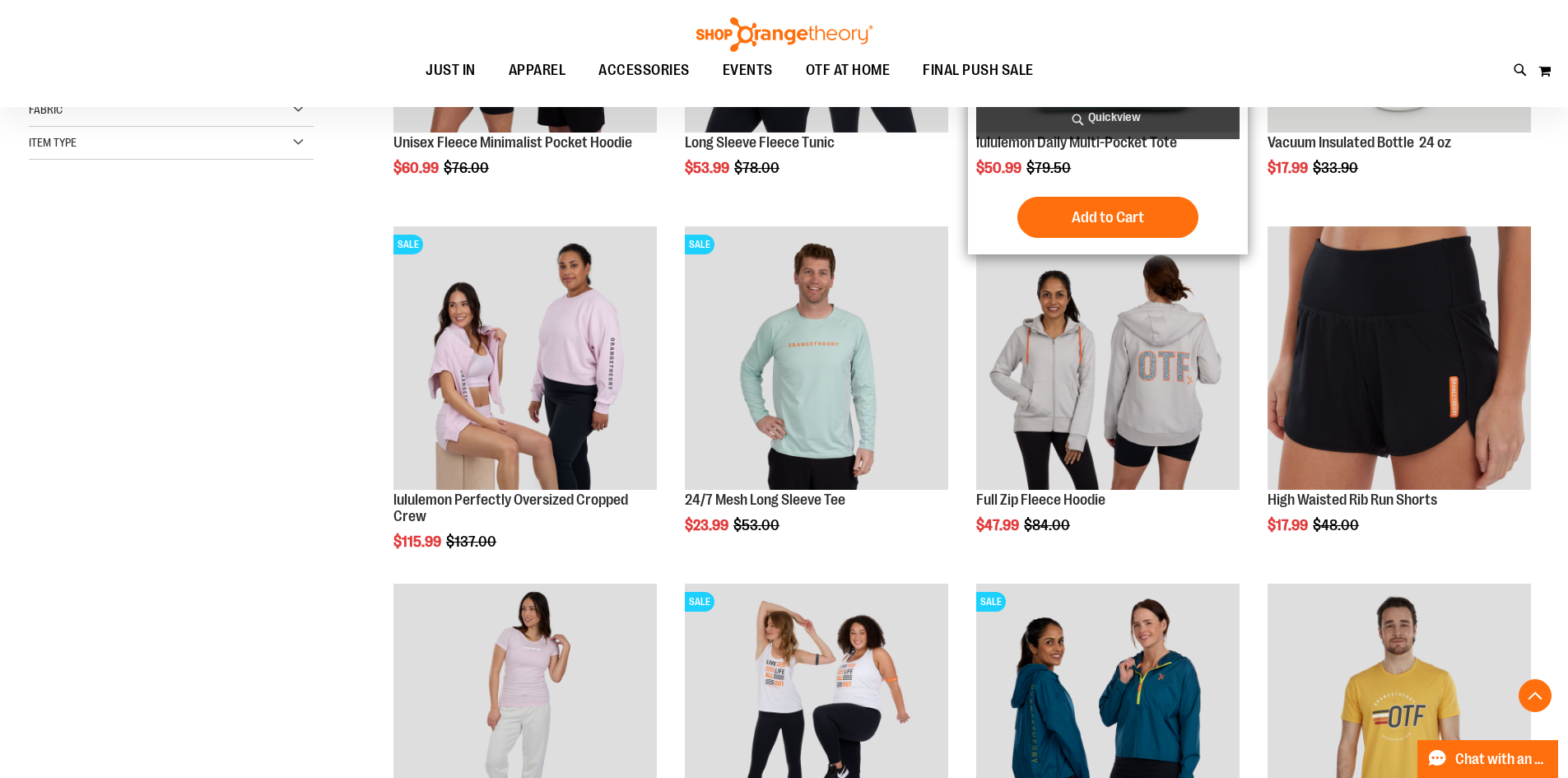
scroll to position [576, 0]
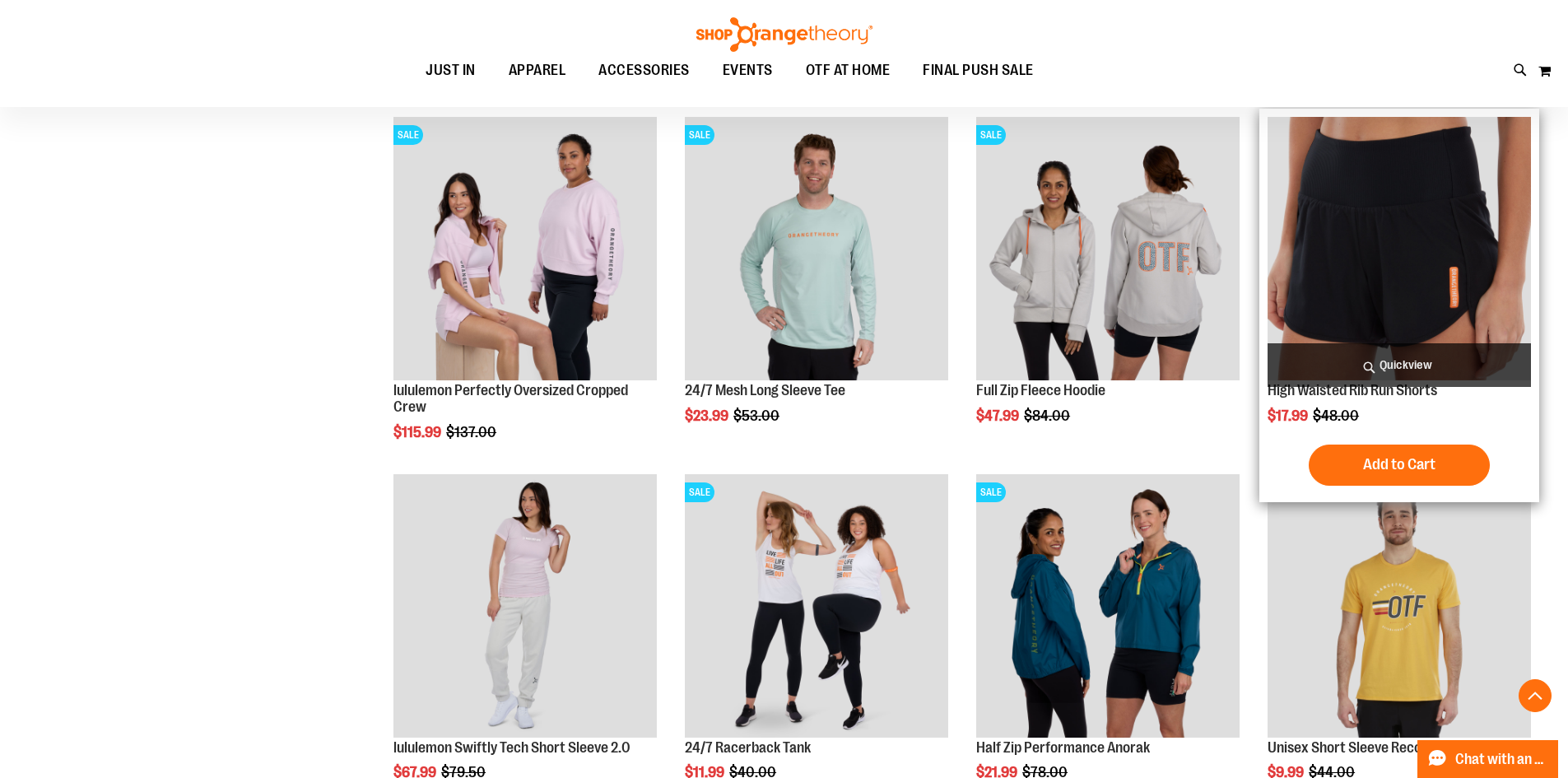
click at [1376, 285] on img "product" at bounding box center [1400, 249] width 263 height 263
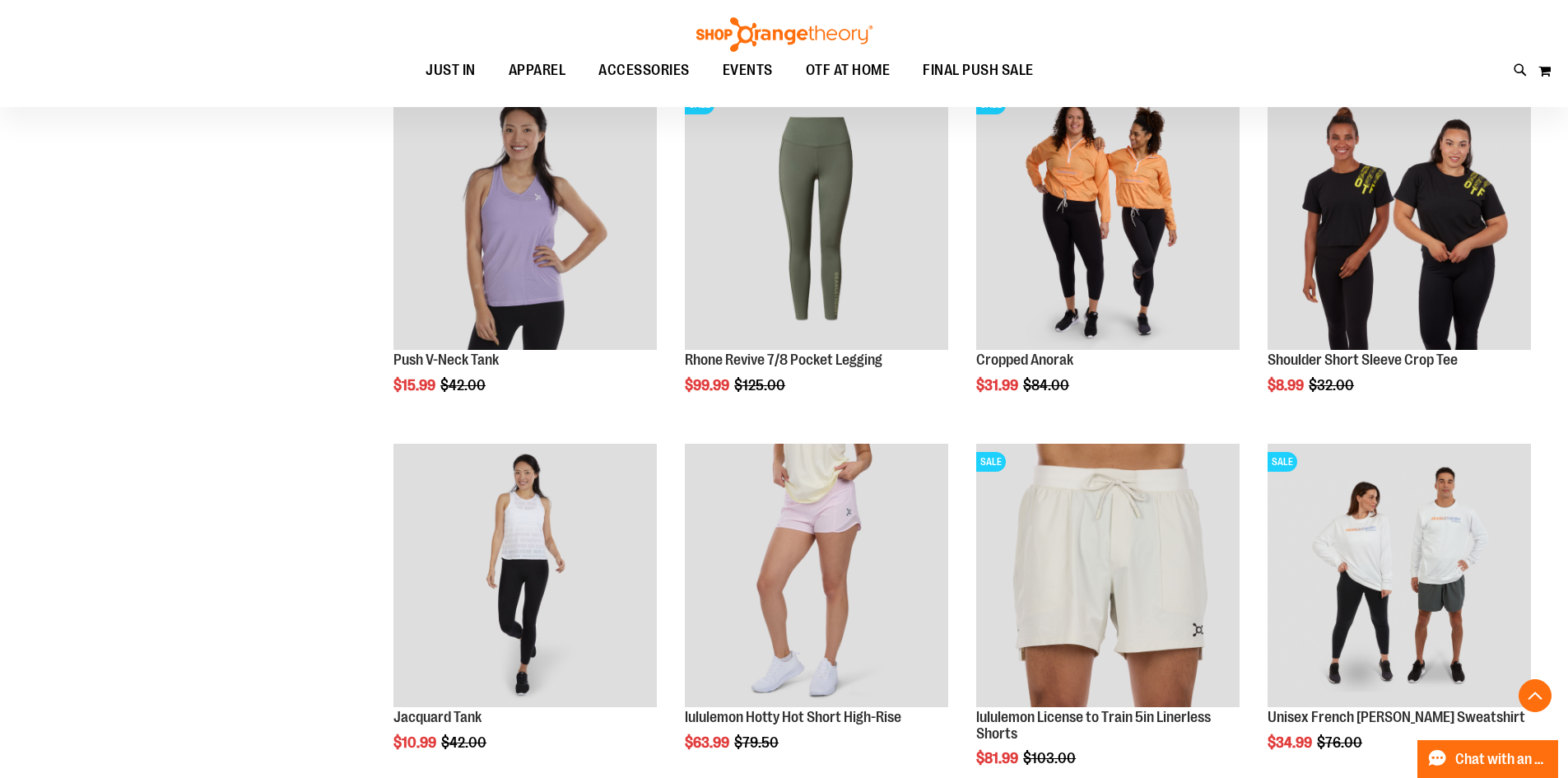
scroll to position [1399, 0]
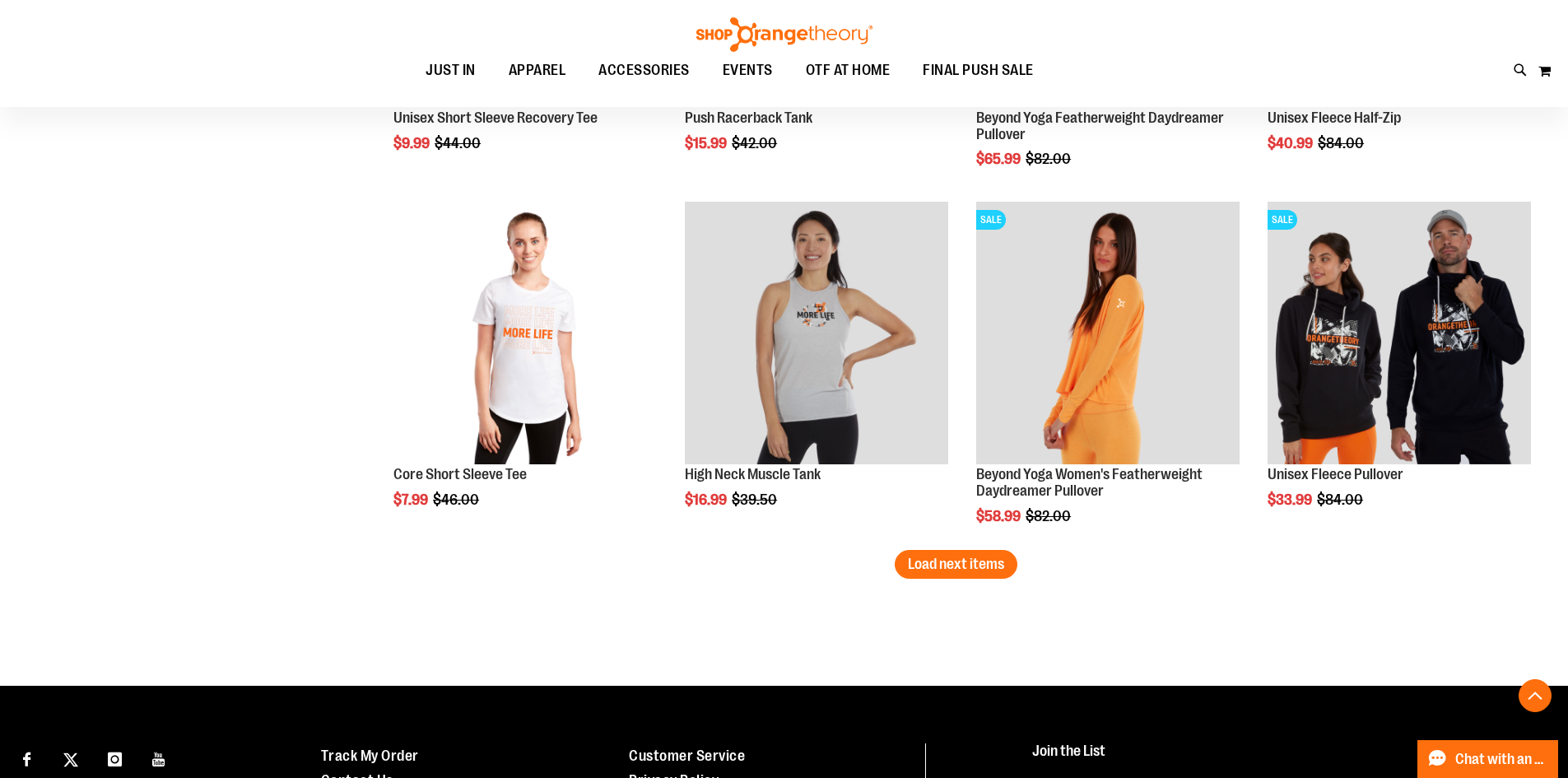
scroll to position [3046, 0]
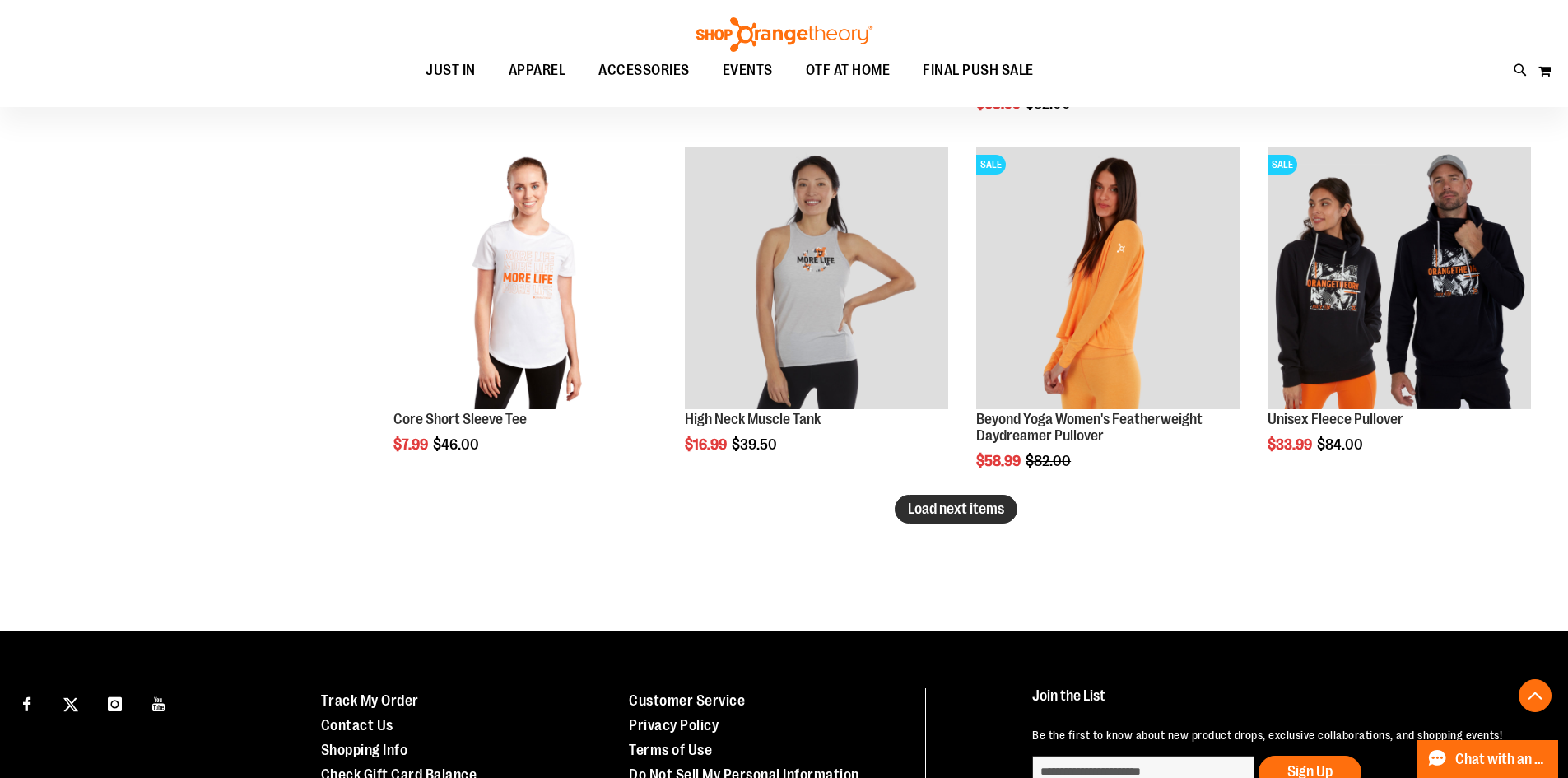
click at [925, 505] on span "Load next items" at bounding box center [956, 509] width 97 height 17
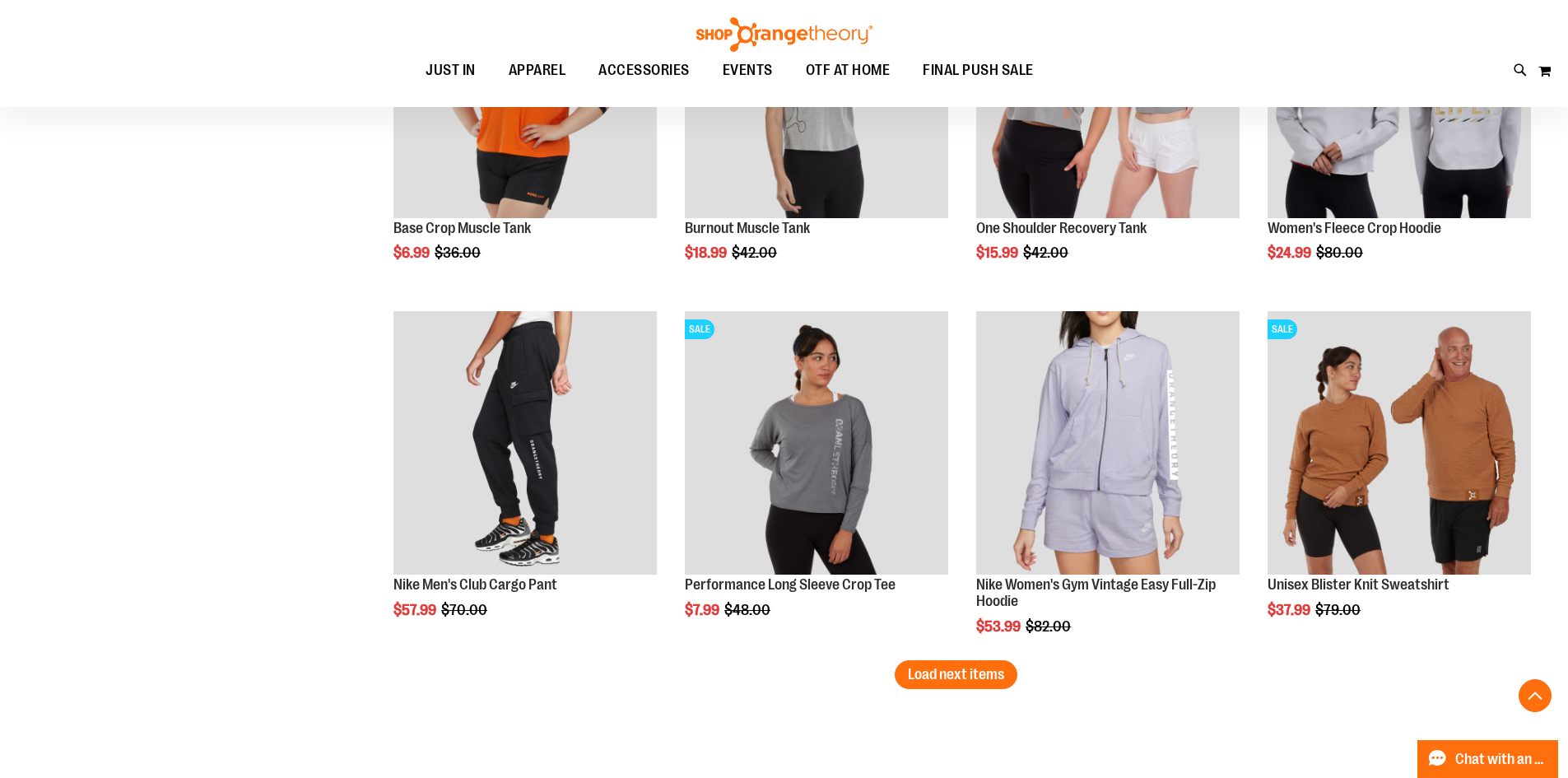
scroll to position [4035, 0]
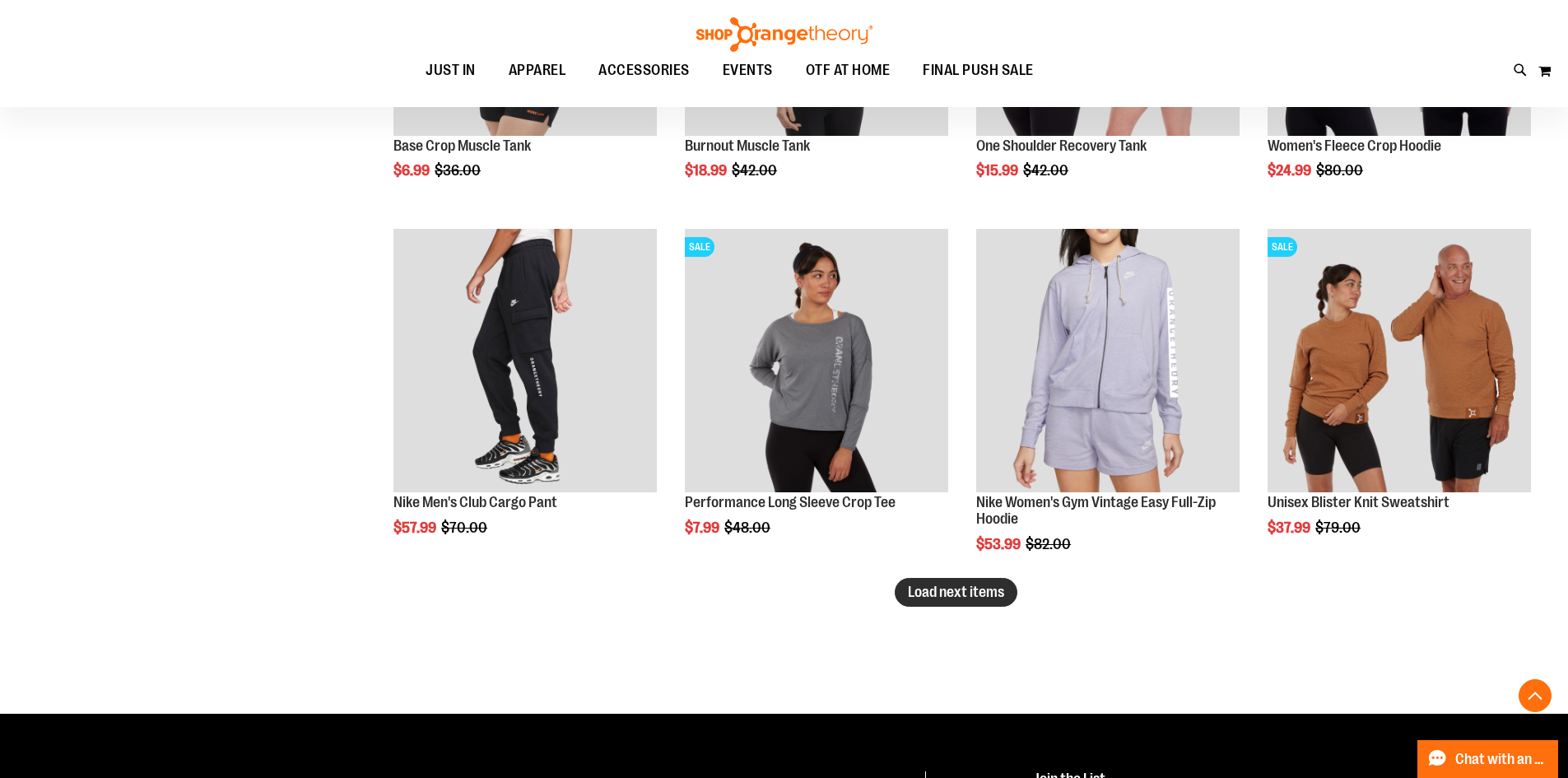
click at [989, 595] on span "Load next items" at bounding box center [956, 592] width 97 height 17
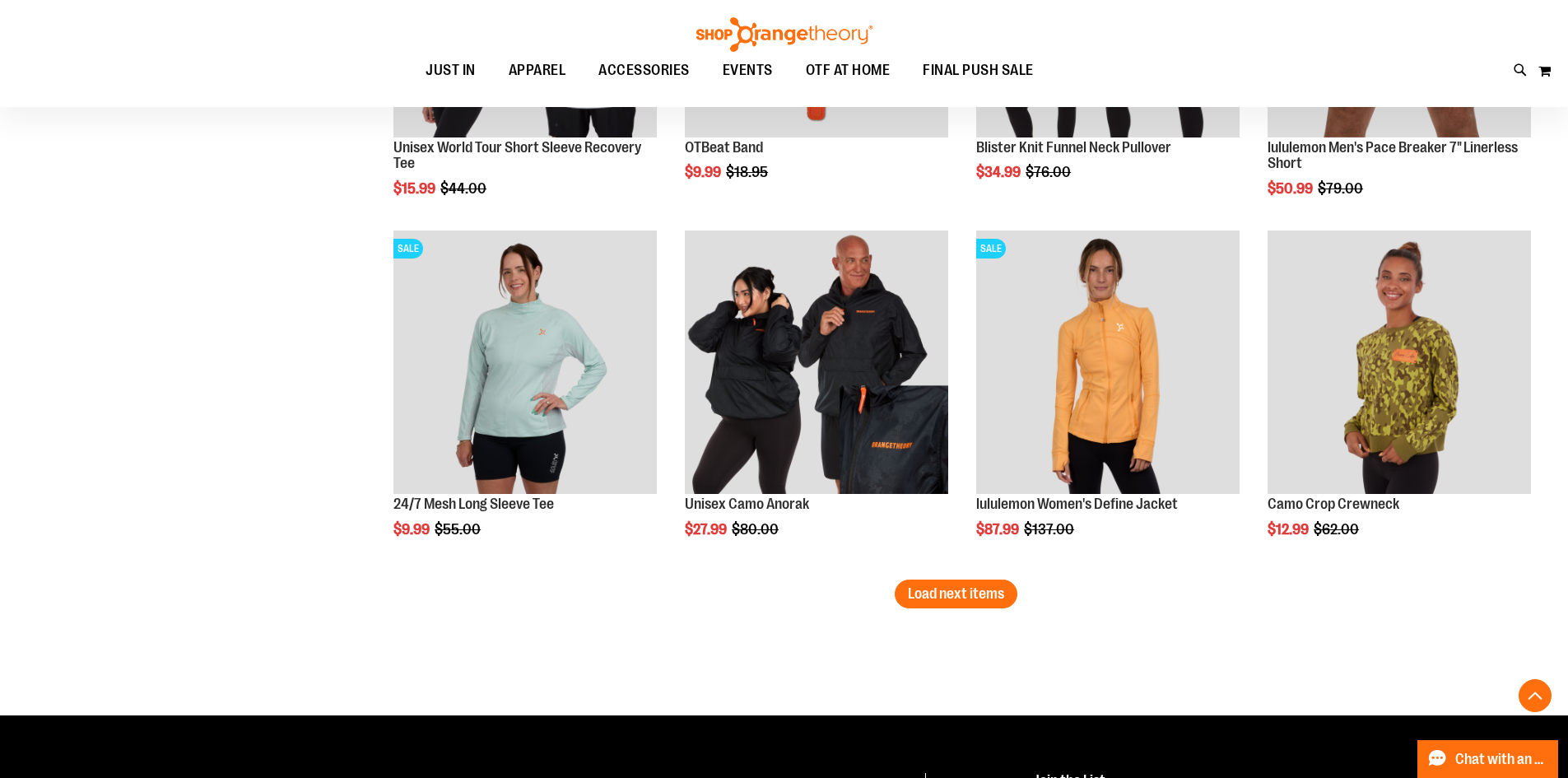
scroll to position [5105, 0]
click at [973, 595] on span "Load next items" at bounding box center [956, 593] width 97 height 17
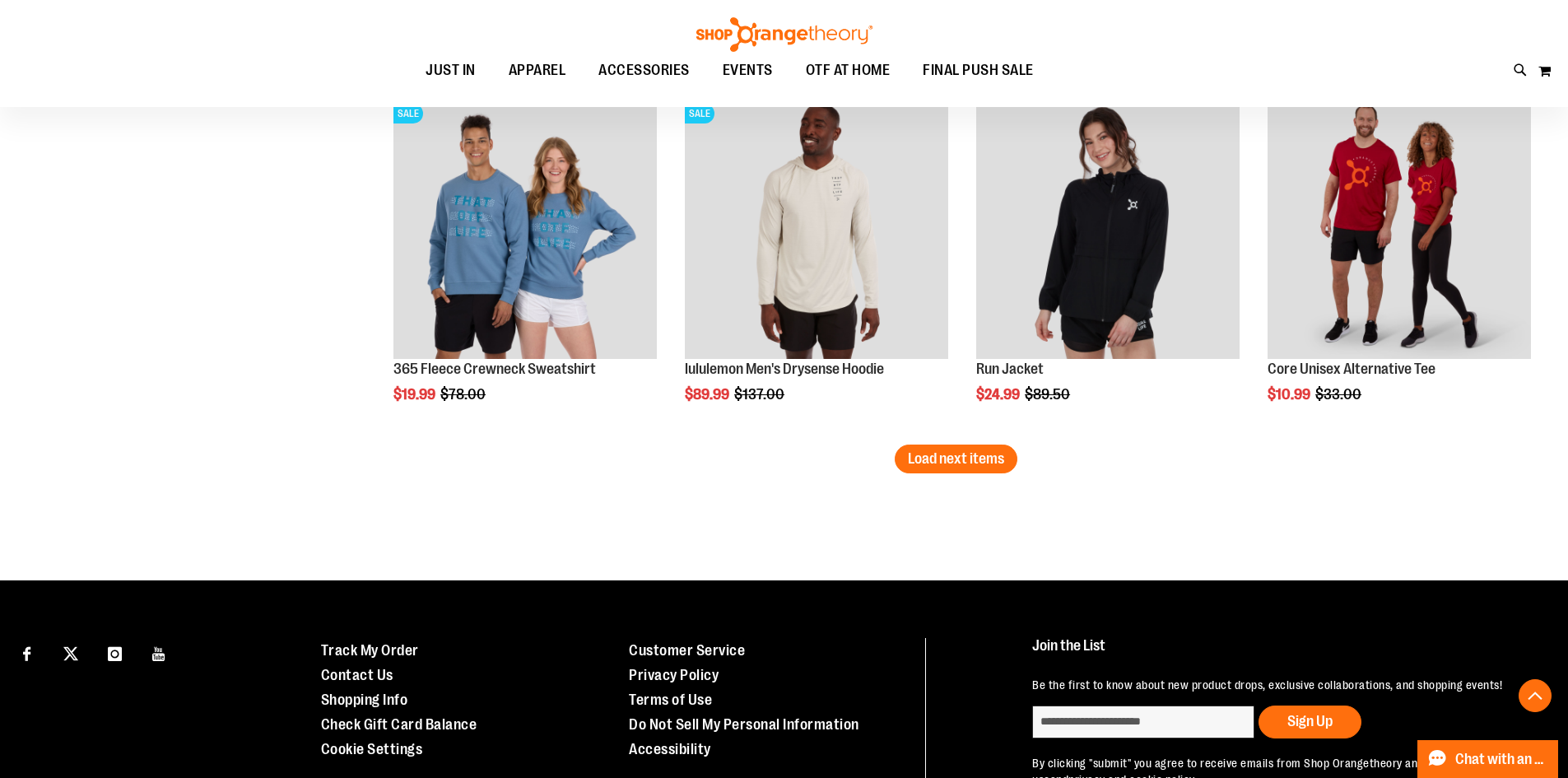
scroll to position [6340, 0]
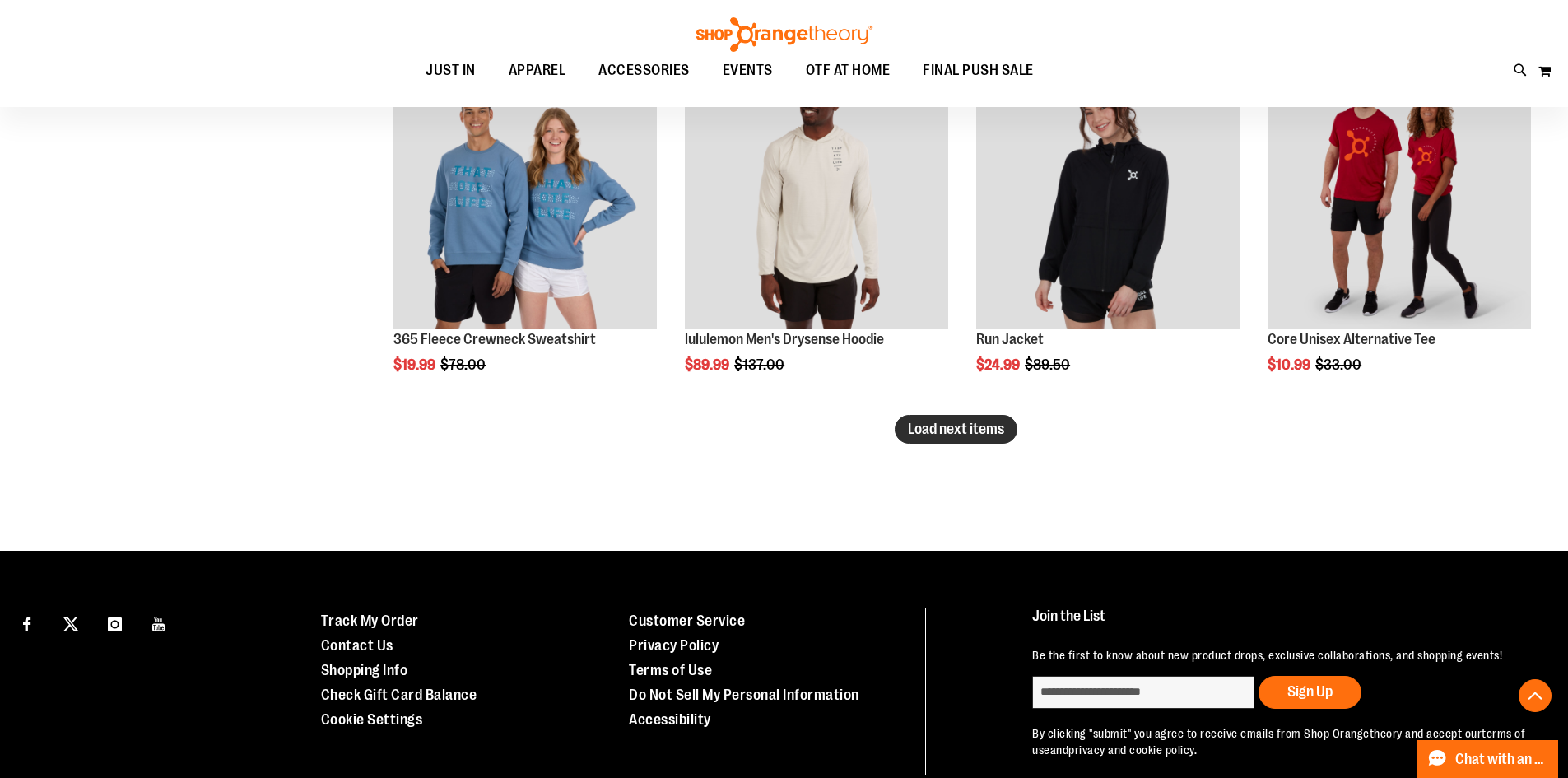
click at [990, 427] on span "Load next items" at bounding box center [956, 429] width 97 height 17
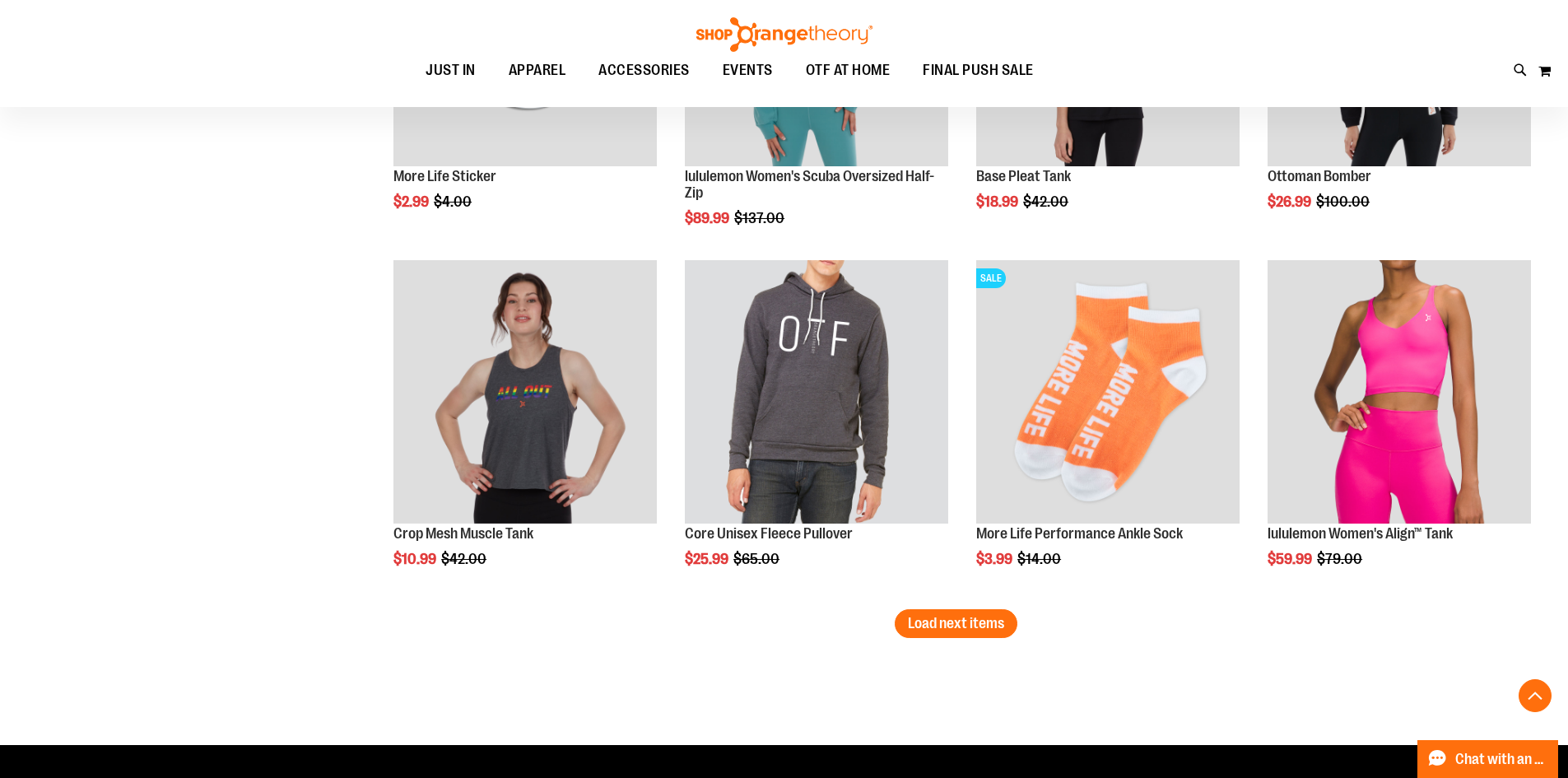
scroll to position [7246, 0]
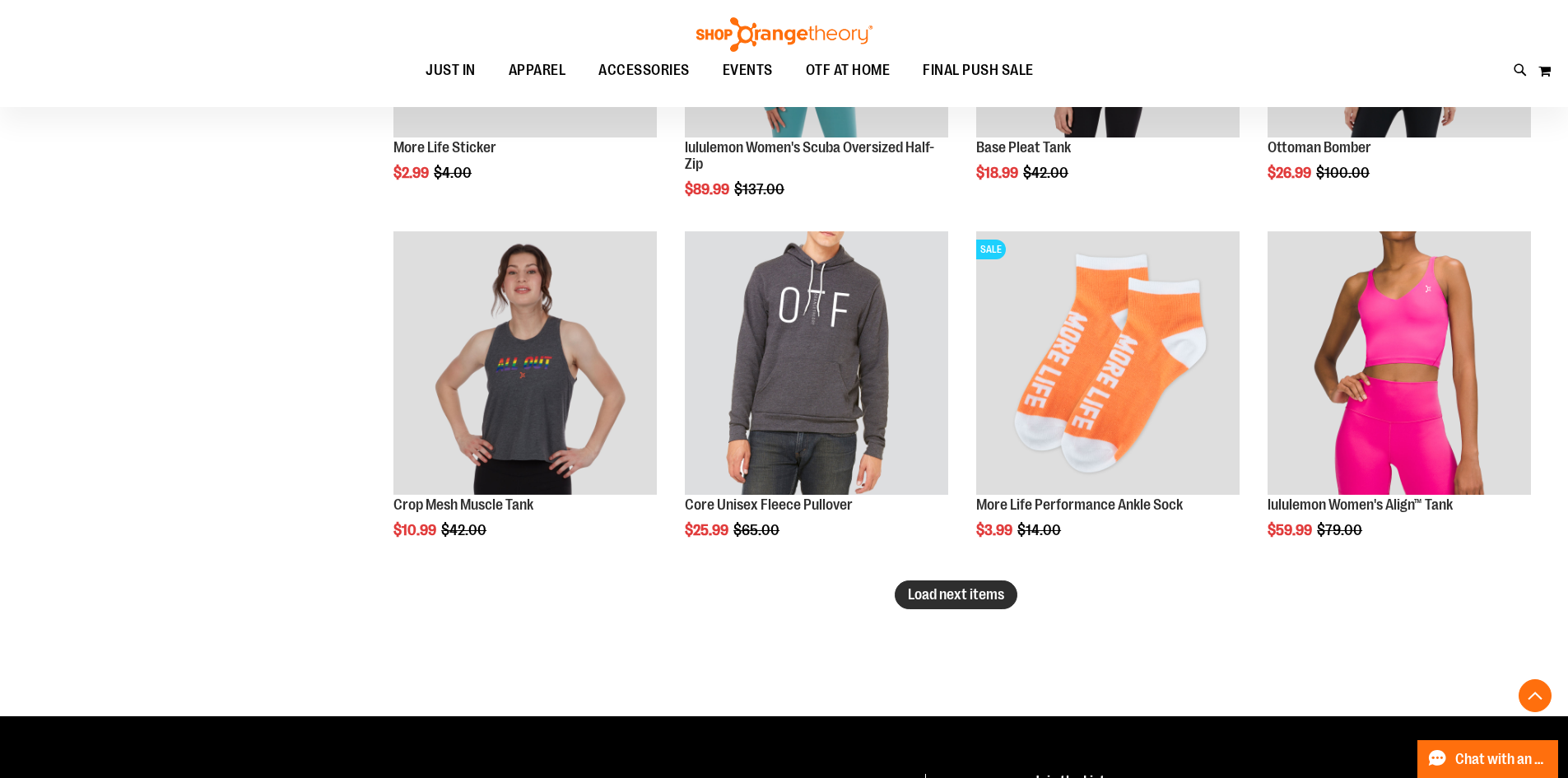
click at [936, 595] on span "Load next items" at bounding box center [956, 595] width 97 height 17
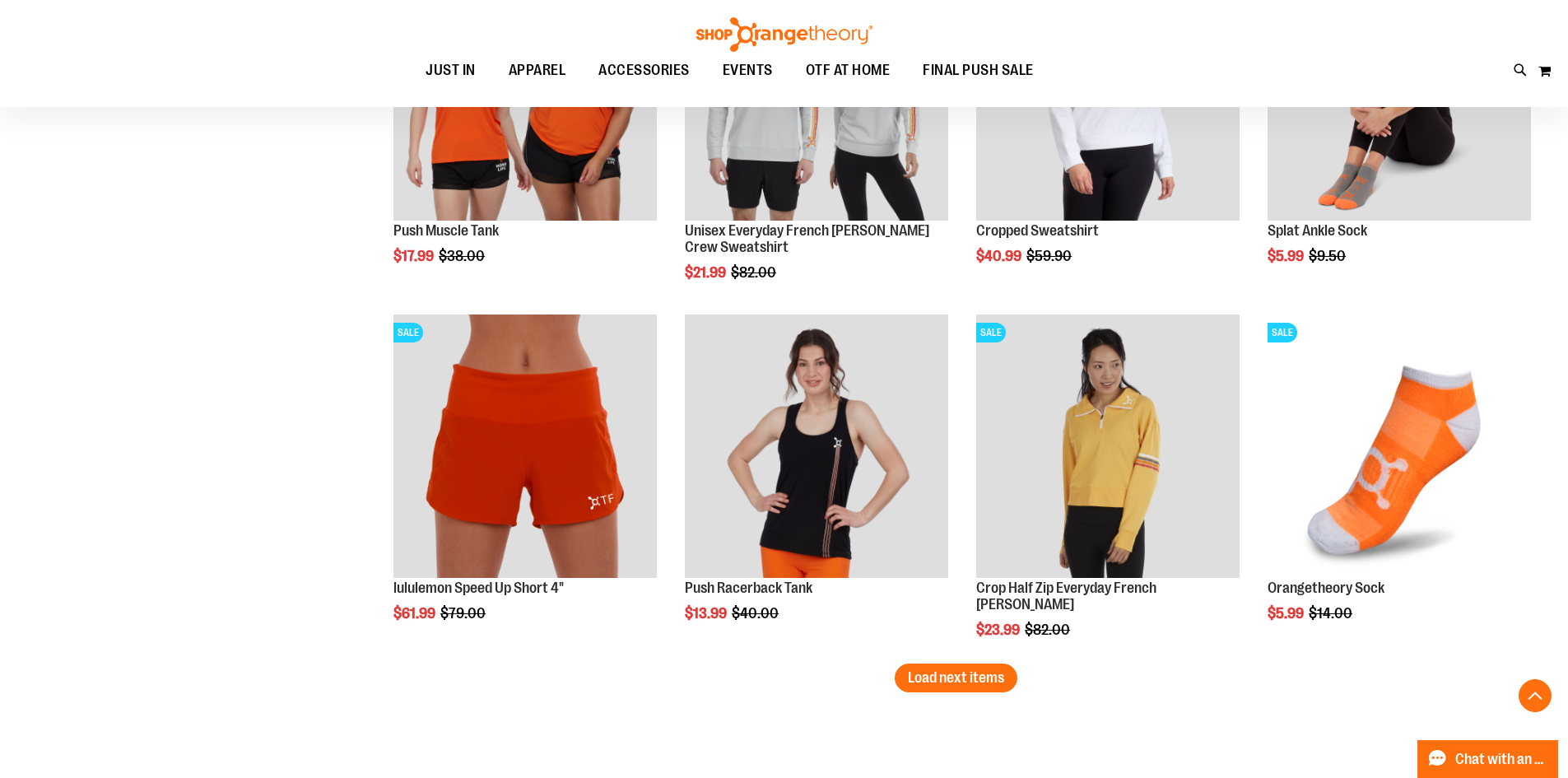
scroll to position [8317, 0]
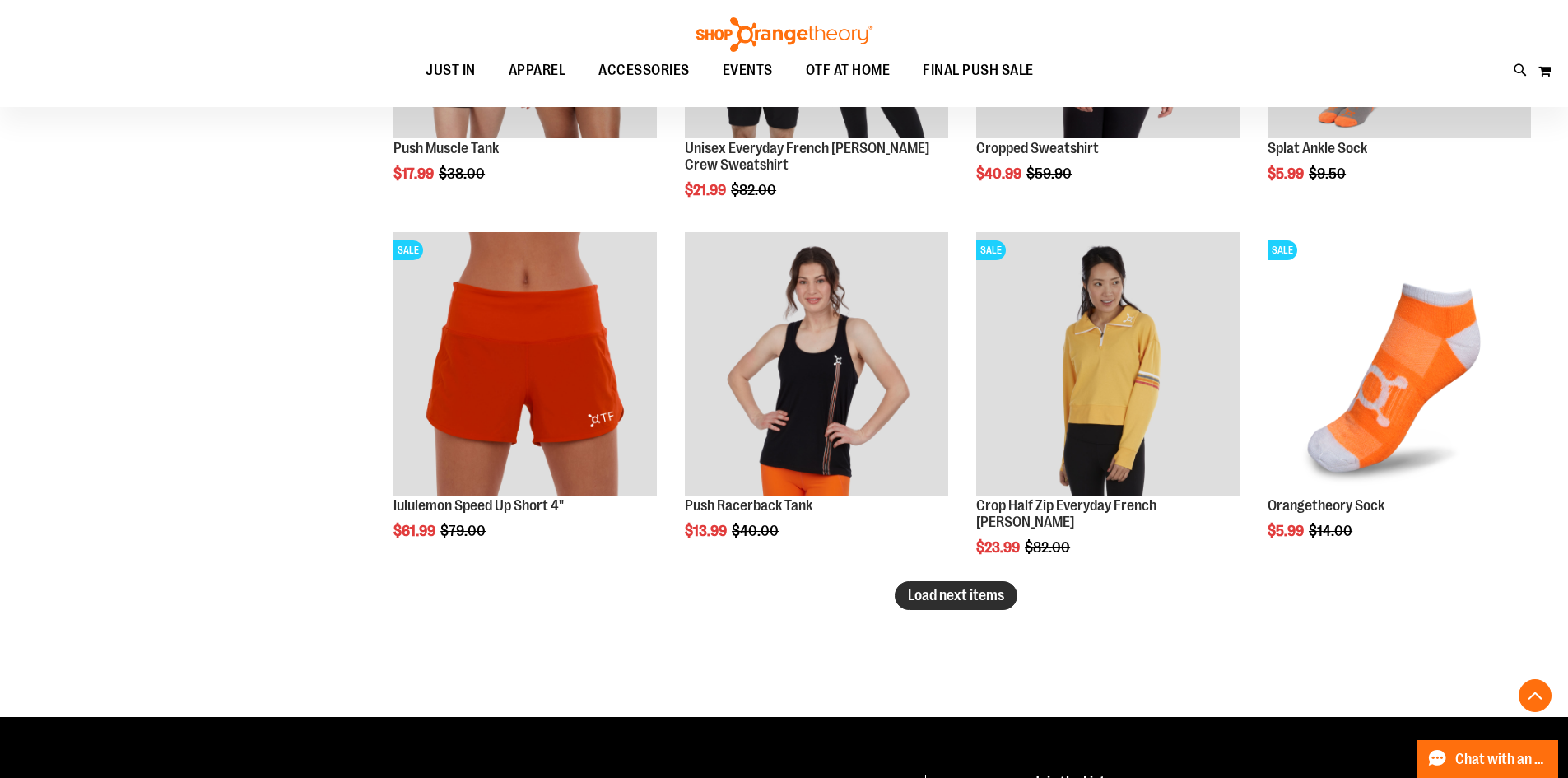
click at [978, 595] on span "Load next items" at bounding box center [956, 595] width 97 height 17
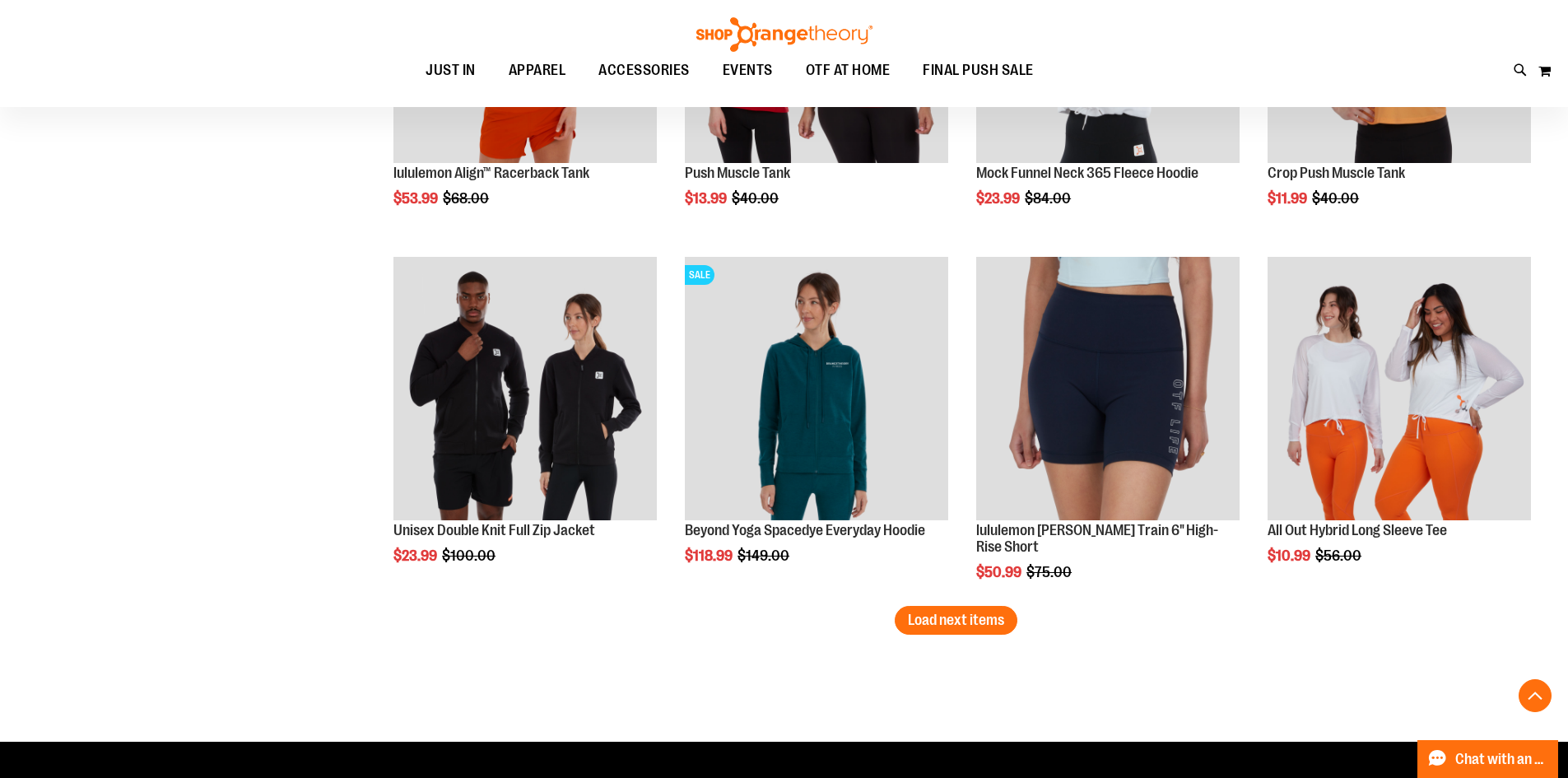
scroll to position [9387, 0]
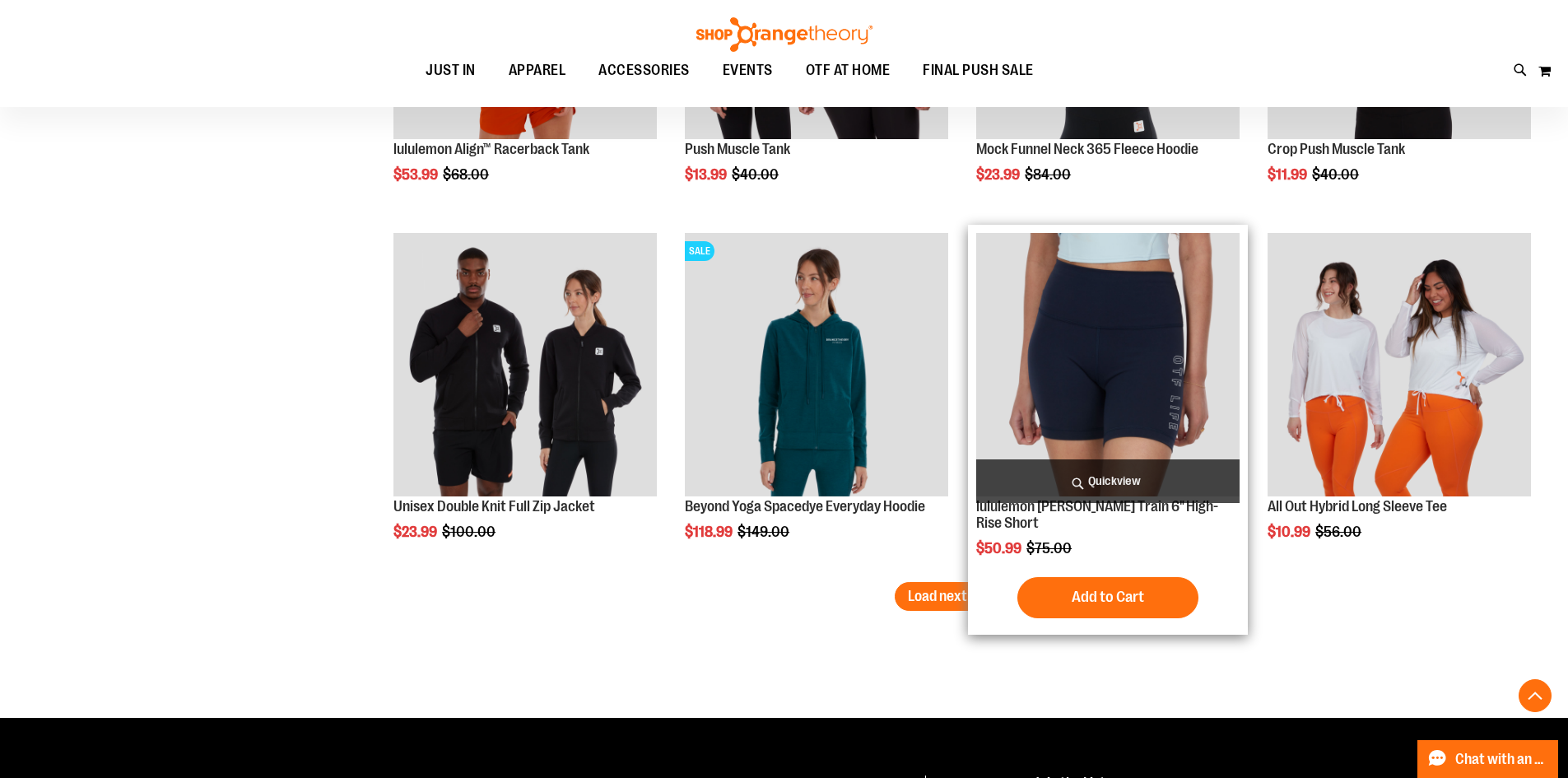
click at [1151, 363] on img "product" at bounding box center [1108, 364] width 263 height 263
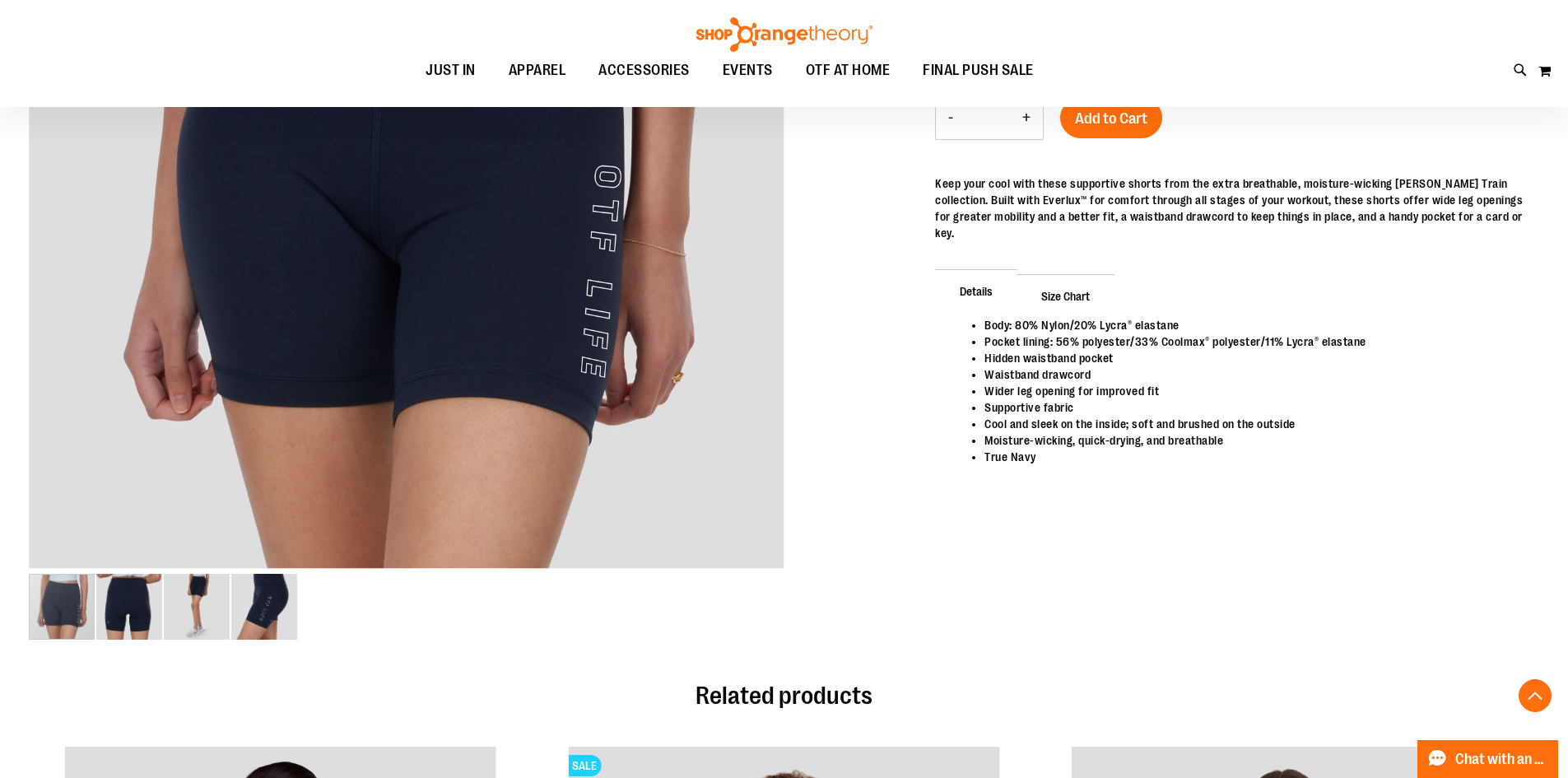
scroll to position [494, 0]
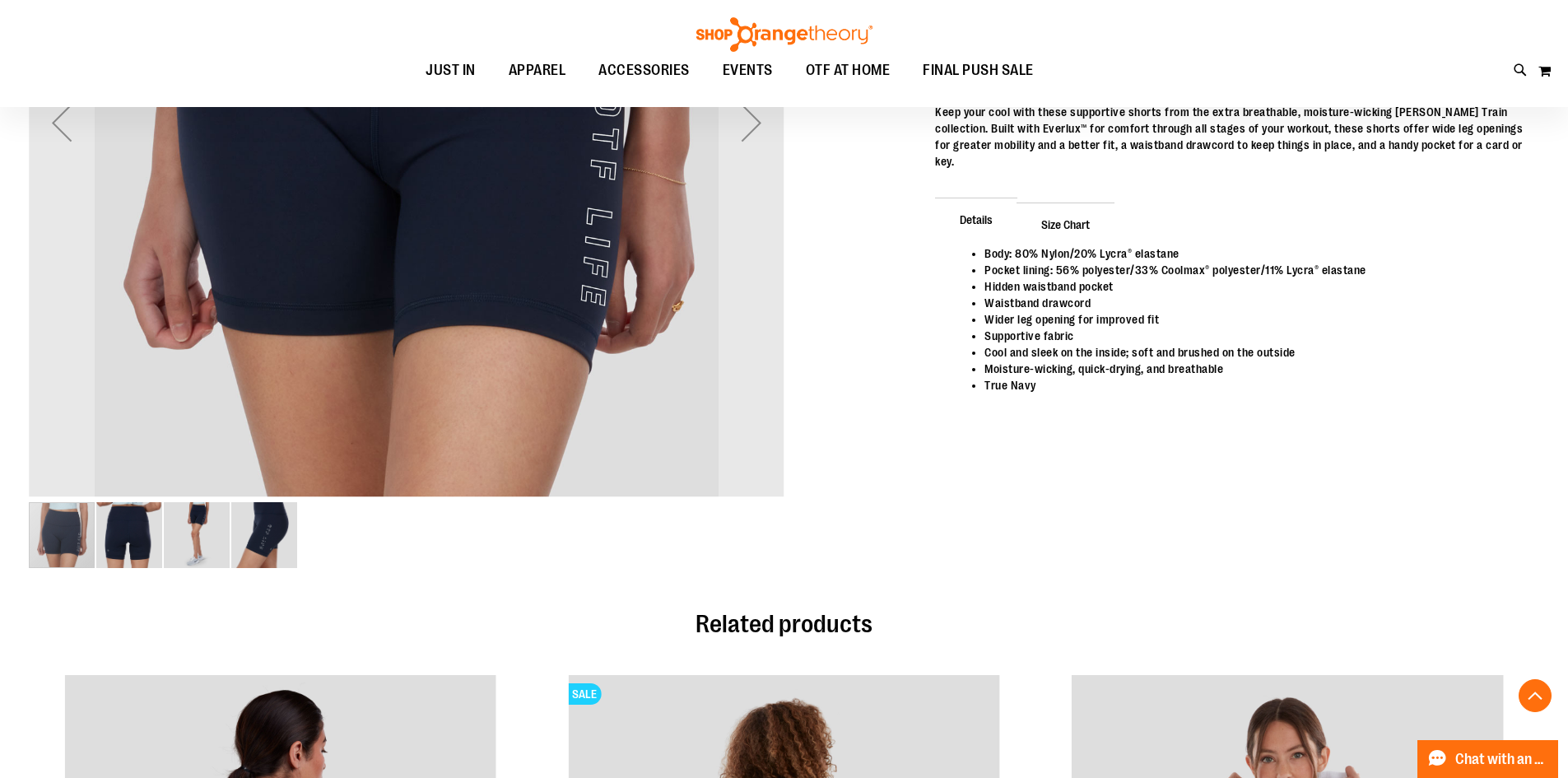
click at [255, 532] on img "image 4 of 4" at bounding box center [264, 535] width 66 height 66
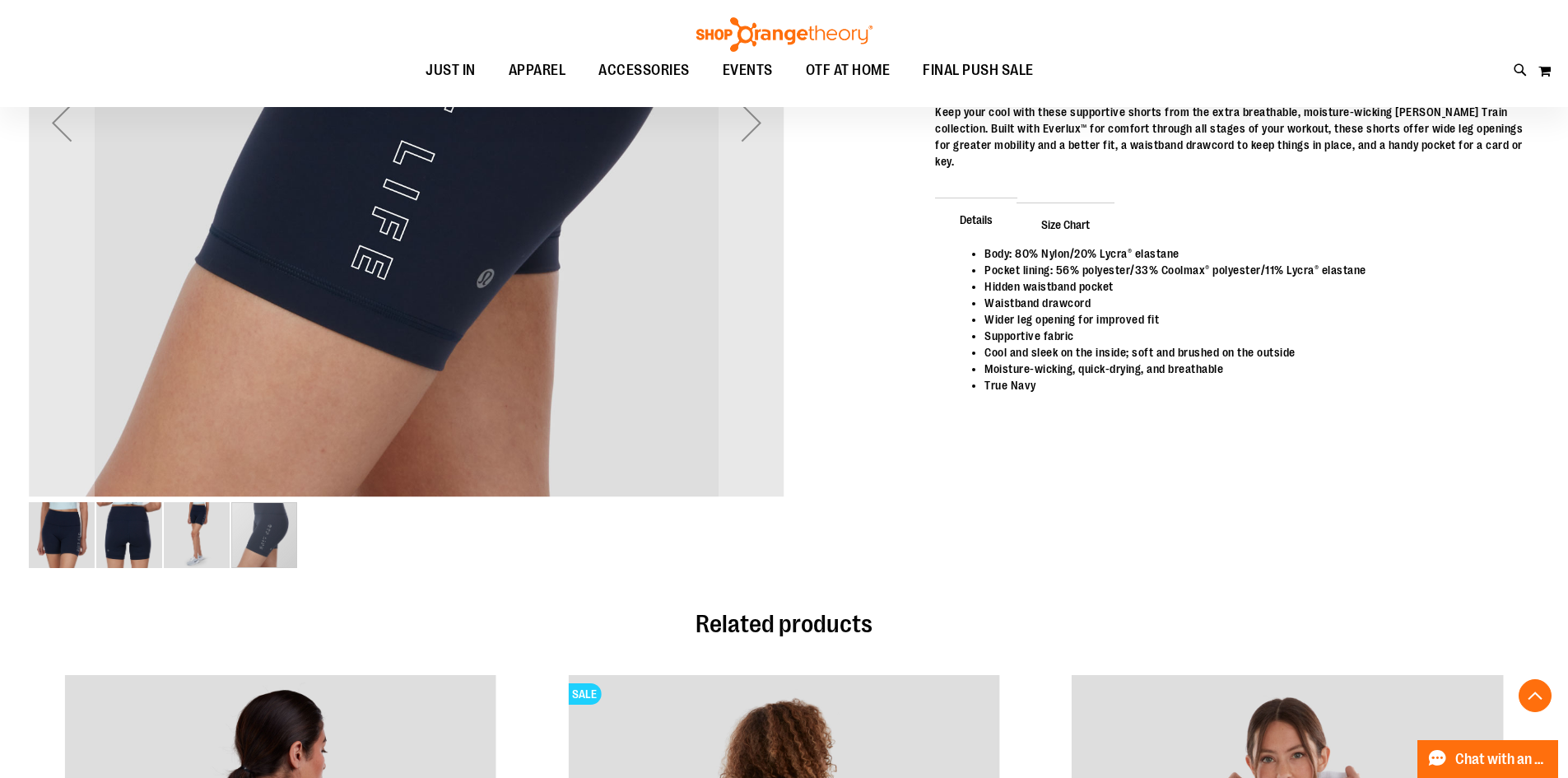
click at [187, 524] on img "image 3 of 4" at bounding box center [197, 535] width 66 height 66
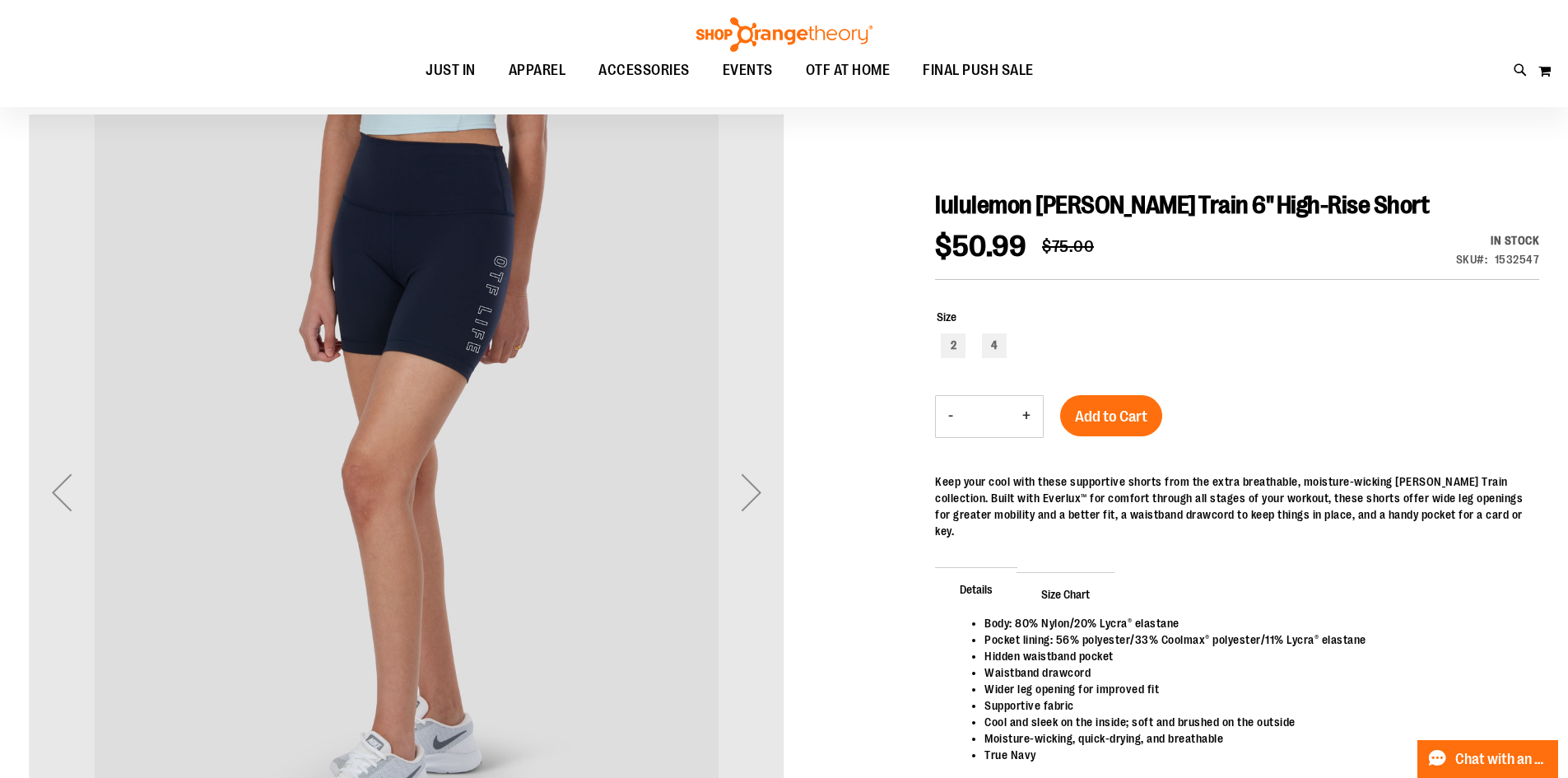
scroll to position [165, 0]
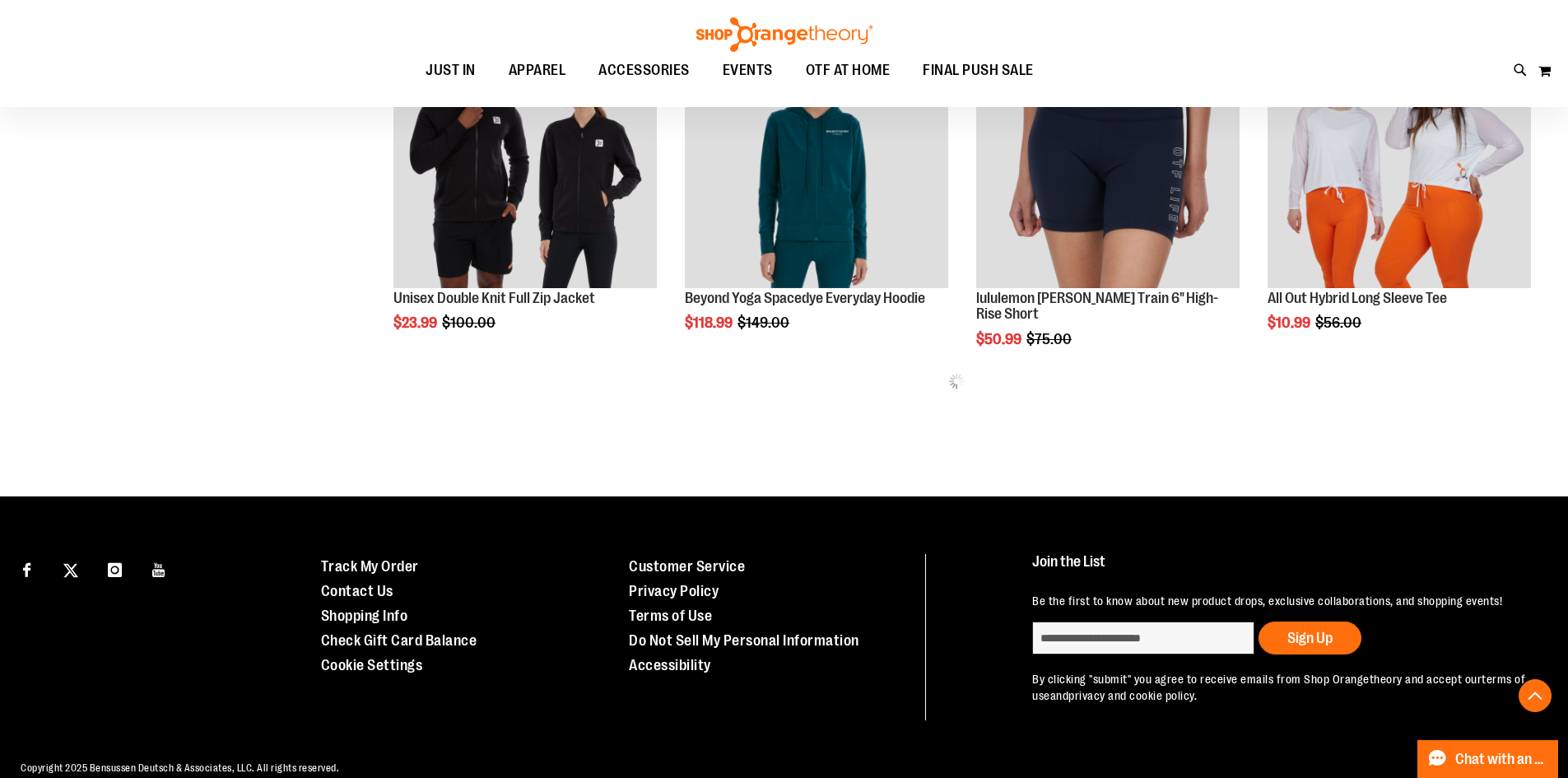
scroll to position [844, 0]
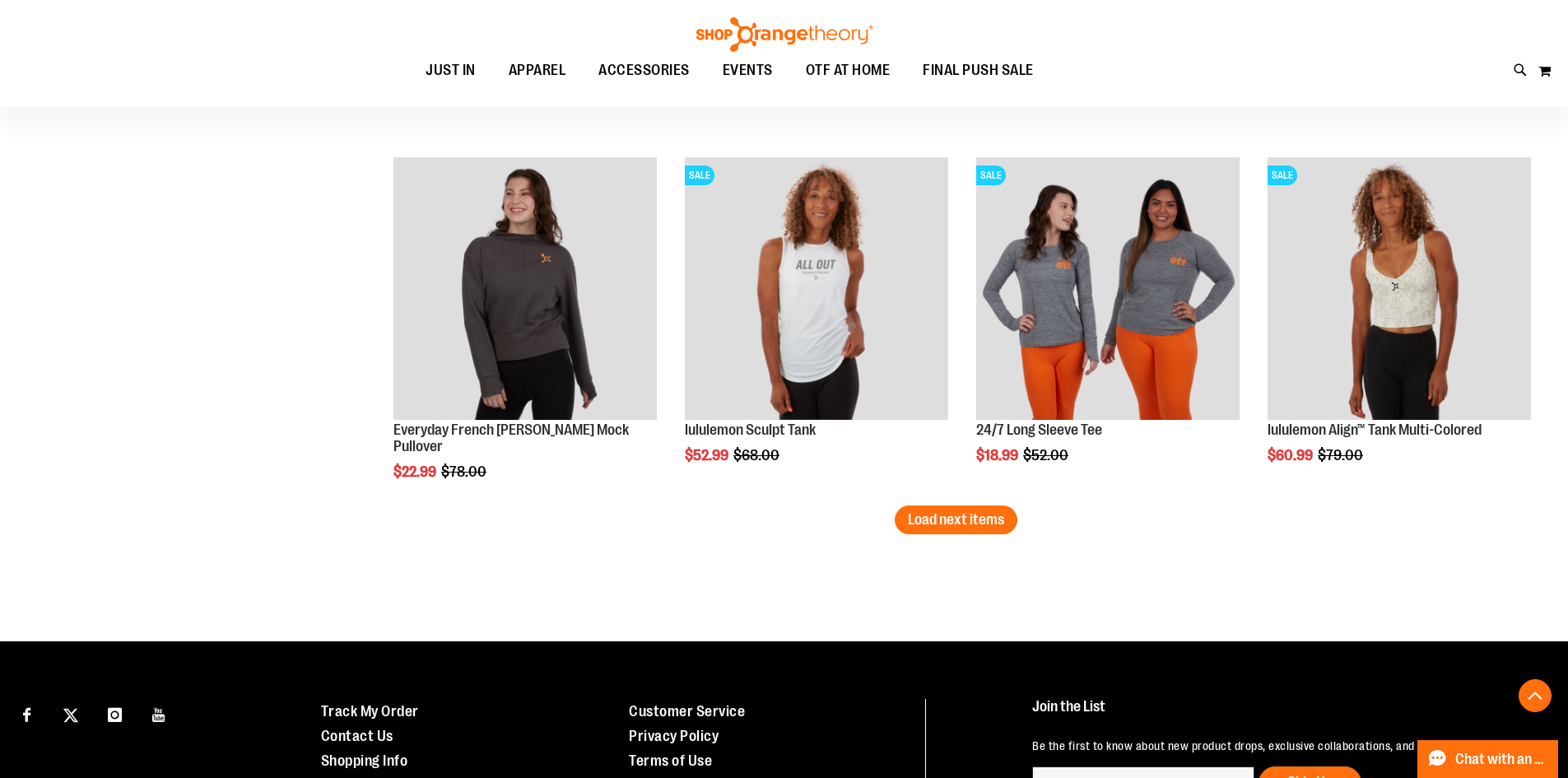
scroll to position [2903, 0]
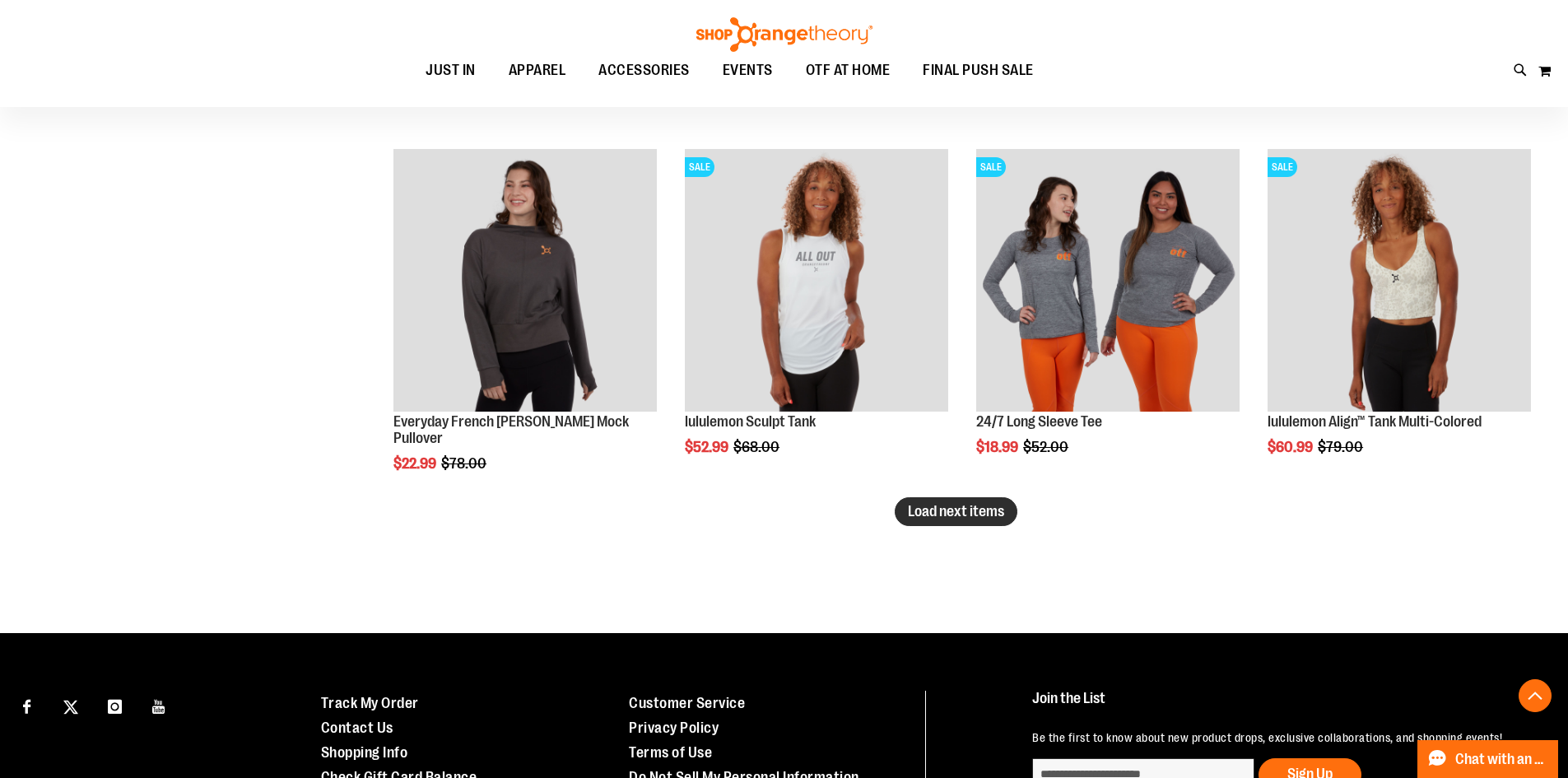
click at [943, 510] on span "Load next items" at bounding box center [956, 511] width 97 height 17
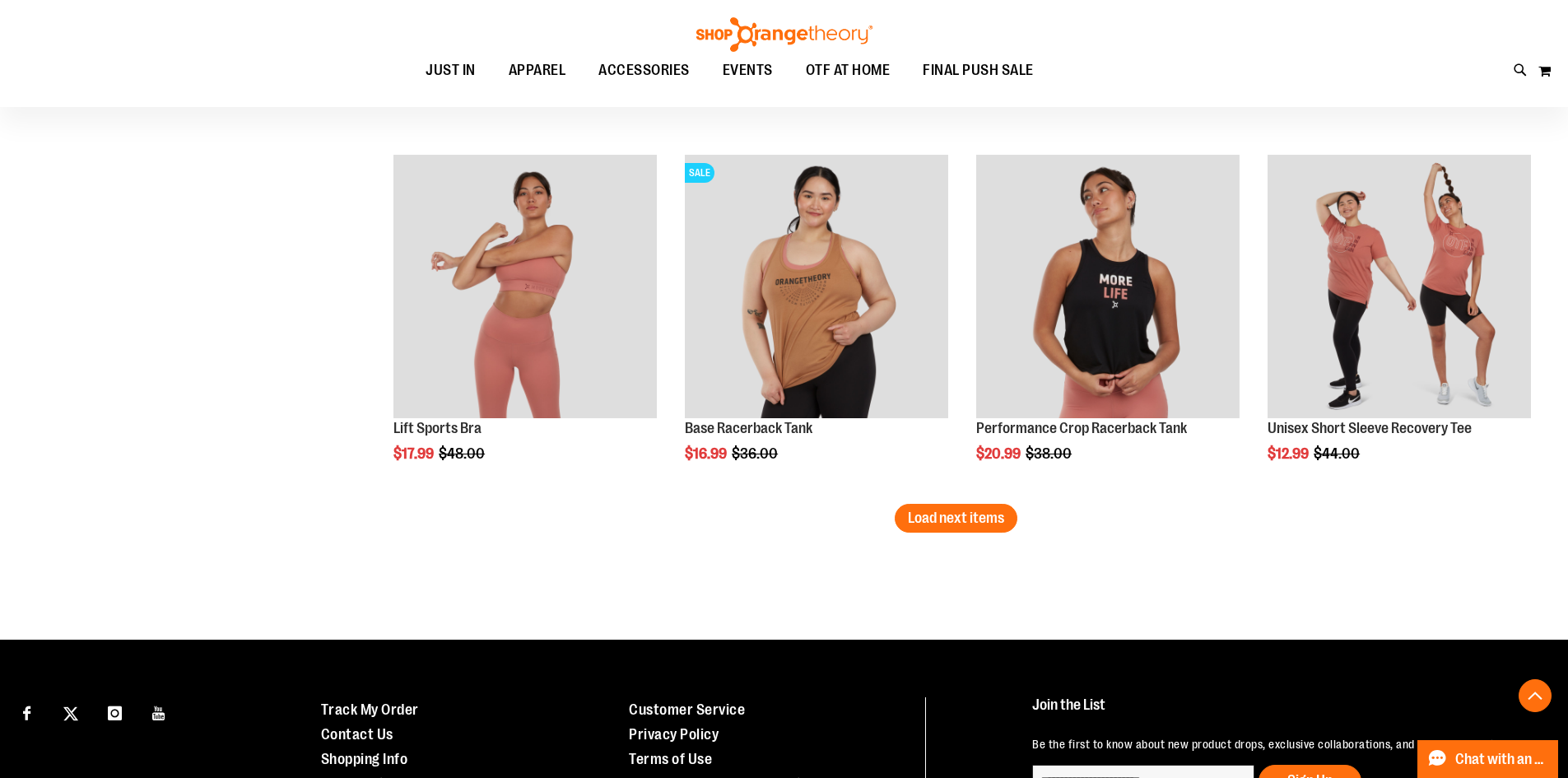
scroll to position [3973, 0]
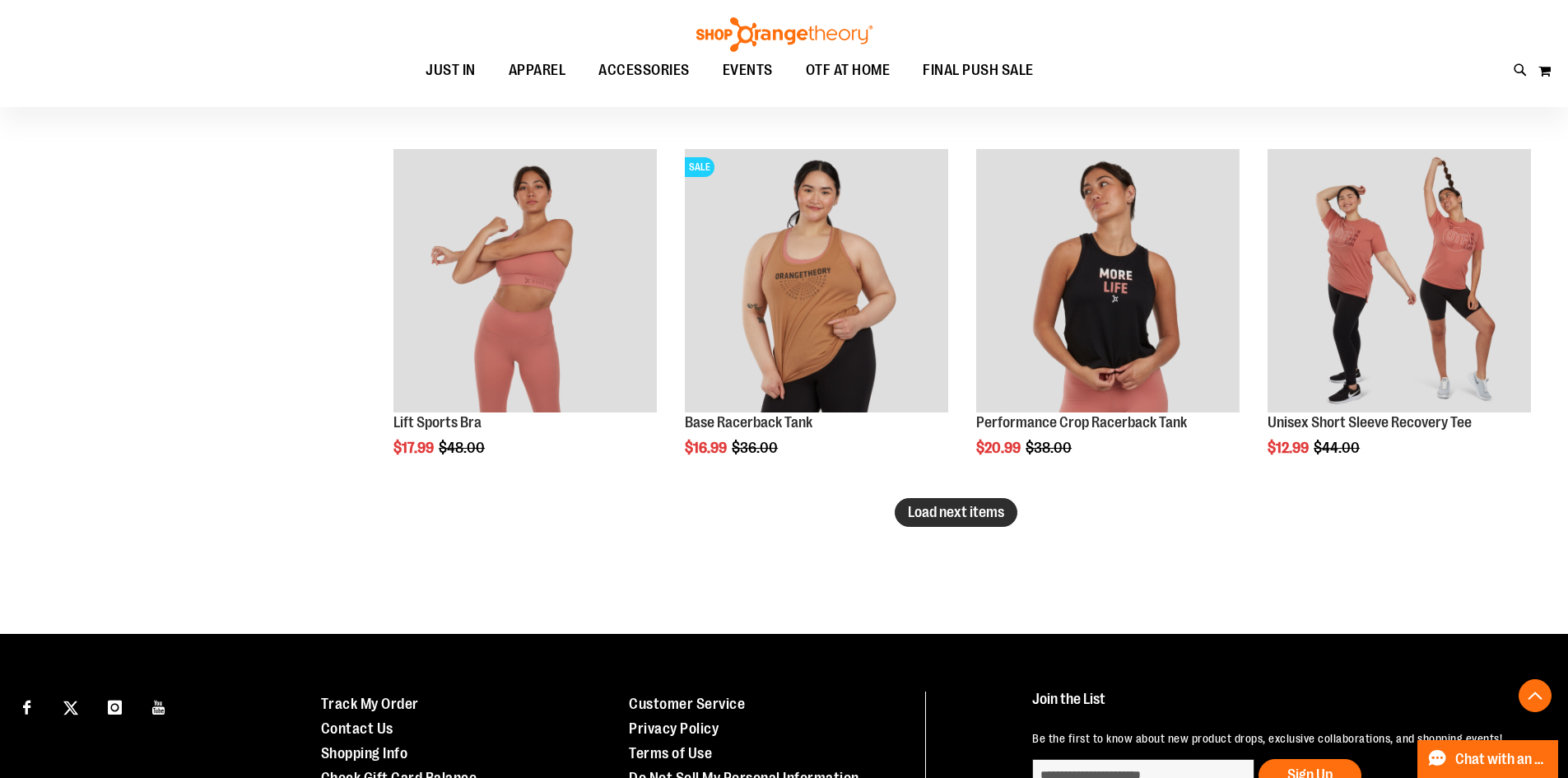
click at [988, 510] on span "Load next items" at bounding box center [956, 512] width 97 height 17
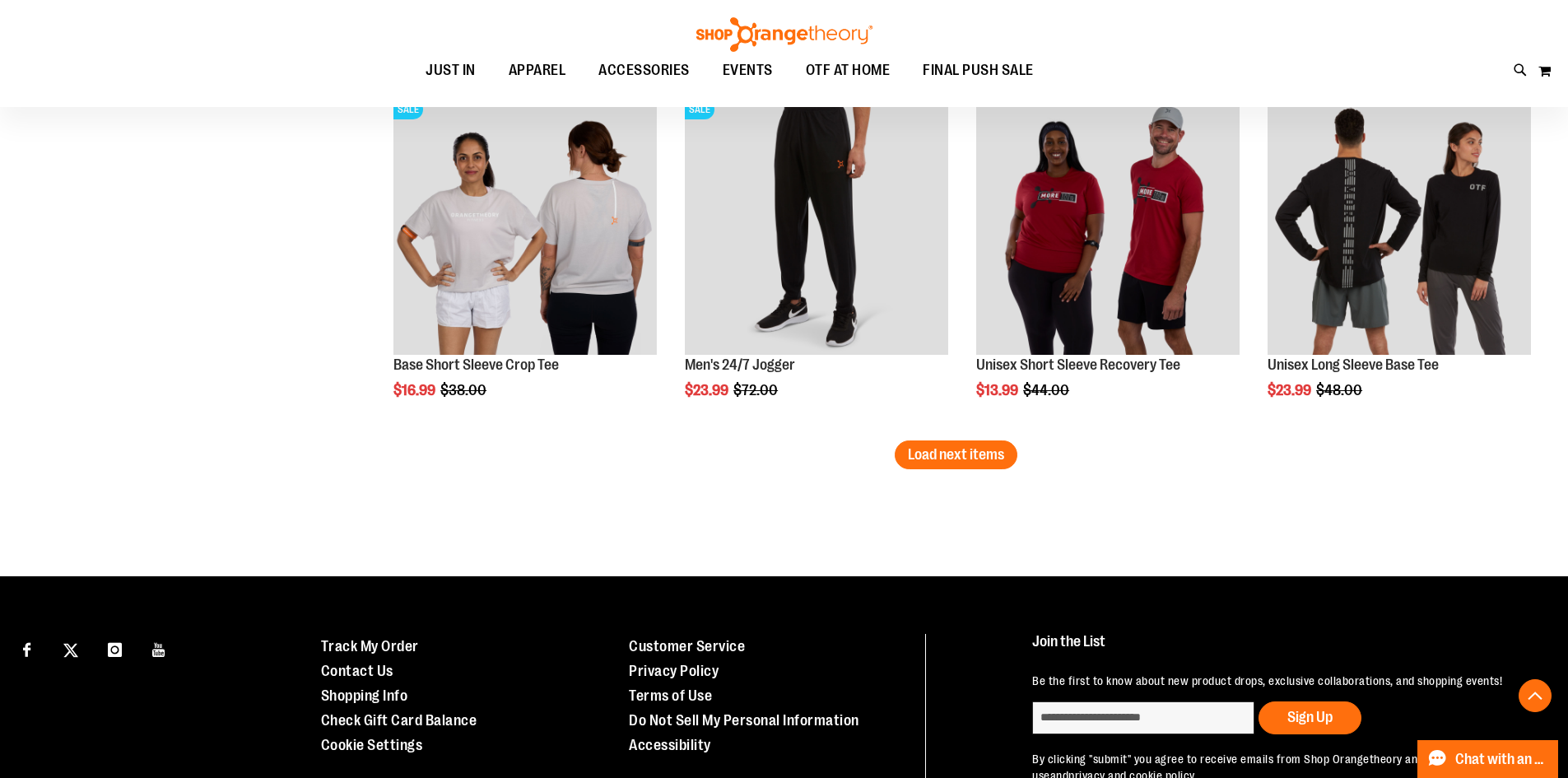
scroll to position [5209, 0]
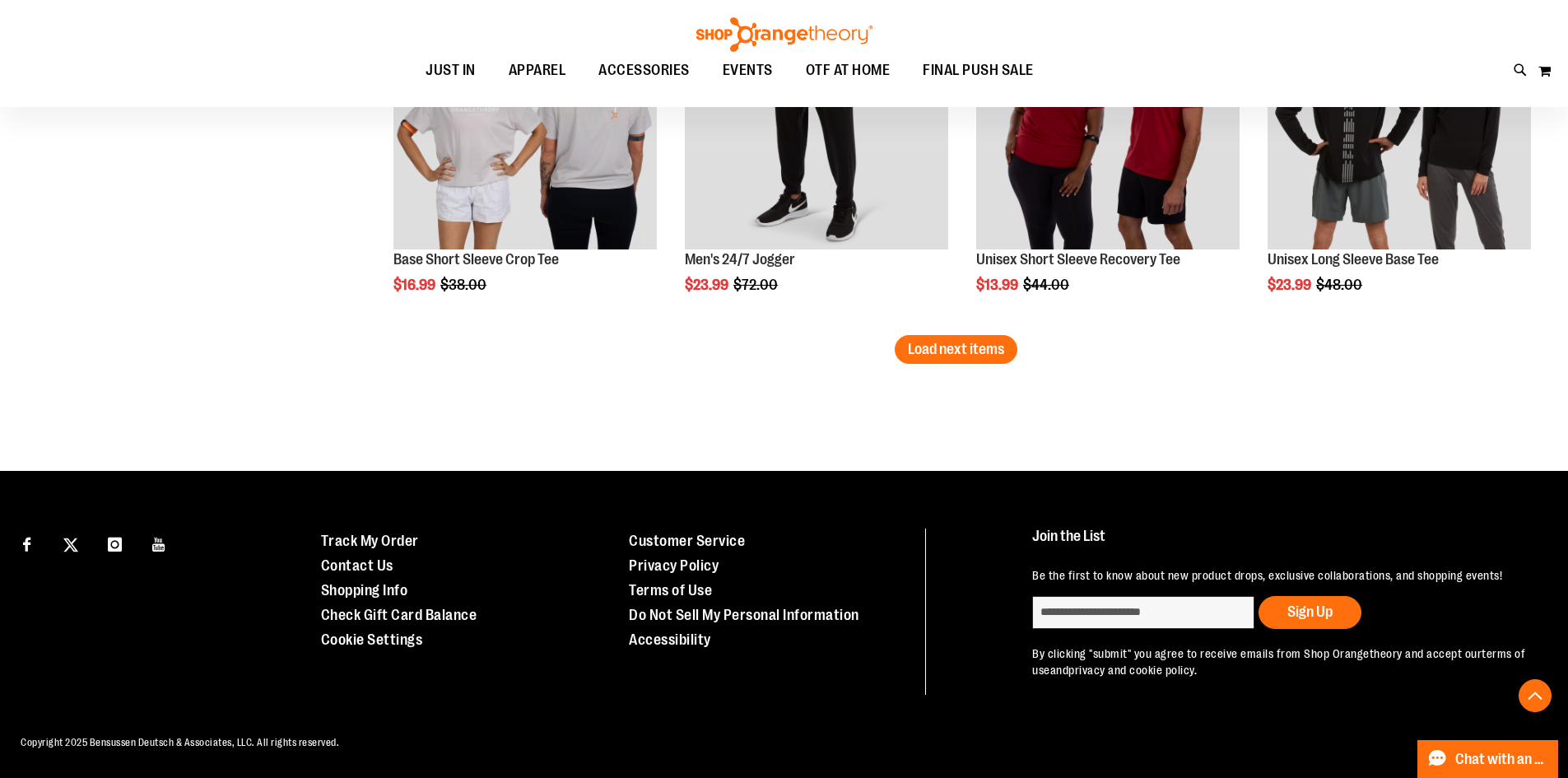
click at [949, 358] on button "Load next items" at bounding box center [956, 349] width 123 height 29
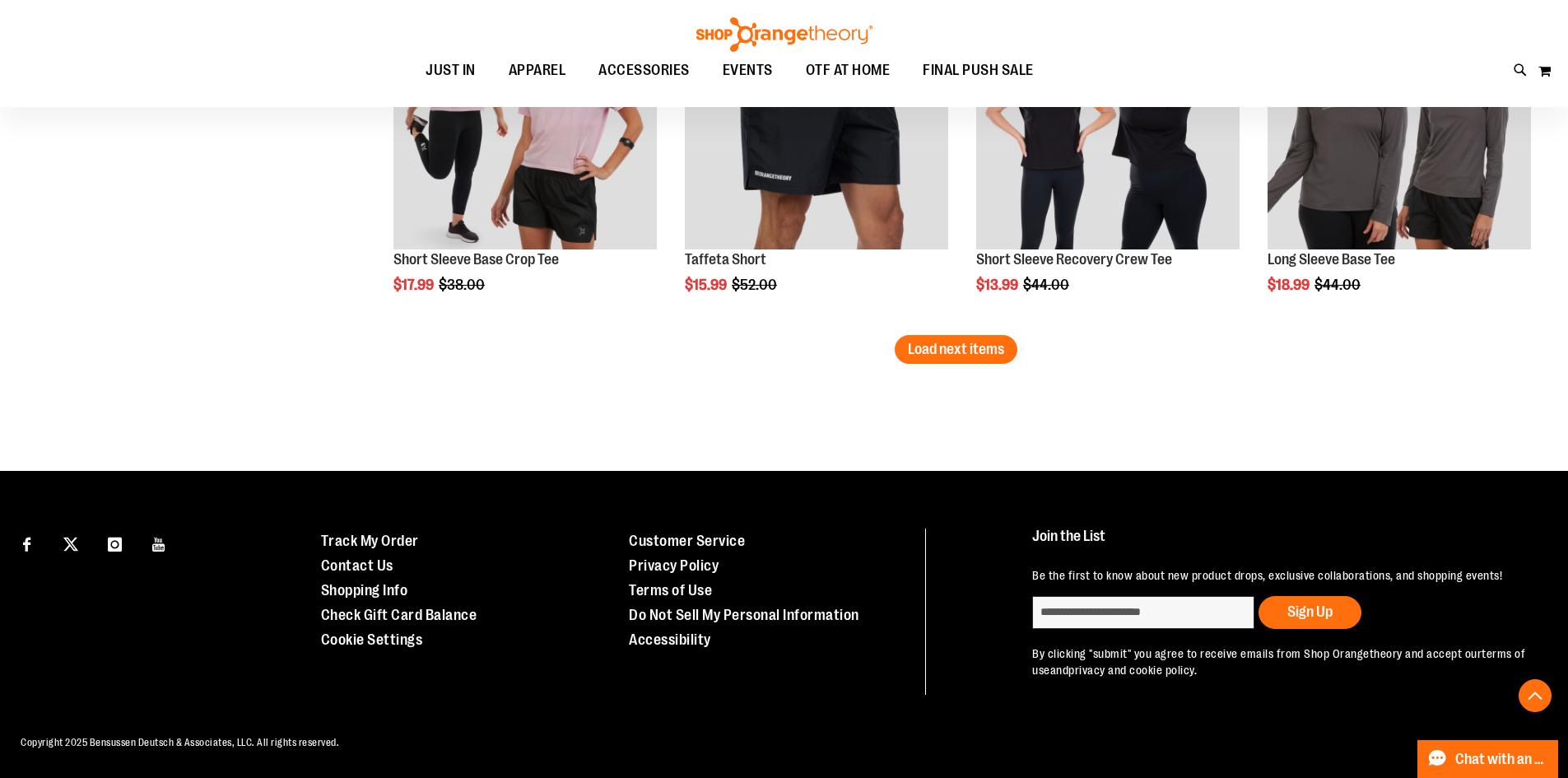
scroll to position [6296, 0]
click at [1000, 341] on span "Load next items" at bounding box center [956, 349] width 97 height 17
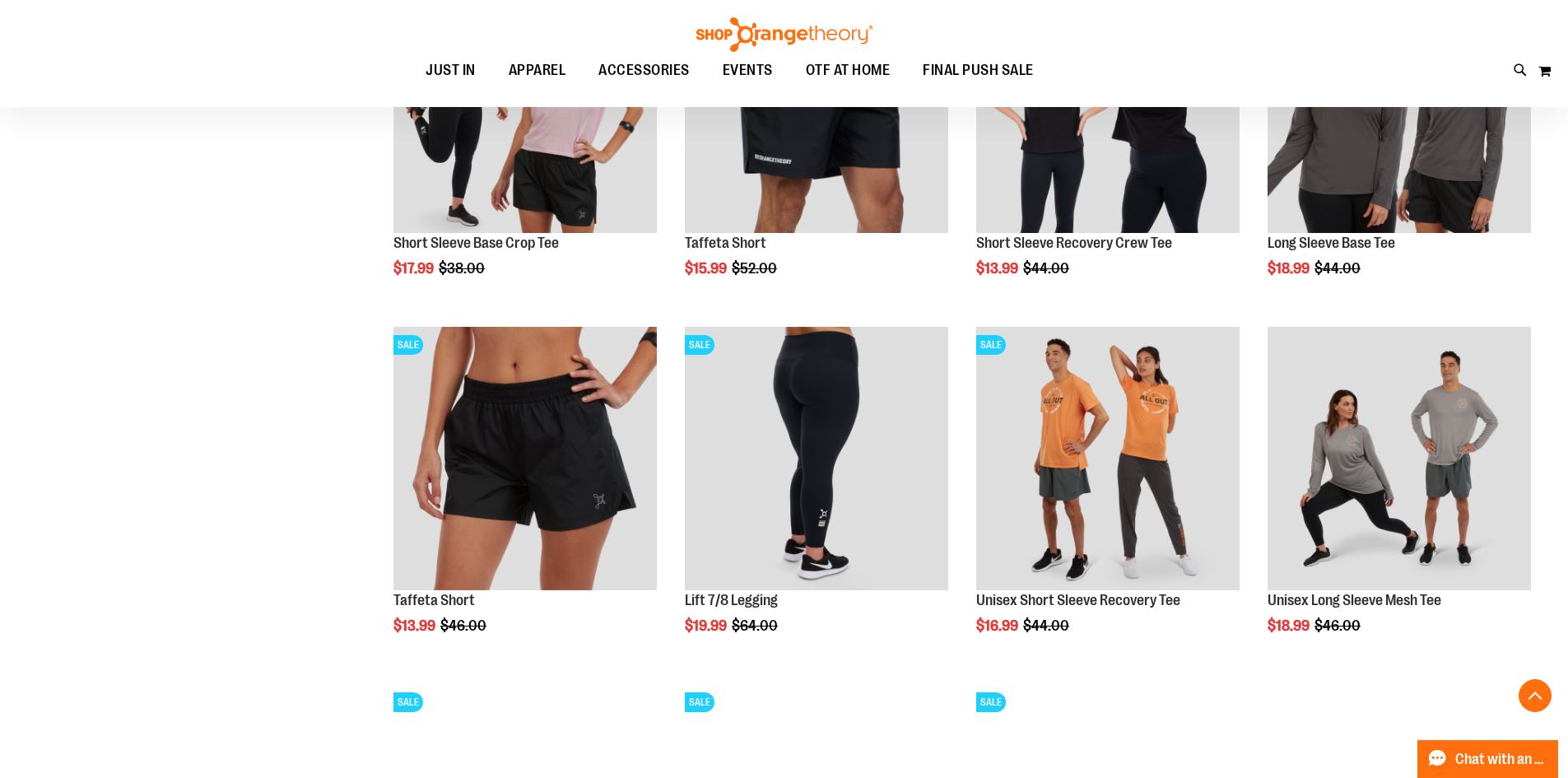
scroll to position [6378, 0]
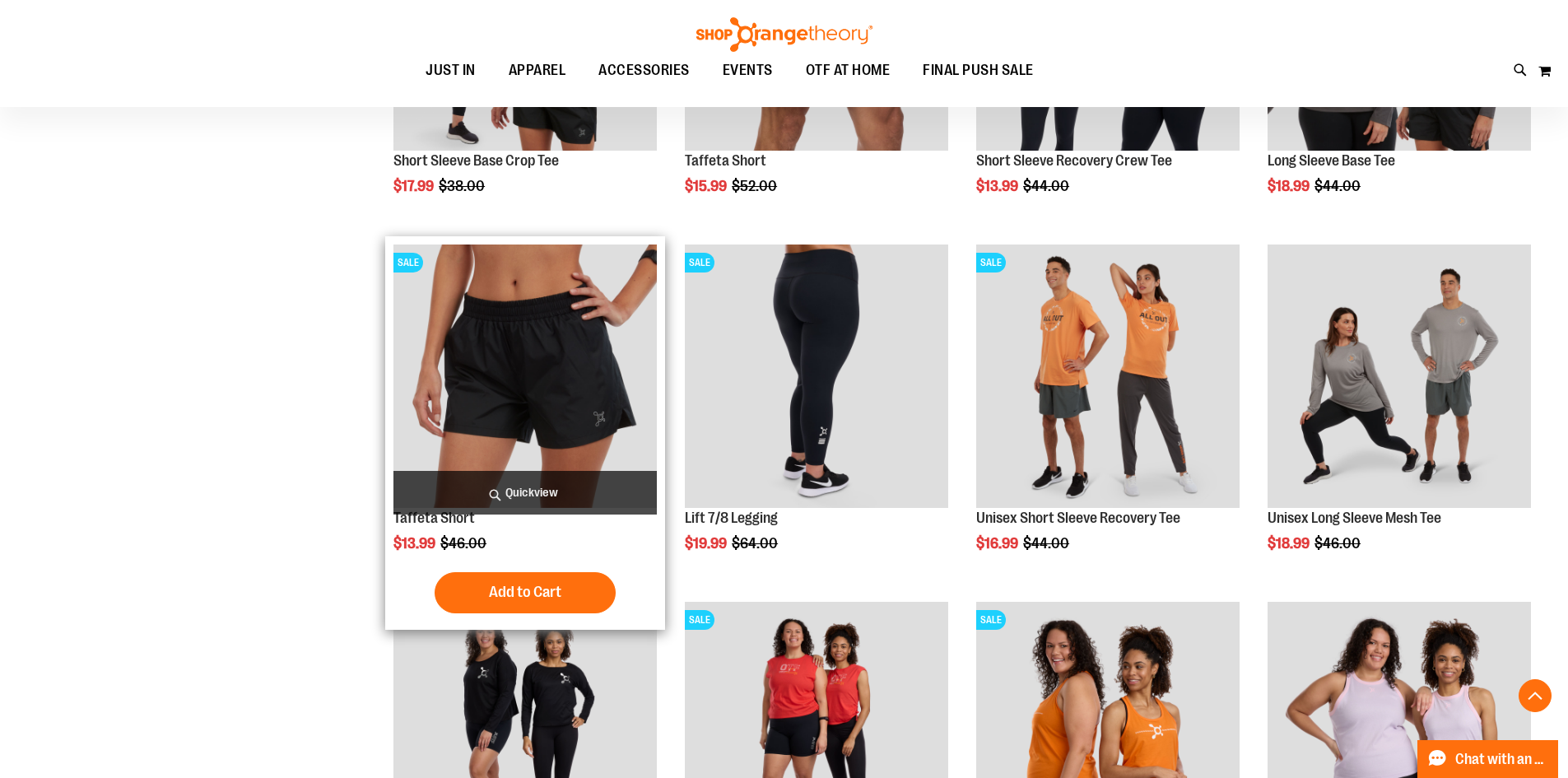
click at [542, 370] on img "product" at bounding box center [525, 376] width 263 height 263
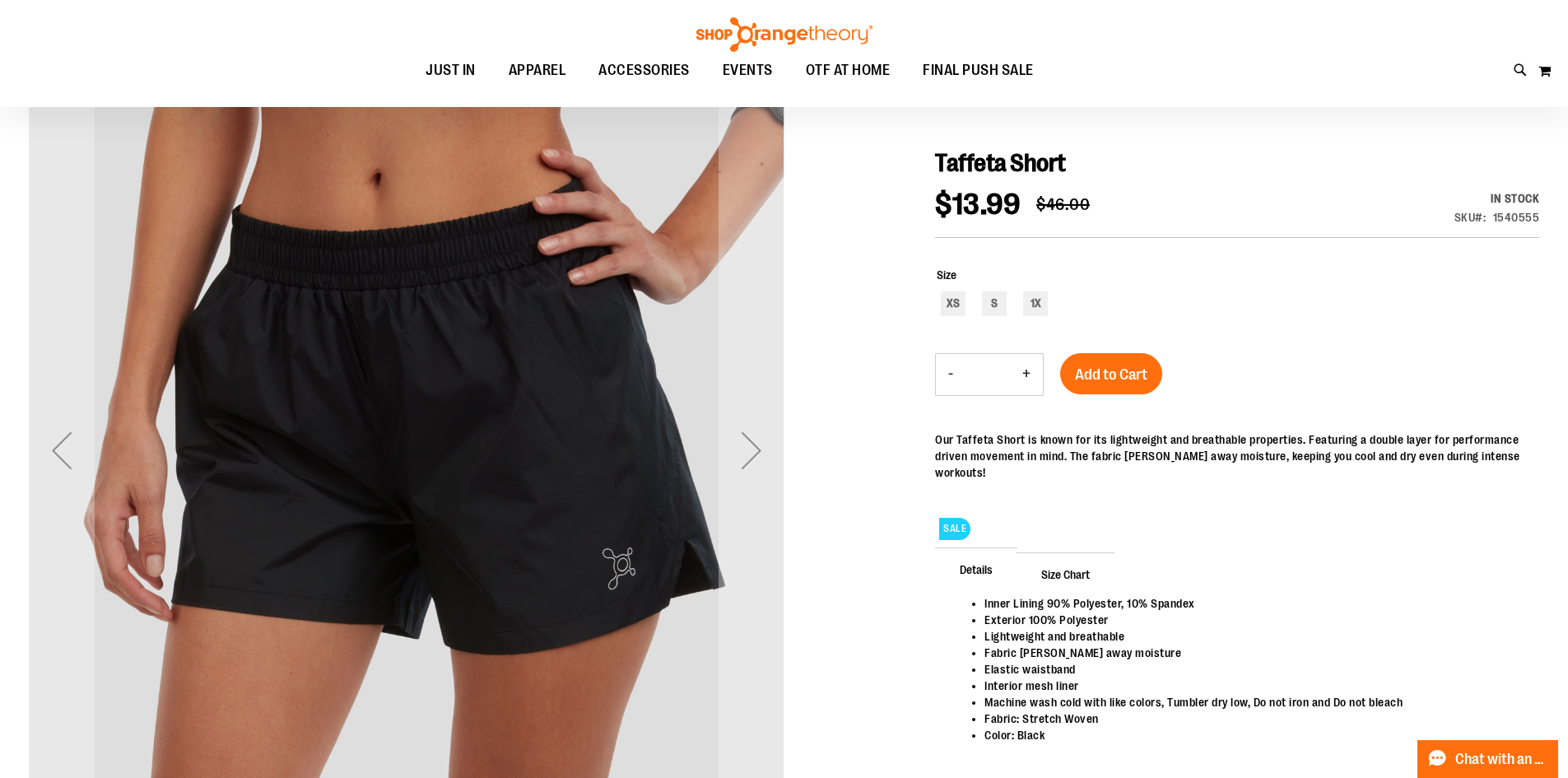
scroll to position [82, 0]
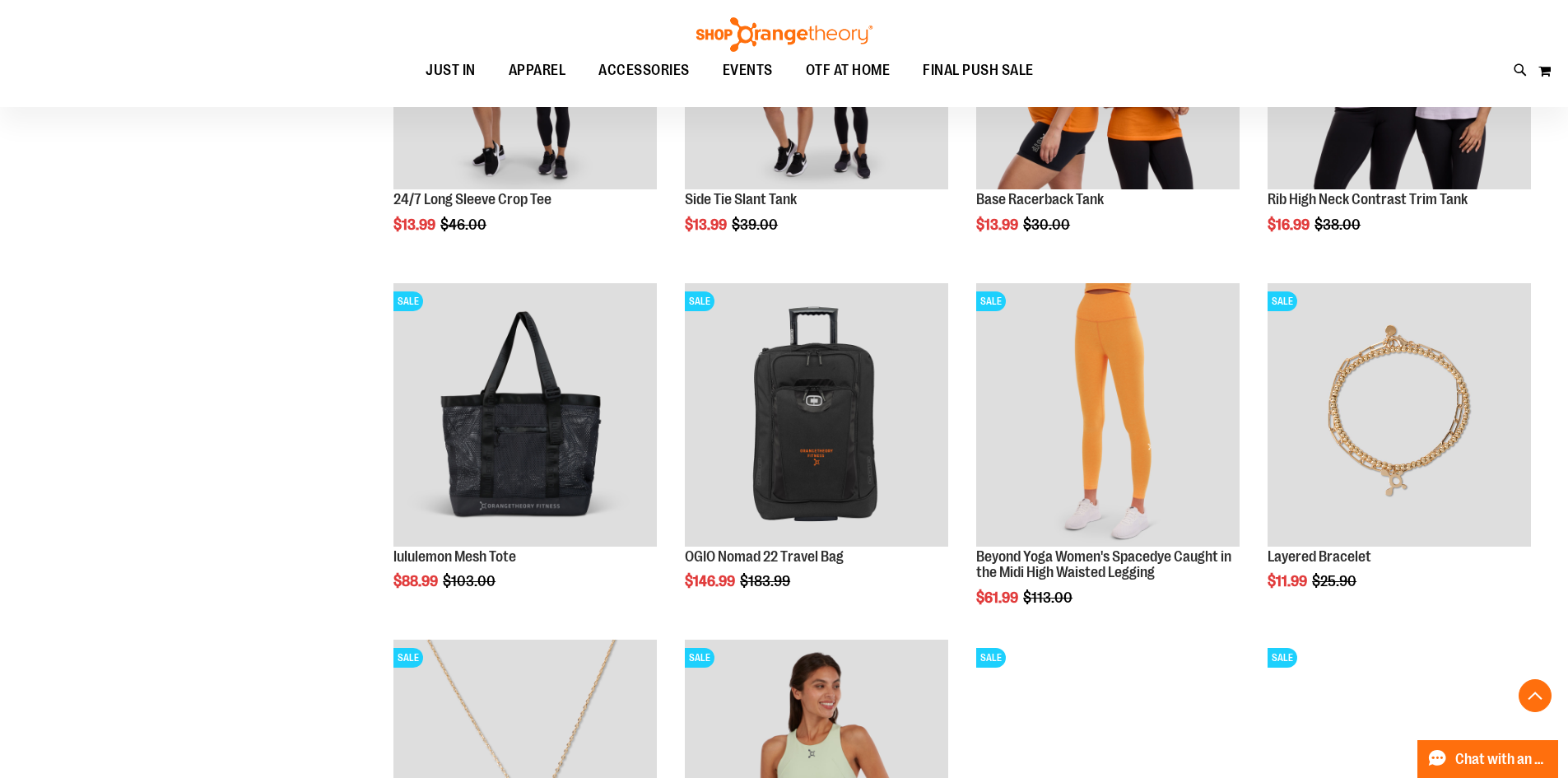
scroll to position [823, 0]
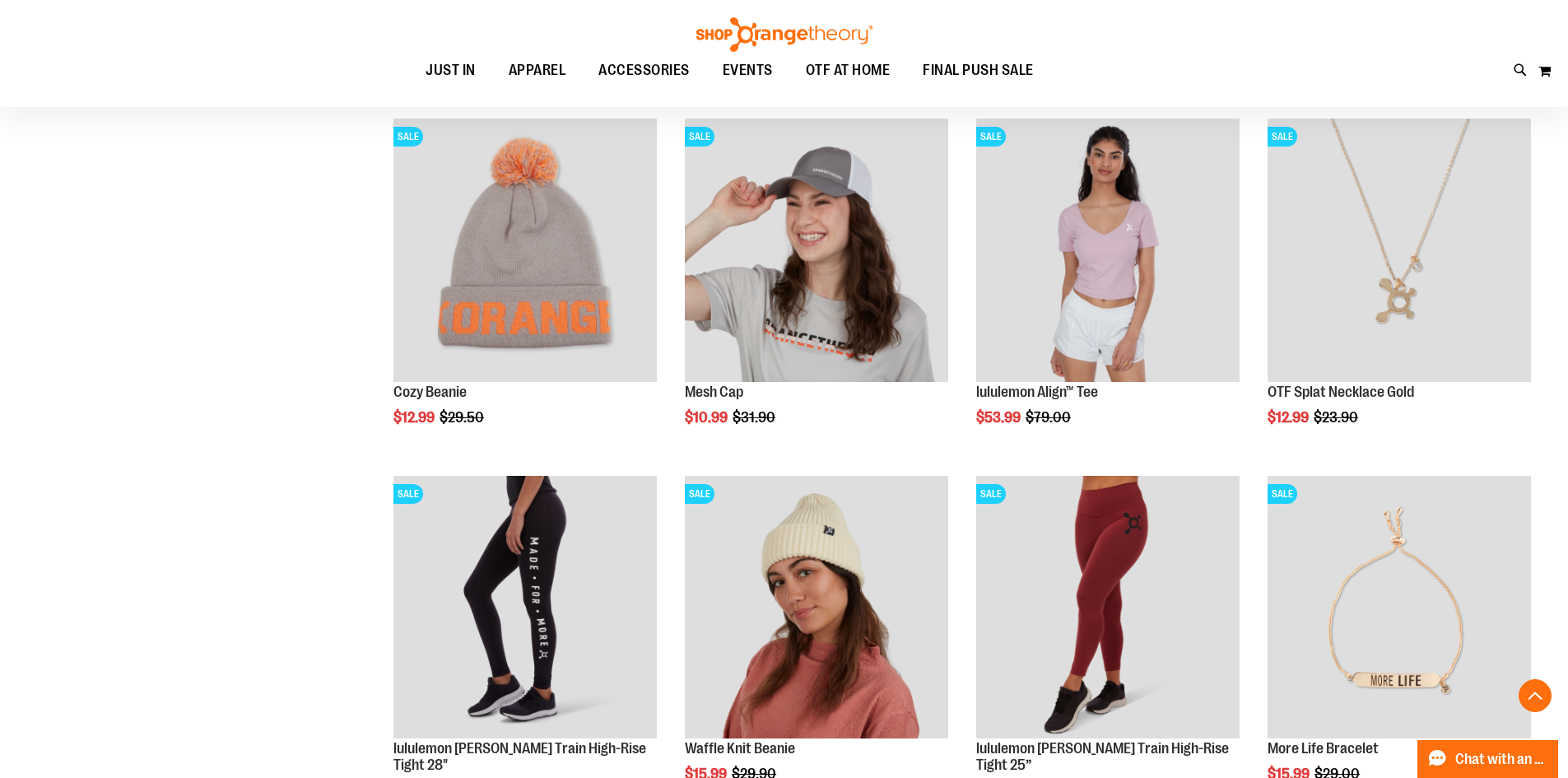
scroll to position [1729, 0]
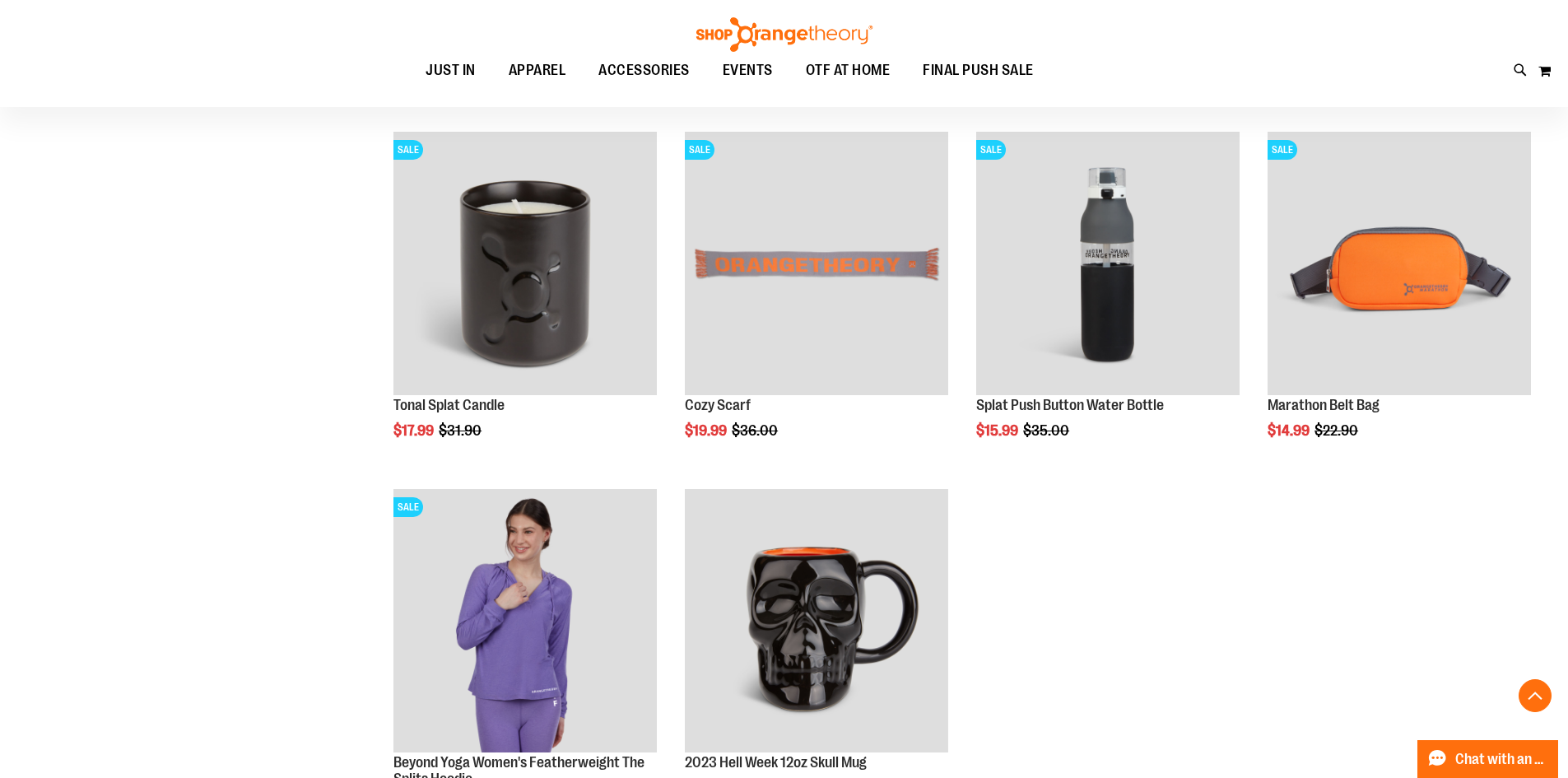
scroll to position [2058, 0]
